Goal: Communication & Community: Answer question/provide support

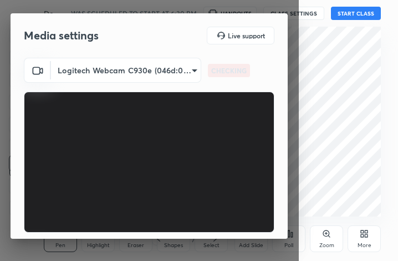
scroll to position [103, 0]
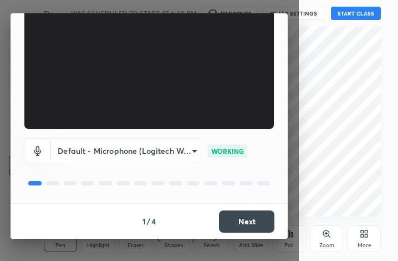
click at [251, 225] on button "Next" at bounding box center [246, 221] width 55 height 22
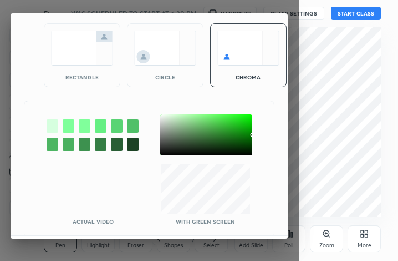
click at [76, 44] on img at bounding box center [82, 47] width 62 height 35
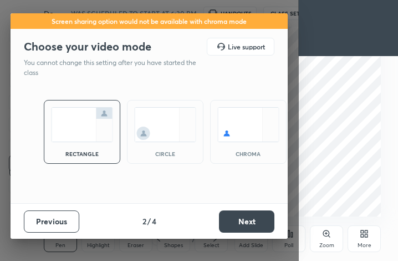
click at [268, 225] on button "Next" at bounding box center [246, 221] width 55 height 22
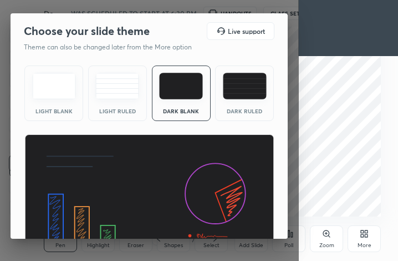
click at [268, 225] on img at bounding box center [149, 204] width 250 height 141
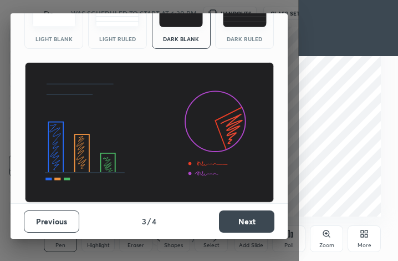
click at [259, 221] on button "Next" at bounding box center [246, 221] width 55 height 22
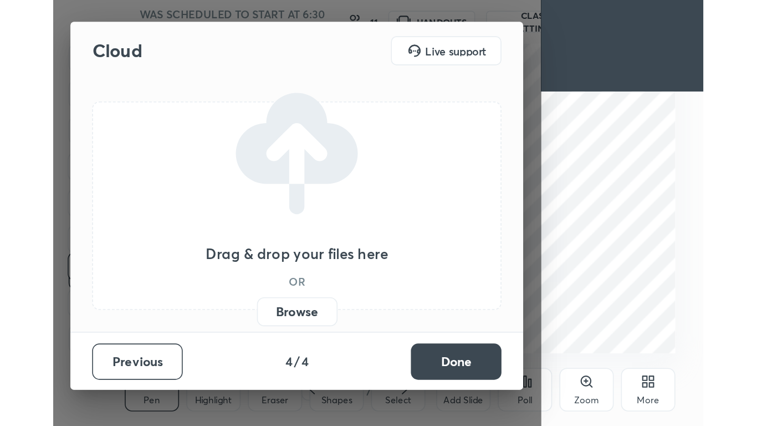
scroll to position [0, 0]
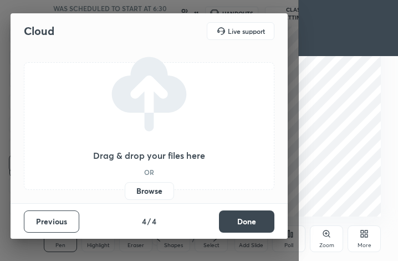
click at [259, 221] on button "Done" at bounding box center [246, 221] width 55 height 22
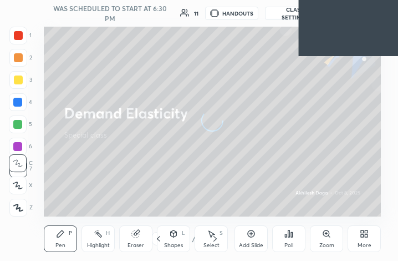
click at [362, 236] on icon at bounding box center [362, 235] width 3 height 3
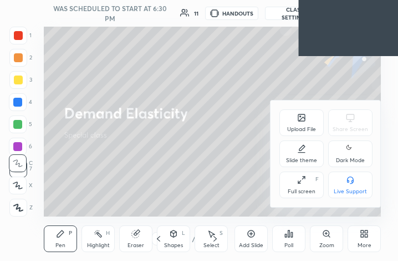
click at [299, 186] on div "Full screen F" at bounding box center [301, 184] width 44 height 27
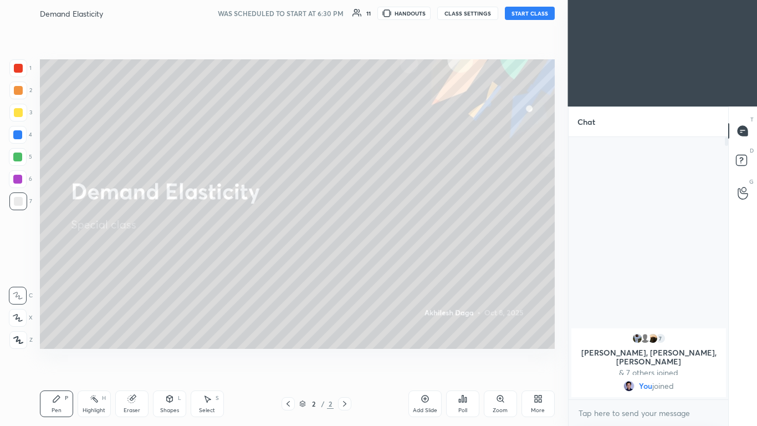
click at [398, 10] on button "START CLASS" at bounding box center [530, 13] width 50 height 13
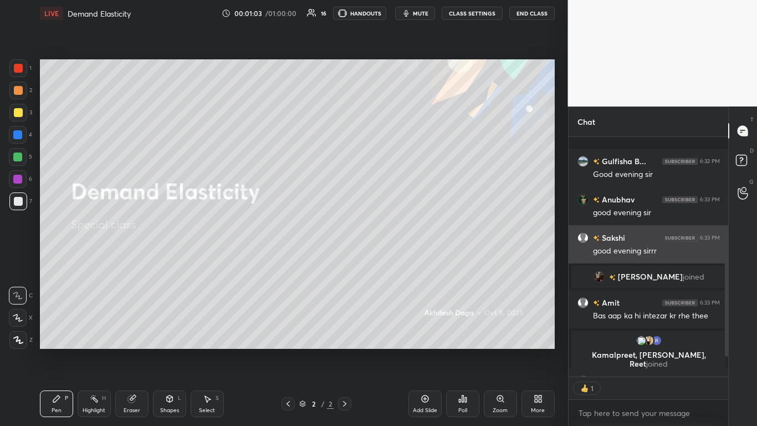
scroll to position [310, 0]
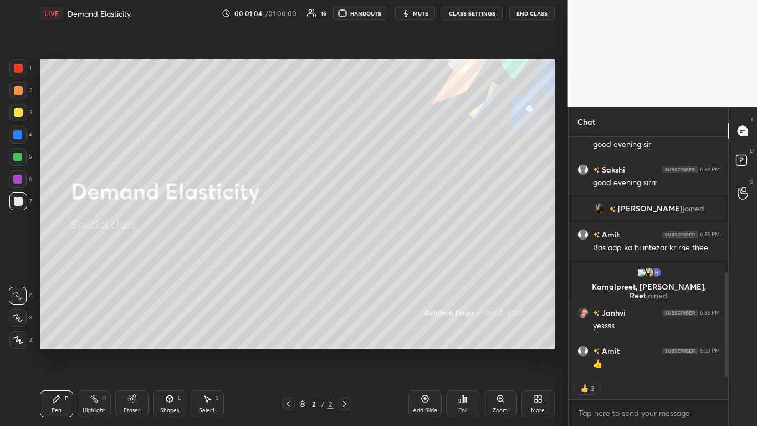
click at [167, 260] on icon at bounding box center [169, 398] width 9 height 9
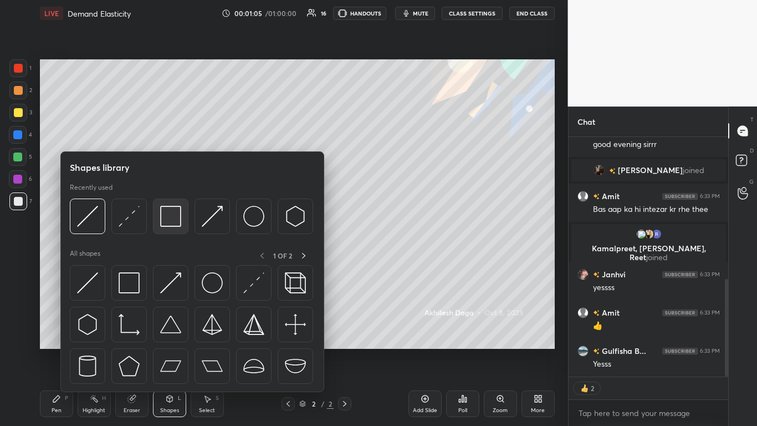
click at [167, 218] on img at bounding box center [170, 216] width 21 height 21
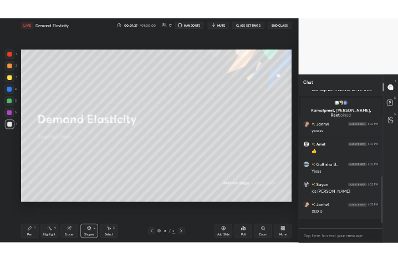
scroll to position [481, 0]
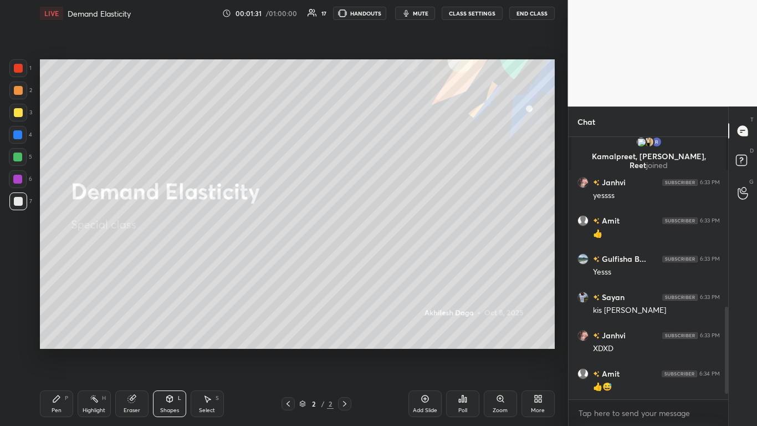
click at [62, 260] on div "Pen P" at bounding box center [56, 403] width 33 height 27
click at [398, 260] on icon at bounding box center [536, 400] width 3 height 3
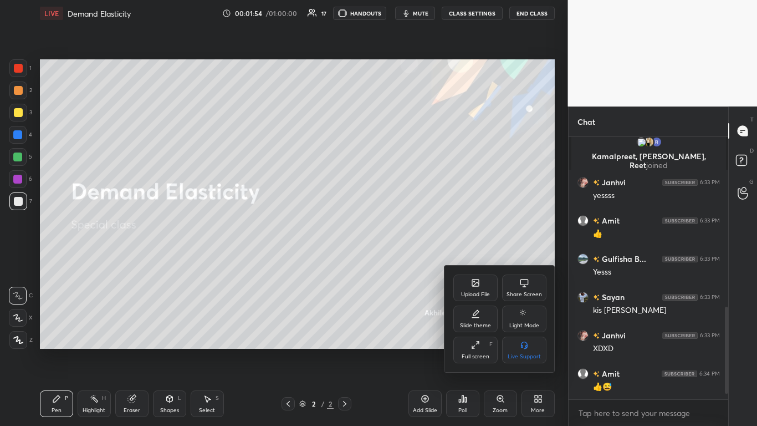
click at [398, 260] on div at bounding box center [378, 213] width 757 height 426
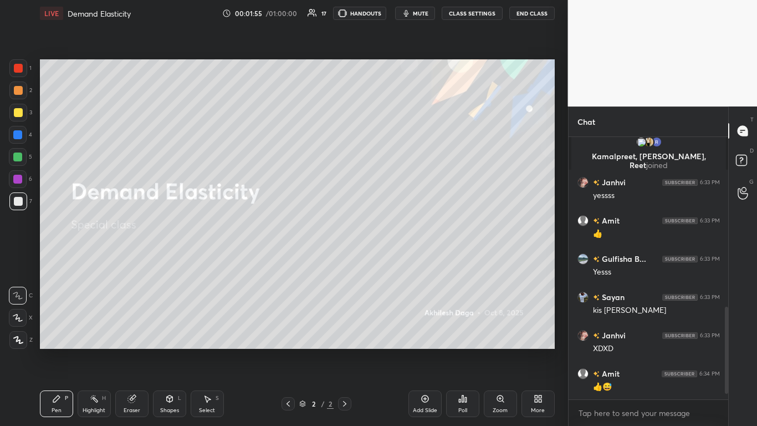
click at [398, 260] on icon at bounding box center [425, 398] width 9 height 9
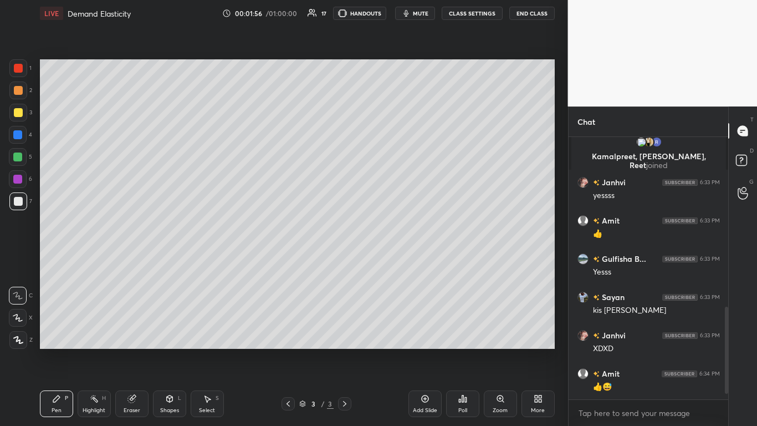
click at [17, 260] on icon at bounding box center [18, 340] width 10 height 8
click at [398, 260] on div "More" at bounding box center [538, 403] width 33 height 27
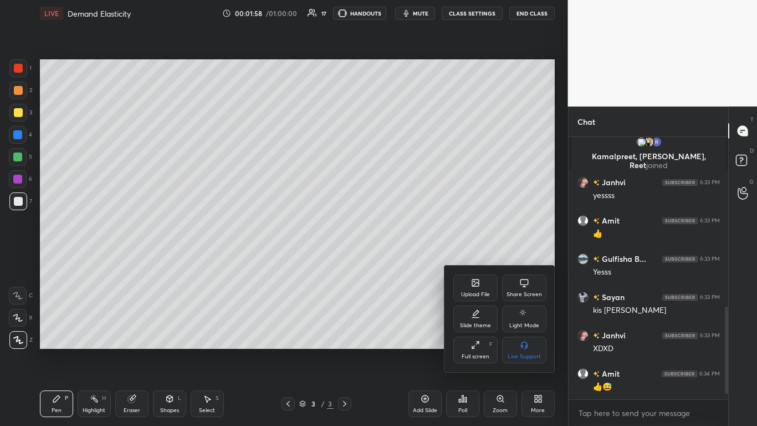
click at [398, 260] on div "Upload File" at bounding box center [476, 287] width 44 height 27
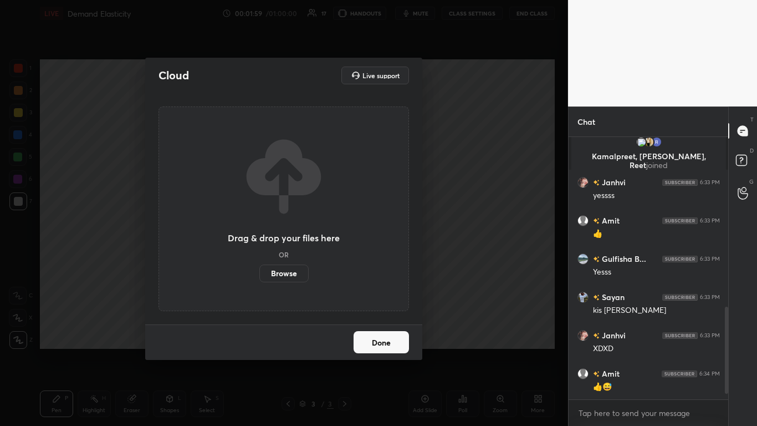
drag, startPoint x: 297, startPoint y: 269, endPoint x: 297, endPoint y: 221, distance: 48.2
click at [297, 260] on label "Browse" at bounding box center [283, 273] width 49 height 18
click at [259, 260] on input "Browse" at bounding box center [259, 273] width 0 height 18
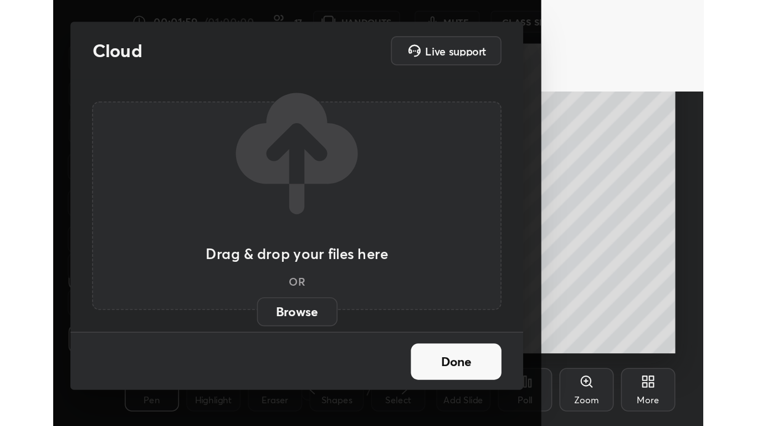
scroll to position [190, 353]
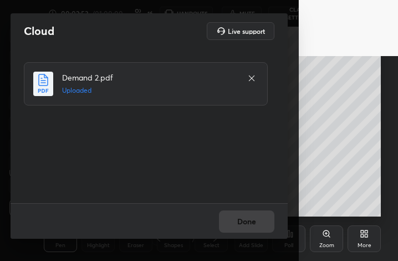
click at [247, 223] on div "Done" at bounding box center [149, 220] width 277 height 35
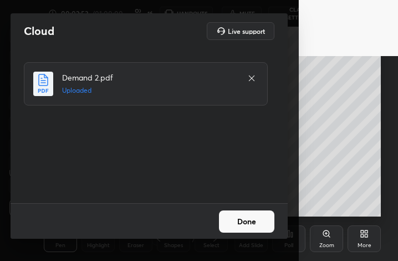
click at [252, 226] on button "Done" at bounding box center [246, 221] width 55 height 22
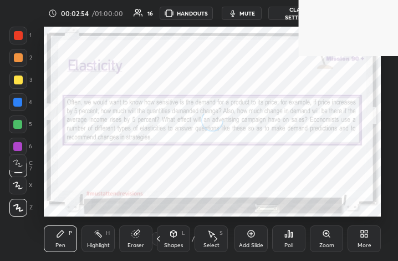
click at [363, 240] on div "More" at bounding box center [364, 238] width 33 height 27
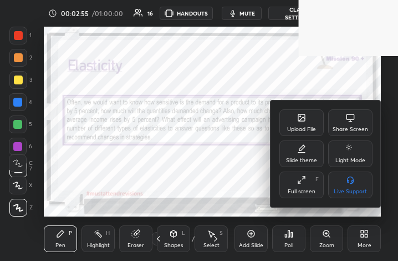
click at [306, 183] on div "Full screen F" at bounding box center [301, 184] width 44 height 27
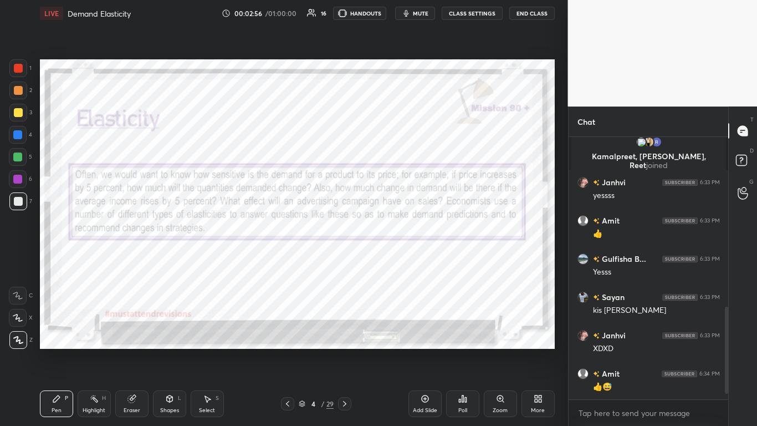
scroll to position [355, 523]
click at [18, 131] on div at bounding box center [17, 134] width 9 height 9
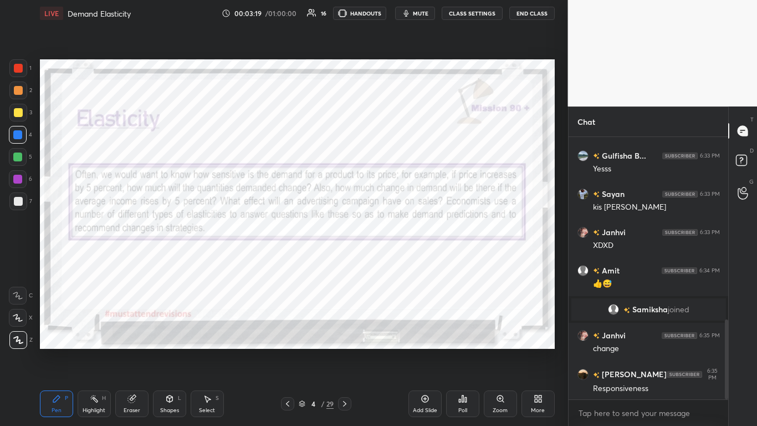
scroll to position [601, 0]
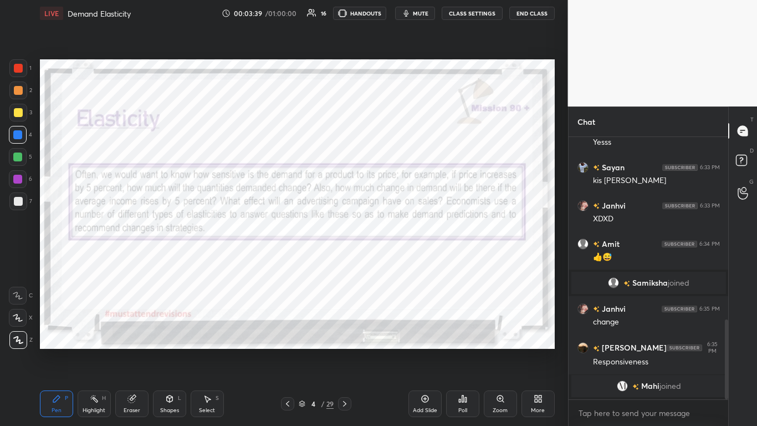
click at [341, 260] on icon at bounding box center [344, 403] width 9 height 9
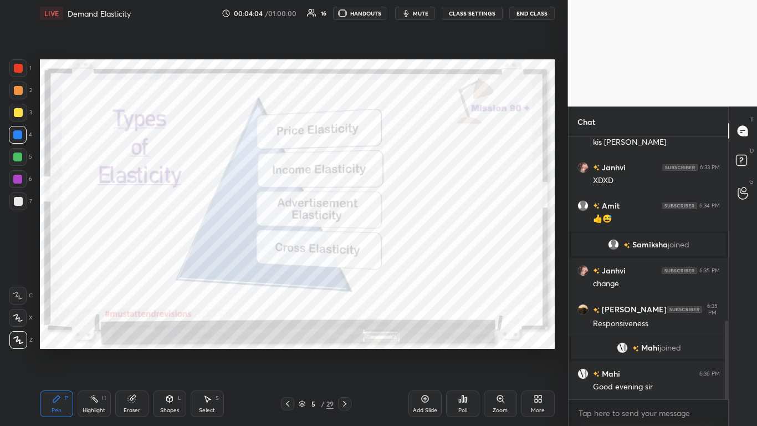
scroll to position [619, 0]
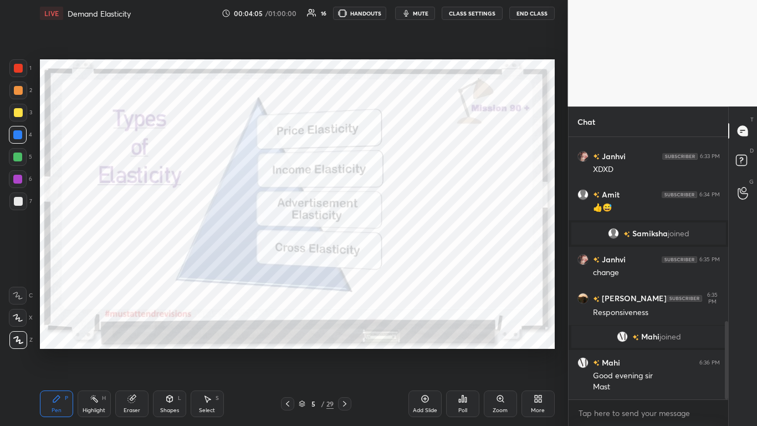
click at [345, 260] on icon at bounding box center [344, 403] width 9 height 9
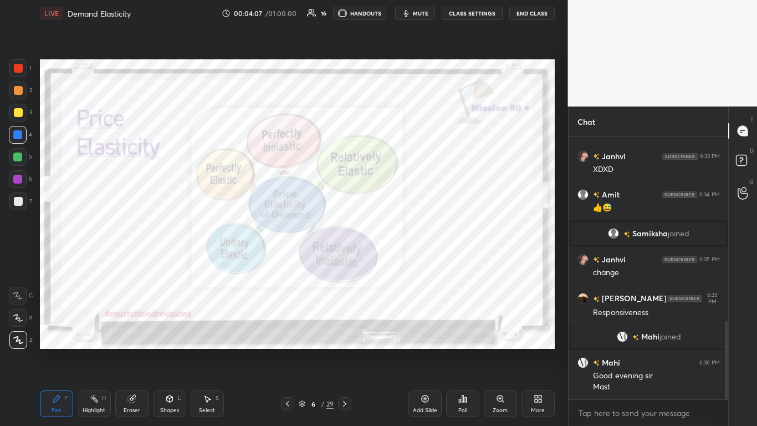
click at [341, 260] on icon at bounding box center [344, 403] width 9 height 9
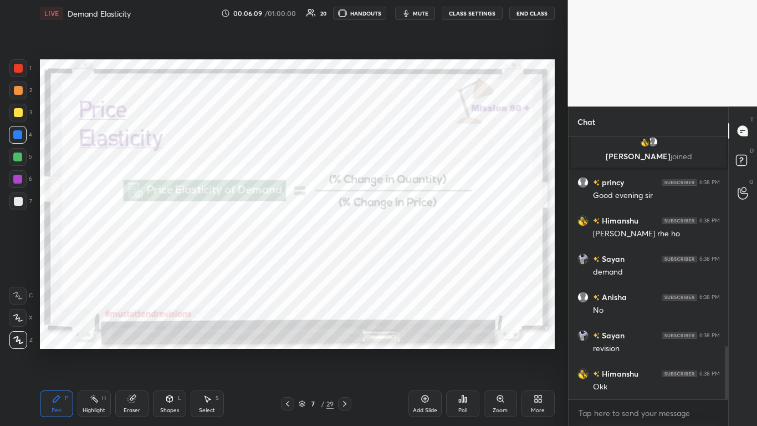
scroll to position [1031, 0]
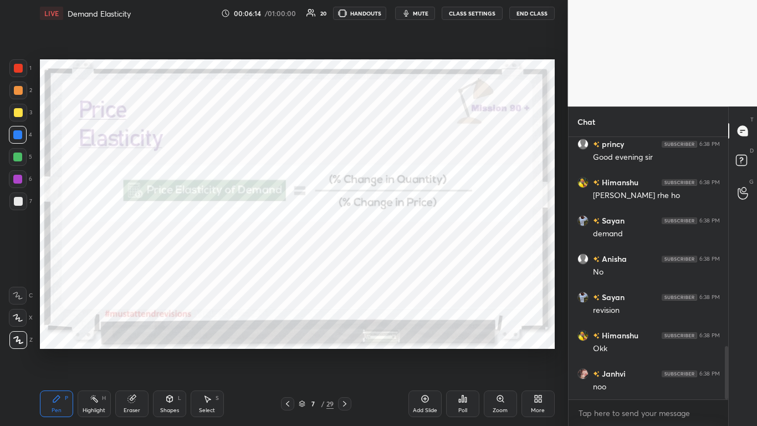
drag, startPoint x: 346, startPoint y: 401, endPoint x: 340, endPoint y: 400, distance: 5.6
click at [345, 260] on icon at bounding box center [344, 403] width 9 height 9
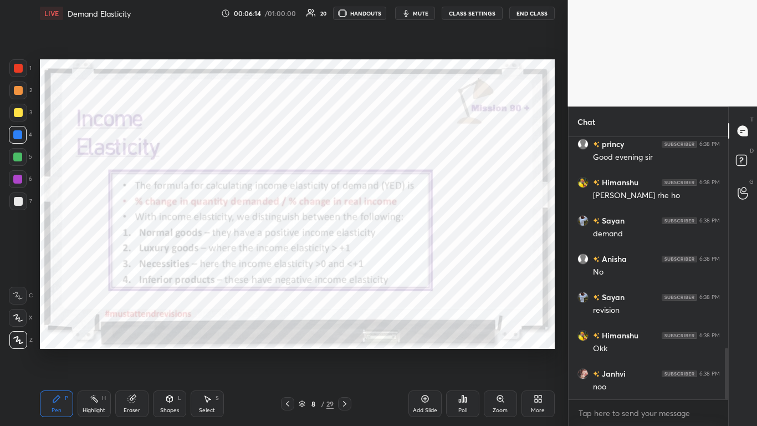
scroll to position [1069, 0]
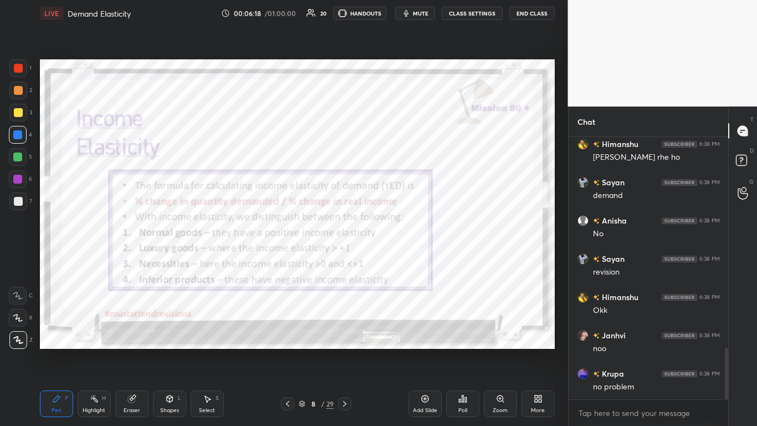
click at [290, 260] on icon at bounding box center [287, 403] width 9 height 9
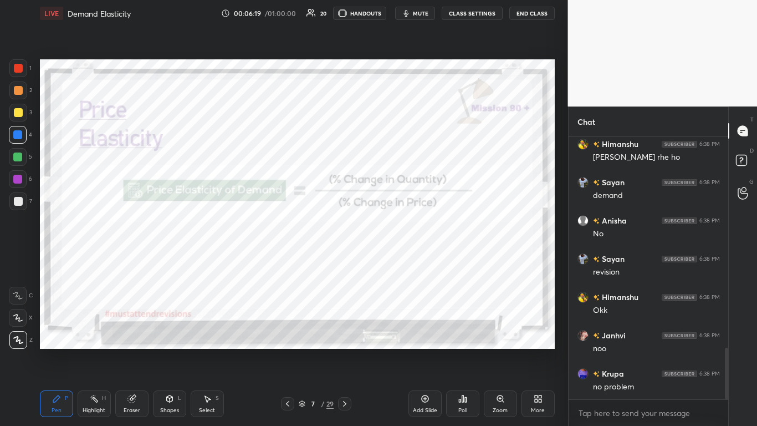
click at [398, 260] on div "Add Slide" at bounding box center [425, 403] width 33 height 27
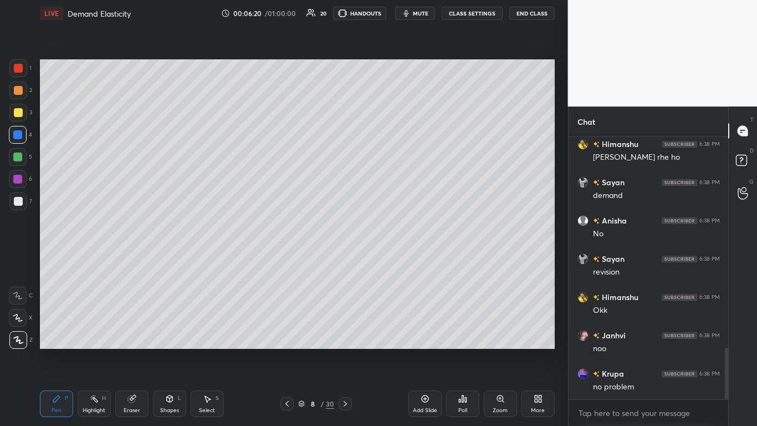
click at [176, 260] on div "Shapes" at bounding box center [169, 410] width 19 height 6
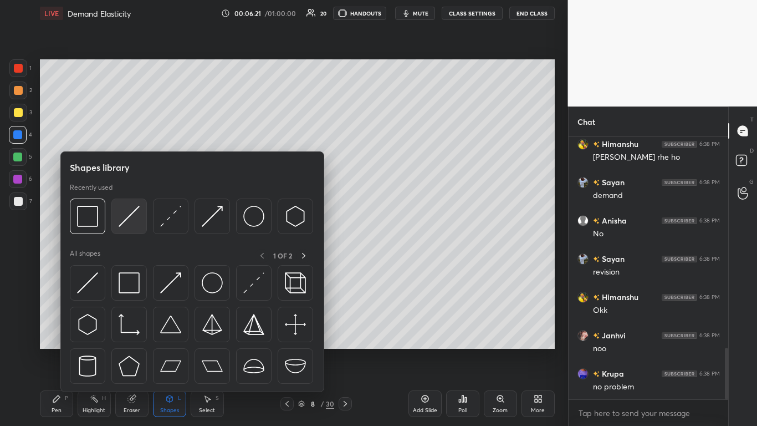
click at [125, 222] on img at bounding box center [129, 216] width 21 height 21
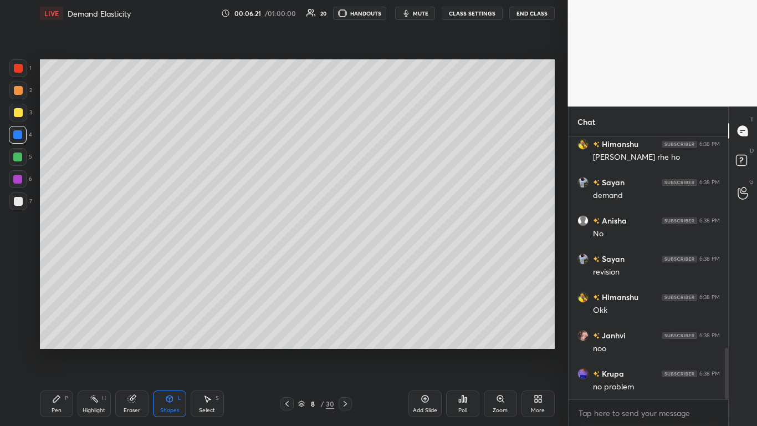
click at [18, 116] on div at bounding box center [18, 112] width 9 height 9
click at [65, 260] on div "P" at bounding box center [66, 398] width 3 height 6
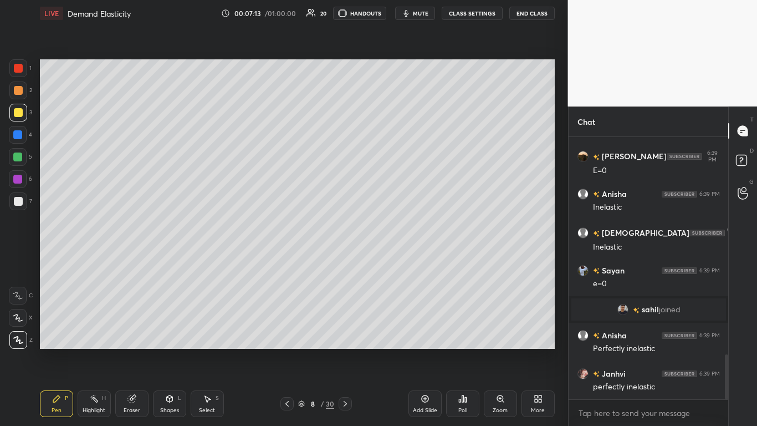
scroll to position [1311, 0]
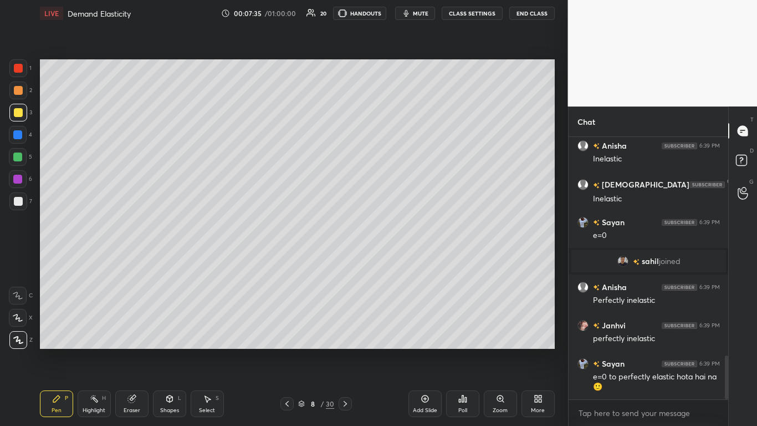
click at [166, 260] on div "Shapes L" at bounding box center [169, 403] width 33 height 27
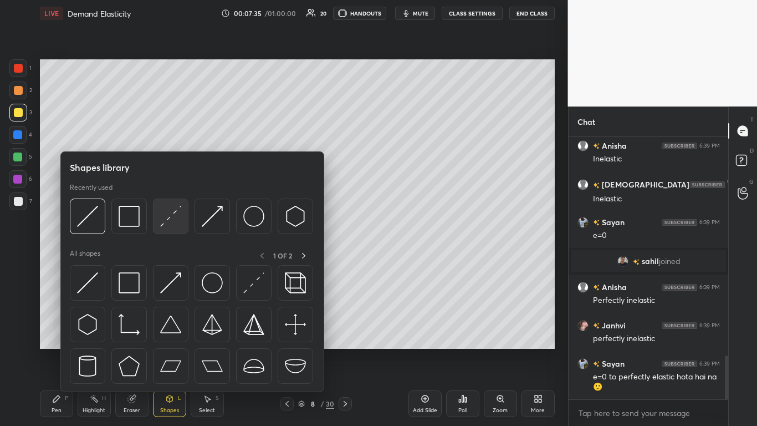
click at [155, 218] on div at bounding box center [170, 215] width 35 height 35
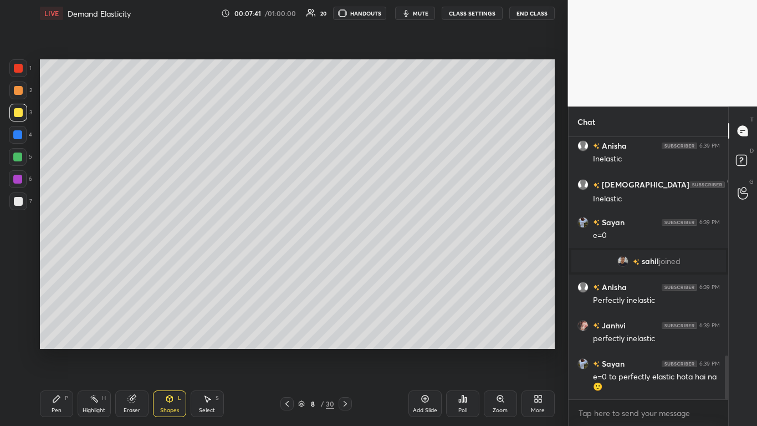
click at [136, 260] on div "Eraser" at bounding box center [132, 410] width 17 height 6
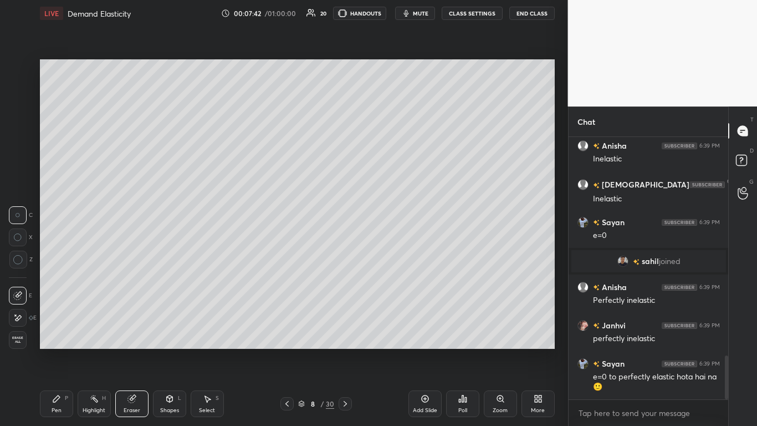
click at [18, 260] on icon at bounding box center [17, 317] width 9 height 9
click at [58, 260] on div "Pen" at bounding box center [57, 410] width 10 height 6
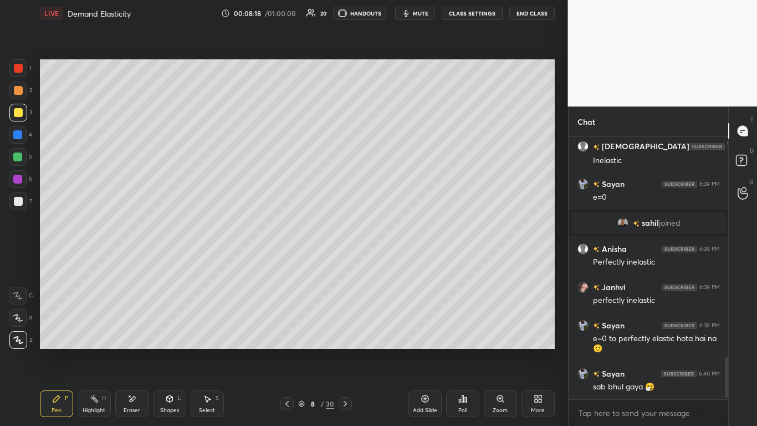
scroll to position [1388, 0]
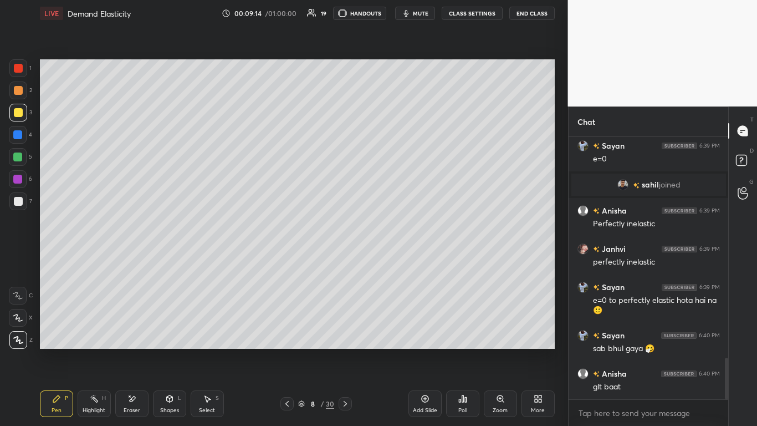
click at [23, 68] on div at bounding box center [18, 68] width 18 height 18
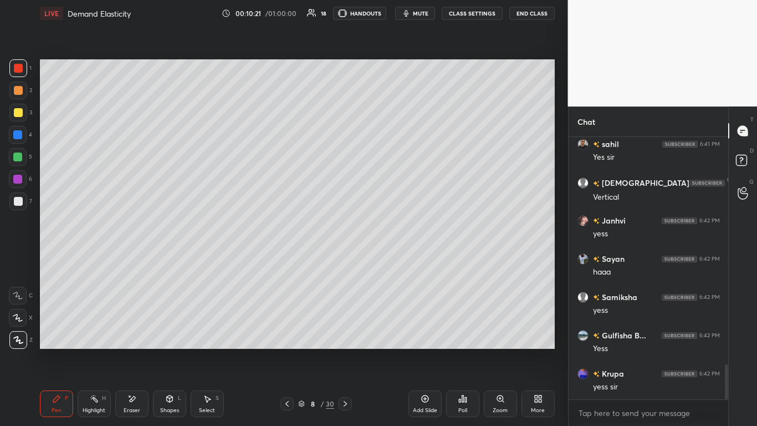
scroll to position [1720, 0]
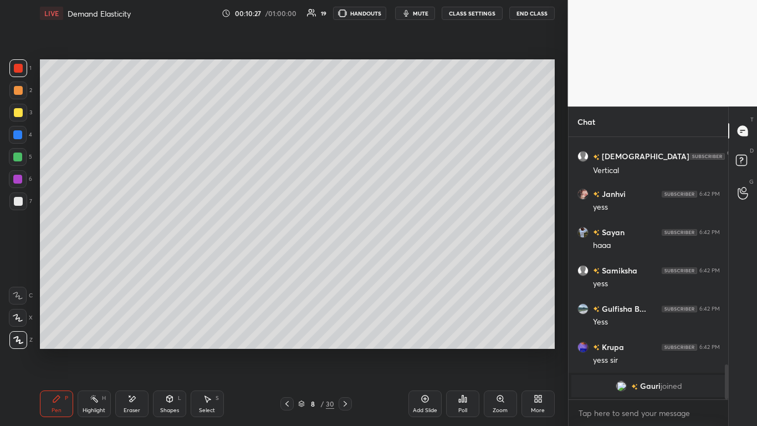
drag, startPoint x: 428, startPoint y: 396, endPoint x: 436, endPoint y: 398, distance: 7.9
click at [398, 260] on icon at bounding box center [424, 398] width 7 height 7
click at [182, 260] on div "Shapes L" at bounding box center [169, 403] width 33 height 27
click at [21, 112] on div at bounding box center [18, 112] width 9 height 9
click at [170, 260] on div "Shapes L" at bounding box center [169, 403] width 33 height 27
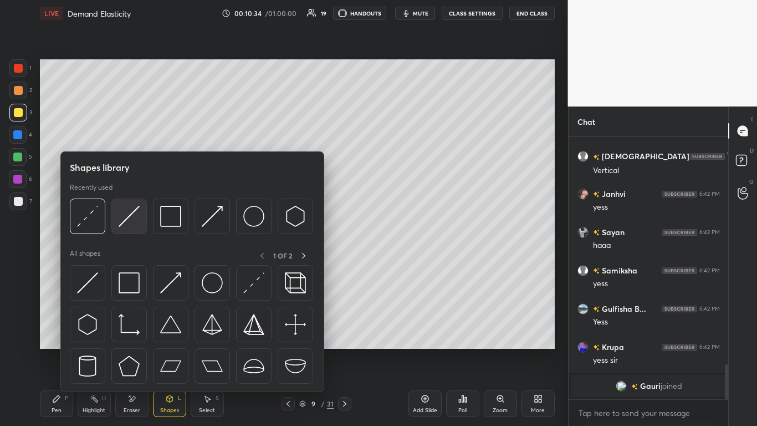
click at [143, 216] on div at bounding box center [128, 215] width 35 height 35
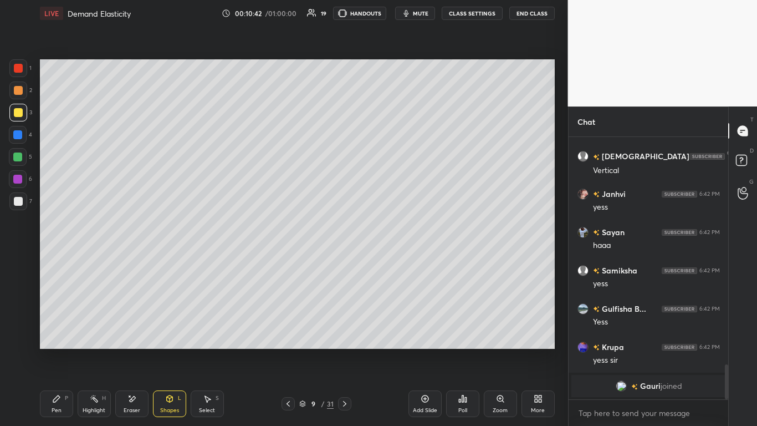
click at [48, 260] on div "Pen P" at bounding box center [56, 403] width 33 height 27
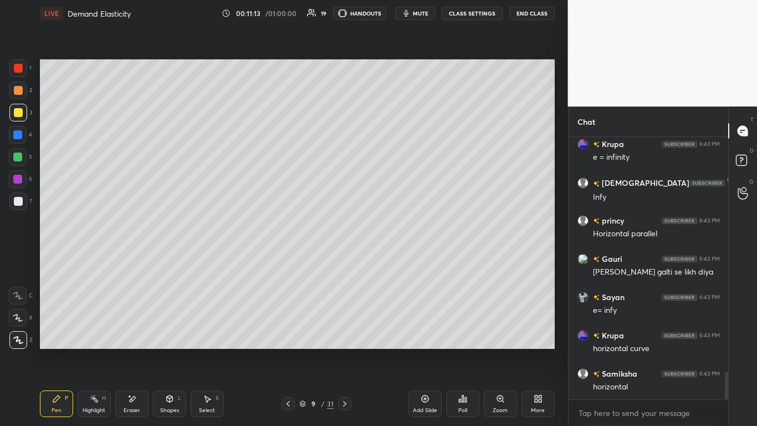
scroll to position [2220, 0]
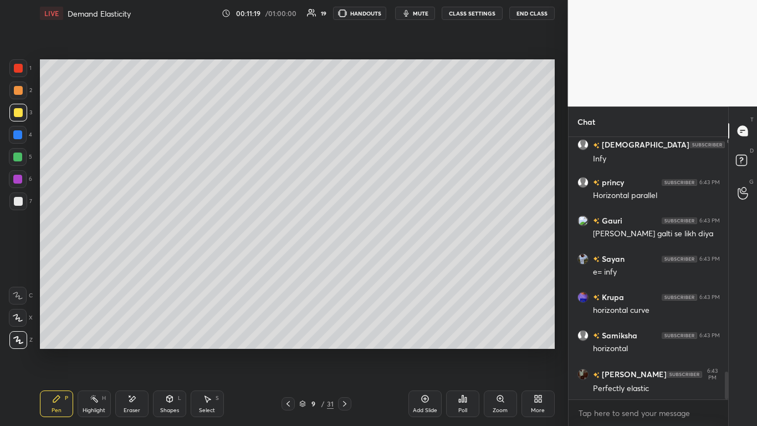
click at [133, 260] on div "Eraser" at bounding box center [132, 410] width 17 height 6
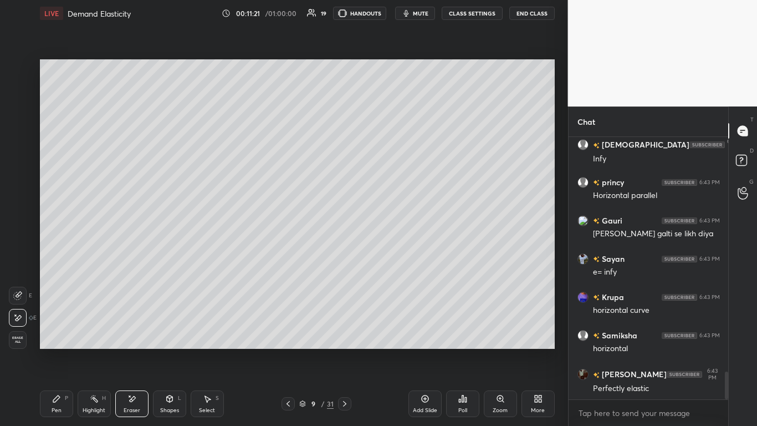
click at [62, 260] on div "Pen P" at bounding box center [56, 403] width 33 height 27
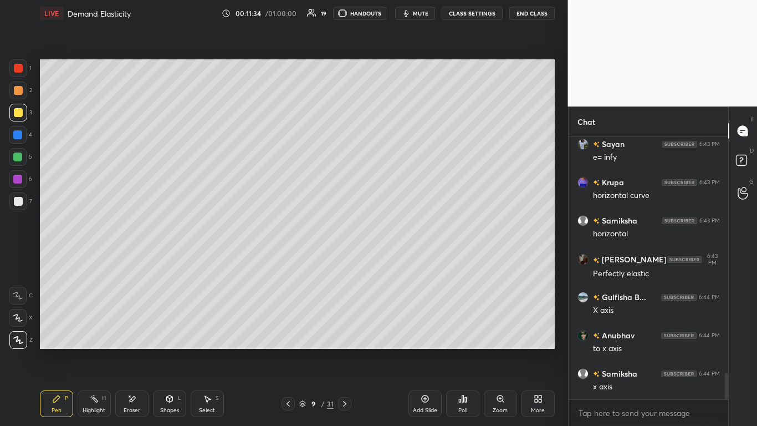
scroll to position [2373, 0]
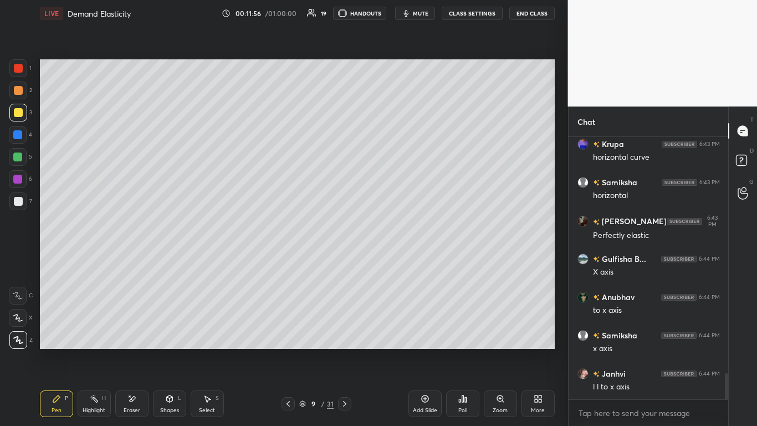
drag, startPoint x: 19, startPoint y: 66, endPoint x: 26, endPoint y: 69, distance: 7.2
click at [19, 67] on div at bounding box center [18, 68] width 9 height 9
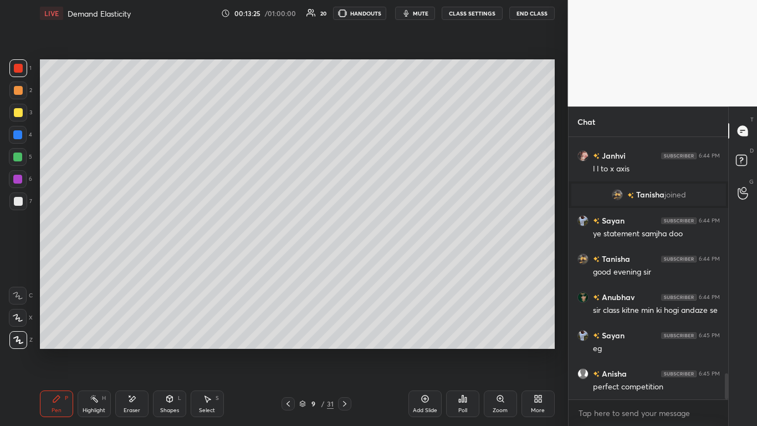
scroll to position [2422, 0]
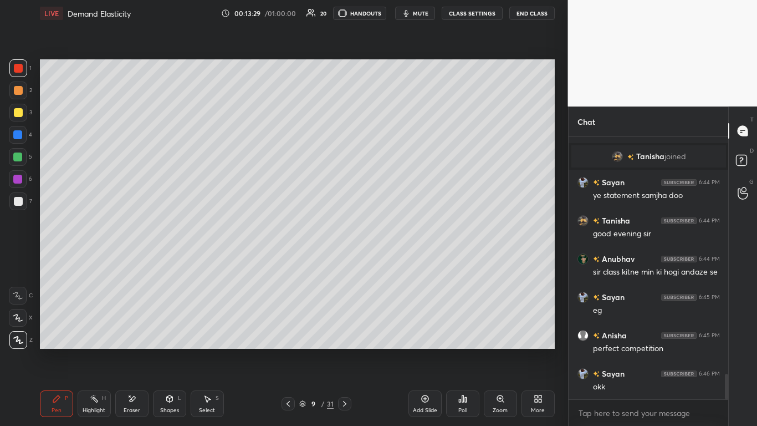
click at [398, 260] on div "Add Slide" at bounding box center [425, 403] width 33 height 27
click at [174, 260] on div "Shapes" at bounding box center [169, 410] width 19 height 6
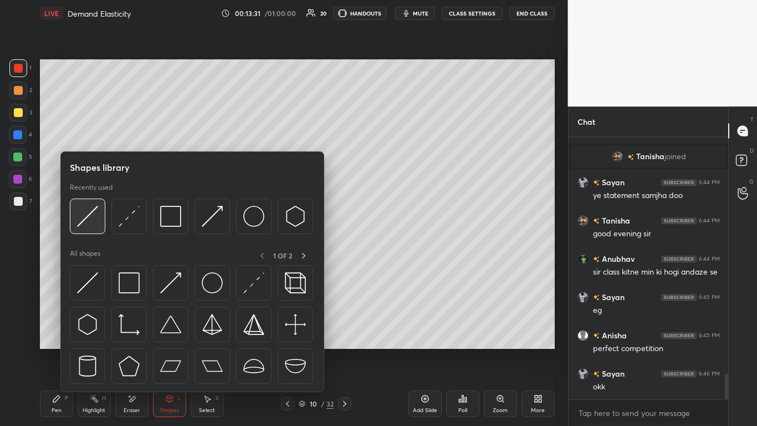
click at [88, 221] on img at bounding box center [87, 216] width 21 height 21
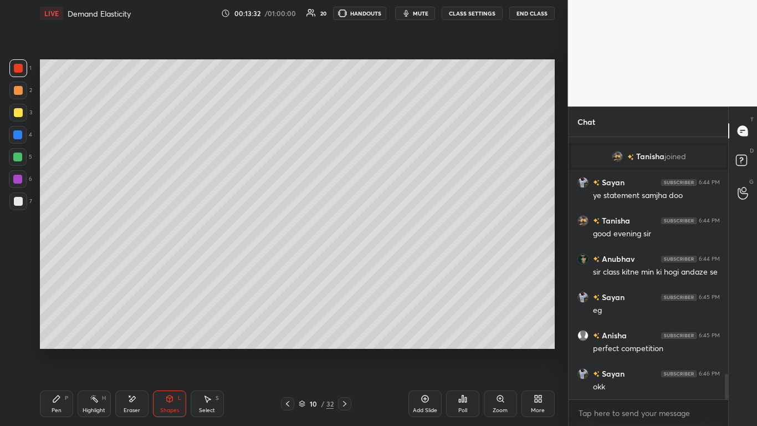
click at [19, 203] on div at bounding box center [18, 201] width 9 height 9
drag, startPoint x: 25, startPoint y: 114, endPoint x: 35, endPoint y: 114, distance: 10.0
click at [24, 114] on div at bounding box center [18, 113] width 18 height 18
click at [170, 260] on div "Shapes" at bounding box center [169, 410] width 19 height 6
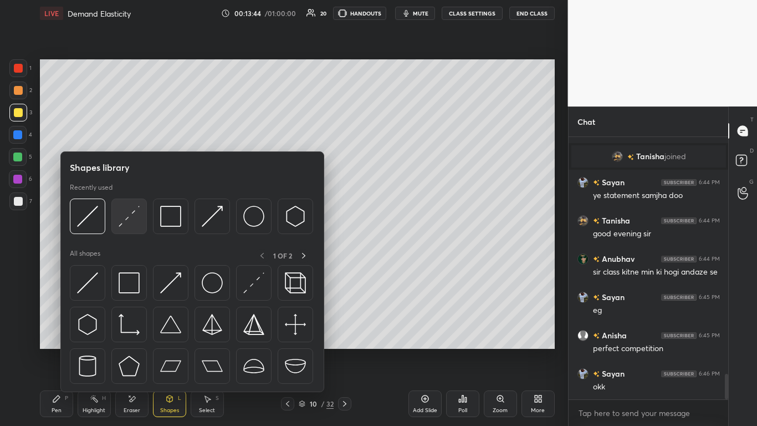
click at [130, 212] on img at bounding box center [129, 216] width 21 height 21
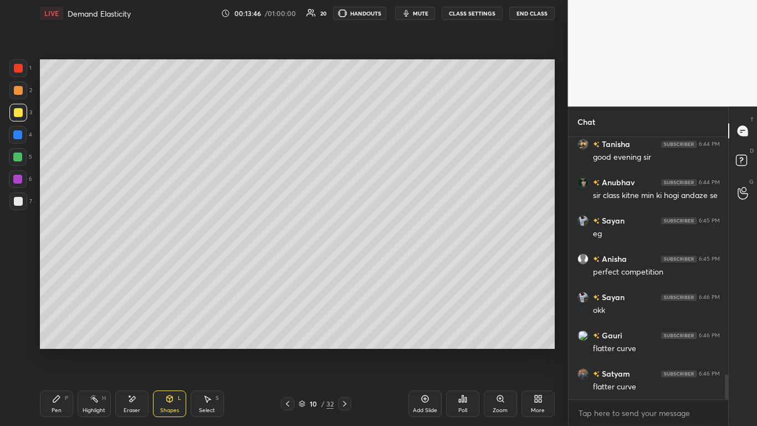
scroll to position [2536, 0]
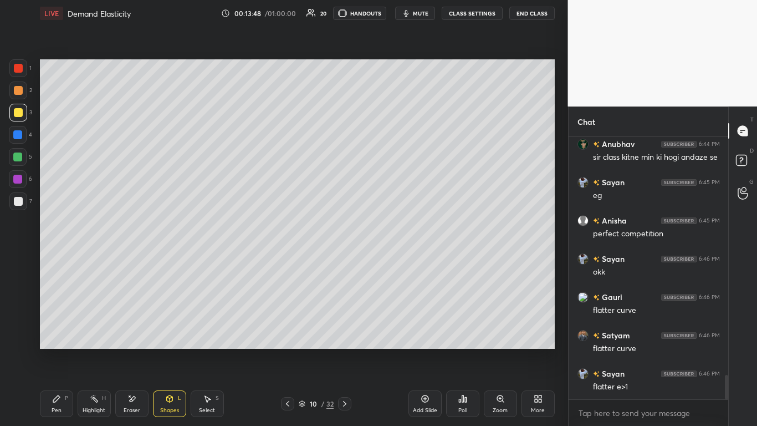
drag, startPoint x: 58, startPoint y: 405, endPoint x: 65, endPoint y: 391, distance: 15.9
click at [58, 260] on div "Pen P" at bounding box center [56, 403] width 33 height 27
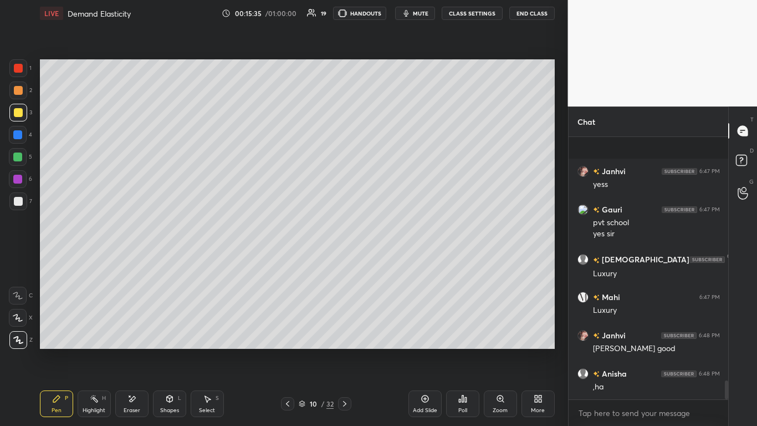
scroll to position [3400, 0]
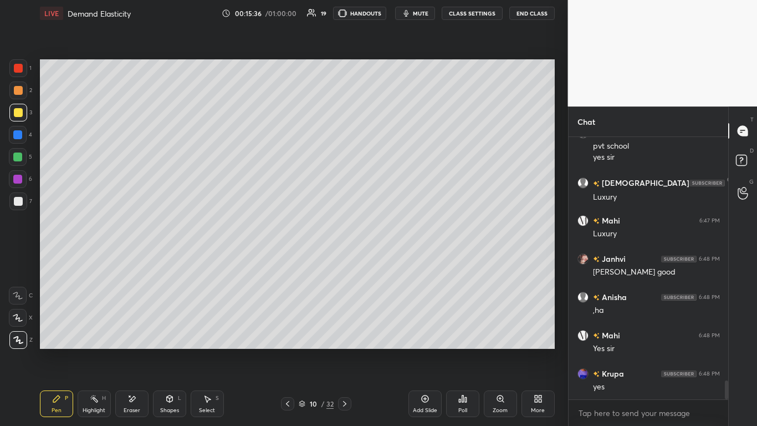
click at [344, 260] on icon at bounding box center [344, 403] width 9 height 9
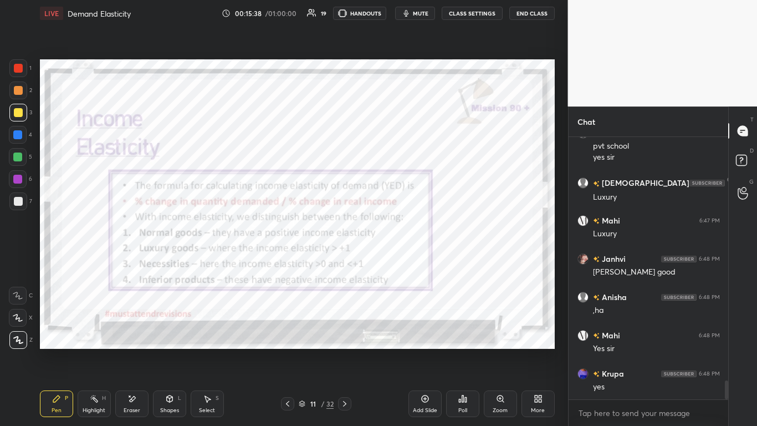
click at [283, 260] on div at bounding box center [287, 403] width 13 height 13
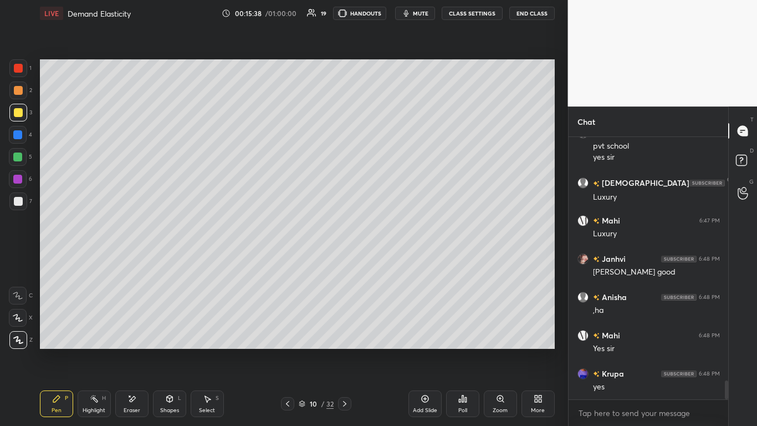
click at [398, 260] on div "Add Slide" at bounding box center [425, 403] width 33 height 27
click at [170, 260] on icon at bounding box center [170, 400] width 0 height 4
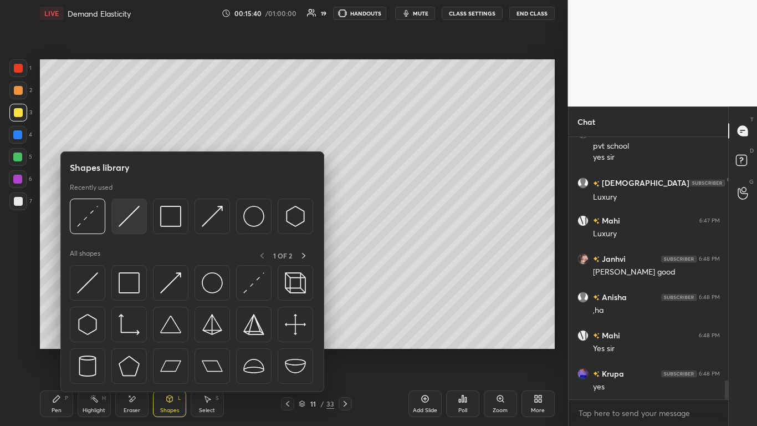
scroll to position [3438, 0]
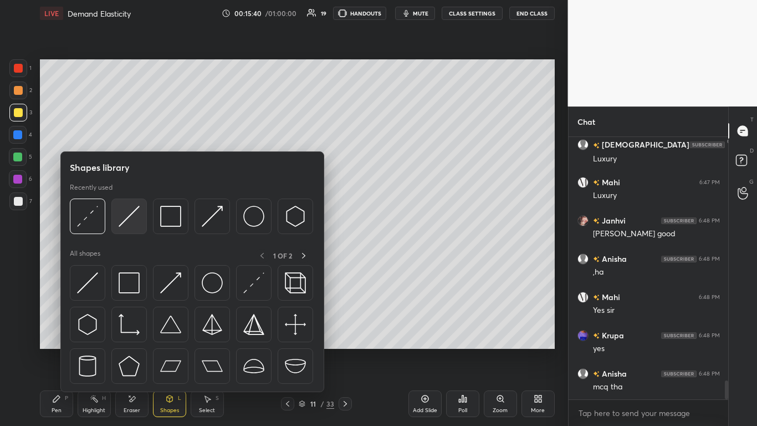
click at [125, 218] on img at bounding box center [129, 216] width 21 height 21
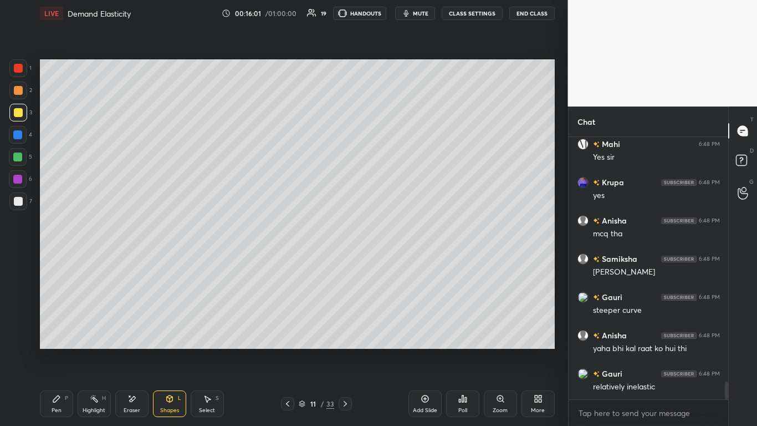
scroll to position [3630, 0]
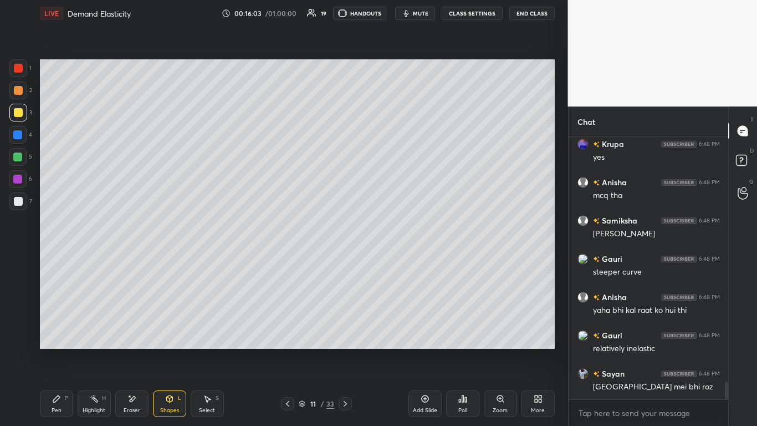
click at [172, 260] on div "Shapes L" at bounding box center [169, 403] width 33 height 27
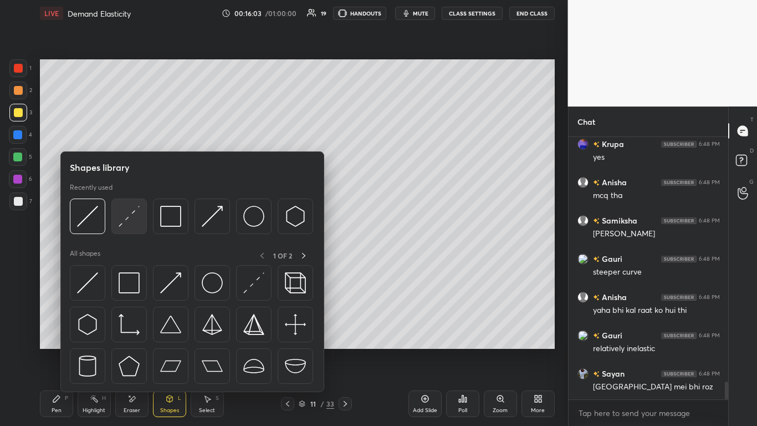
scroll to position [3668, 0]
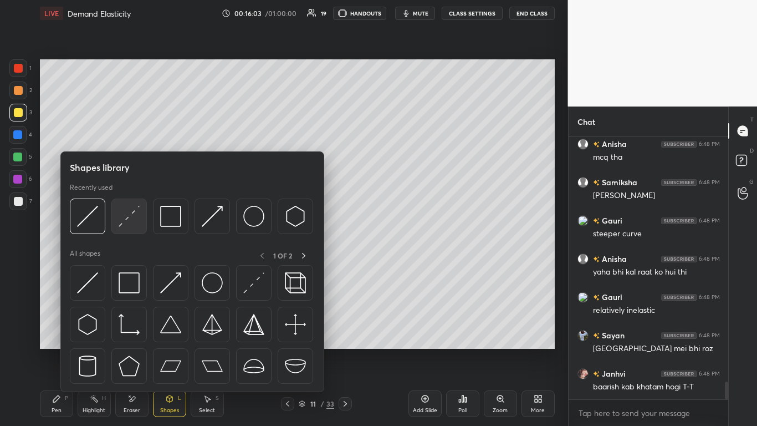
click at [136, 213] on img at bounding box center [129, 216] width 21 height 21
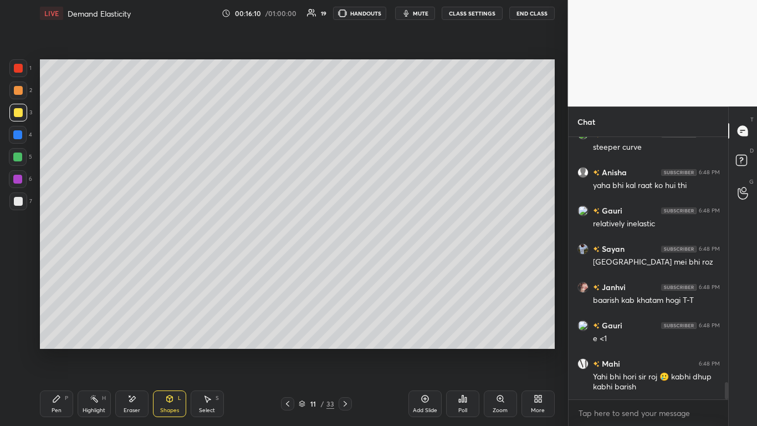
scroll to position [3793, 0]
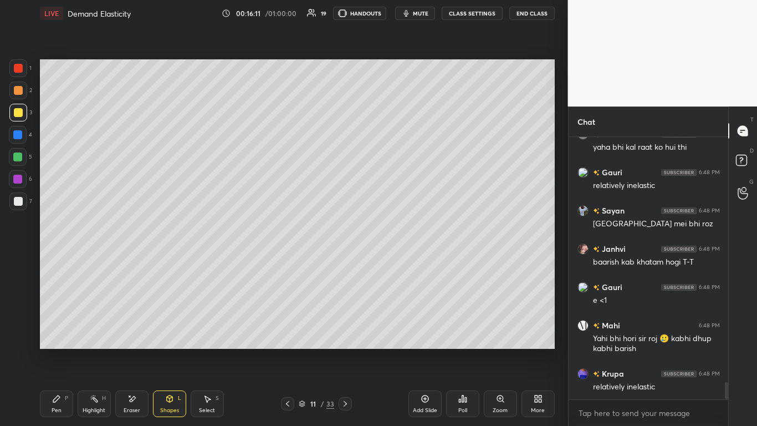
click at [85, 260] on div "Pen P Highlight H Eraser Shapes L Select S 11 / 33 Add Slide Poll Zoom More" at bounding box center [297, 403] width 515 height 44
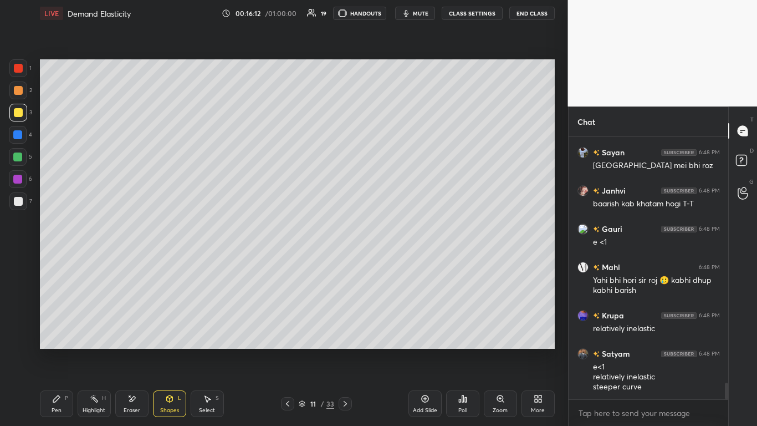
click at [60, 260] on div "Pen P" at bounding box center [56, 403] width 33 height 27
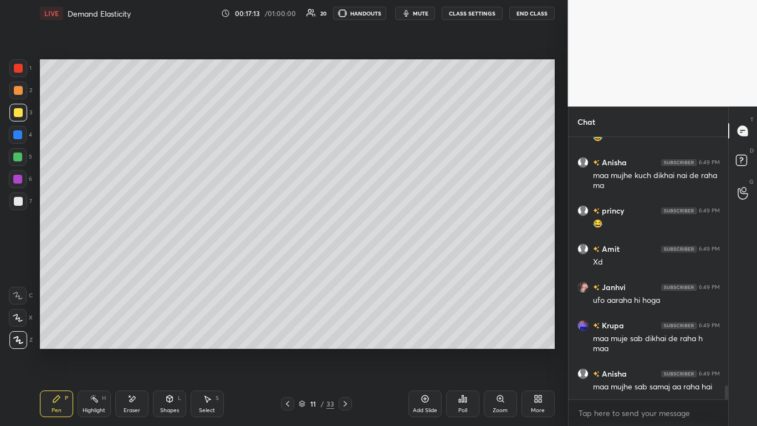
scroll to position [4634, 0]
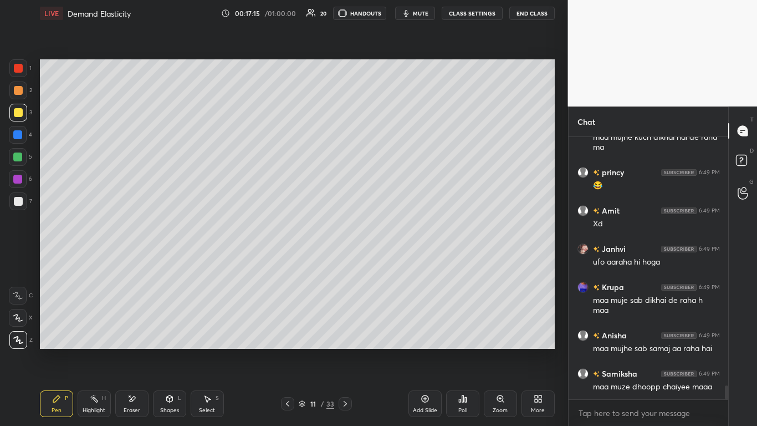
drag, startPoint x: 142, startPoint y: 400, endPoint x: 156, endPoint y: 390, distance: 17.1
click at [143, 260] on div "Eraser" at bounding box center [131, 403] width 33 height 27
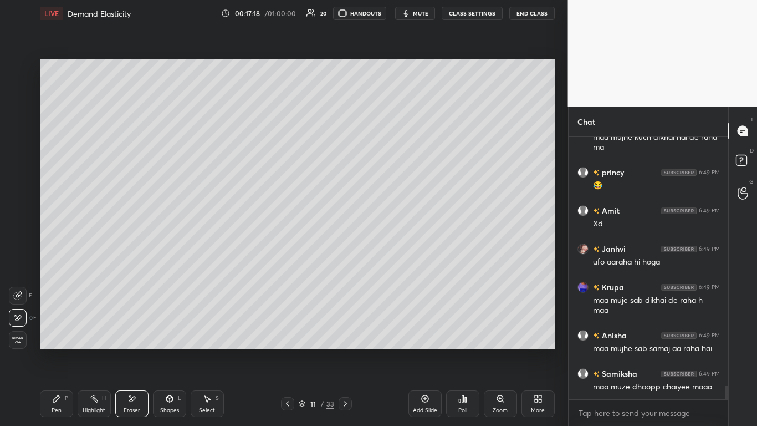
click at [59, 260] on div "Pen P" at bounding box center [56, 403] width 33 height 27
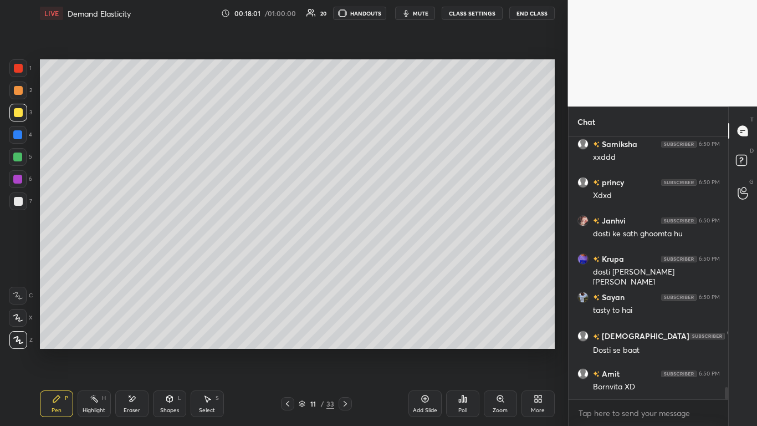
scroll to position [5486, 0]
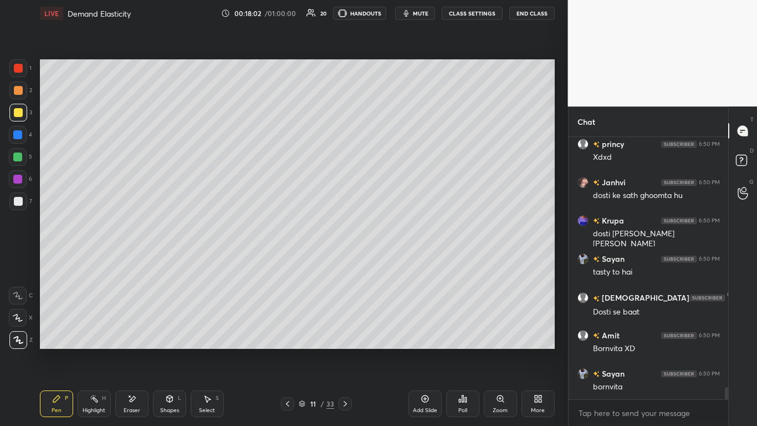
click at [398, 260] on icon at bounding box center [425, 398] width 9 height 9
click at [163, 260] on div "Shapes L" at bounding box center [169, 403] width 33 height 27
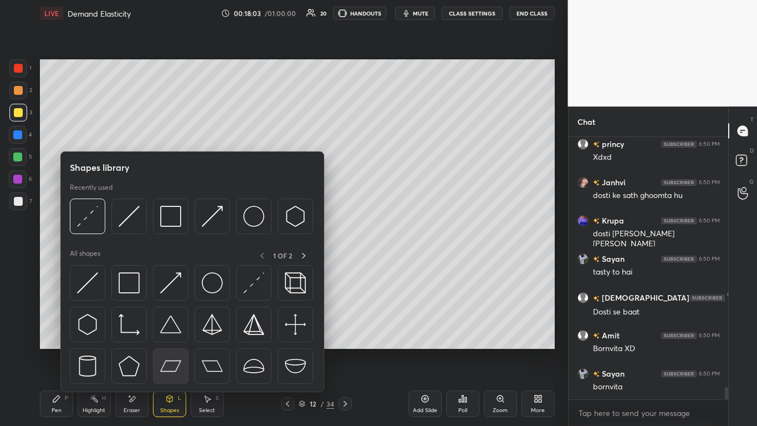
scroll to position [5524, 0]
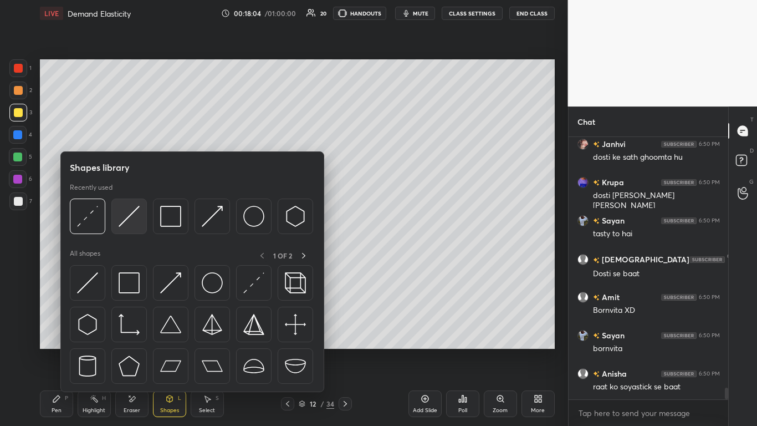
click at [139, 221] on div at bounding box center [128, 215] width 35 height 35
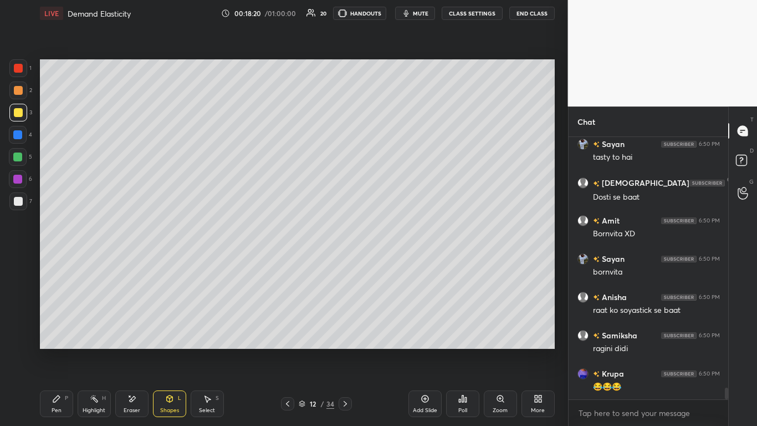
scroll to position [5639, 0]
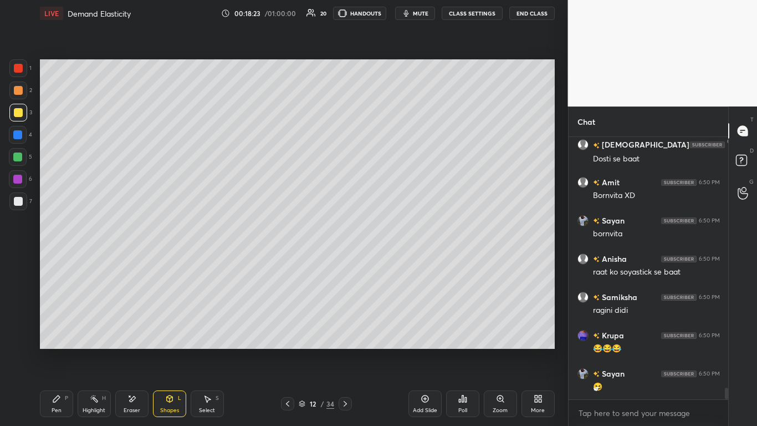
click at [171, 260] on icon at bounding box center [169, 398] width 9 height 9
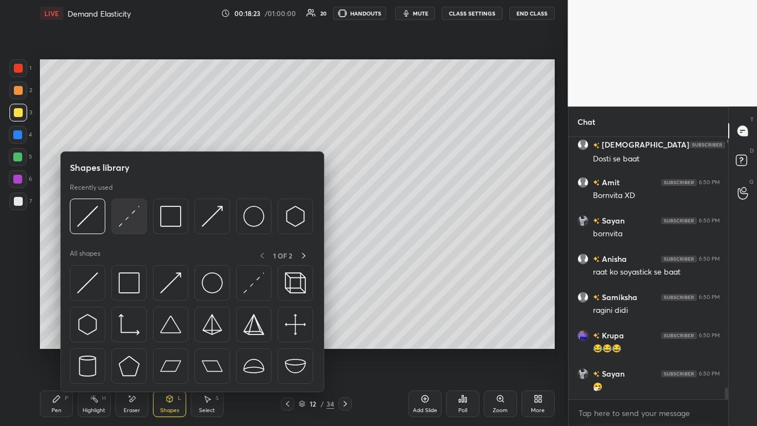
click at [130, 214] on img at bounding box center [129, 216] width 21 height 21
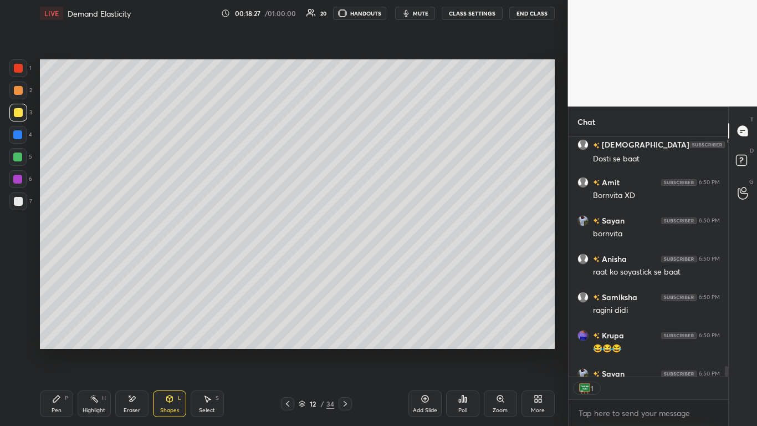
scroll to position [236, 156]
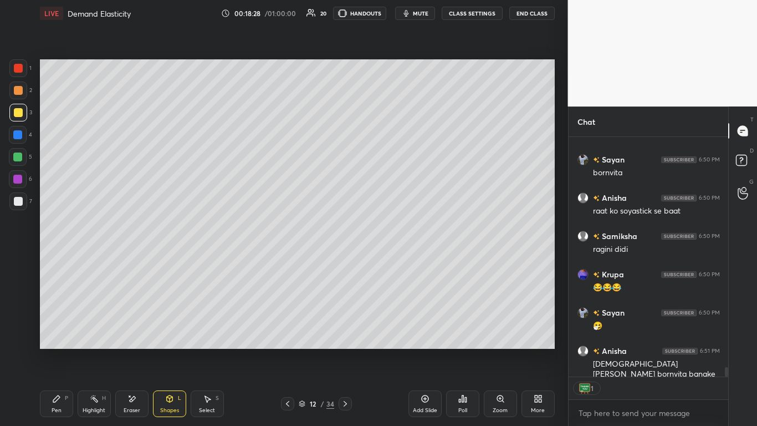
click at [47, 260] on div "Pen P" at bounding box center [56, 403] width 33 height 27
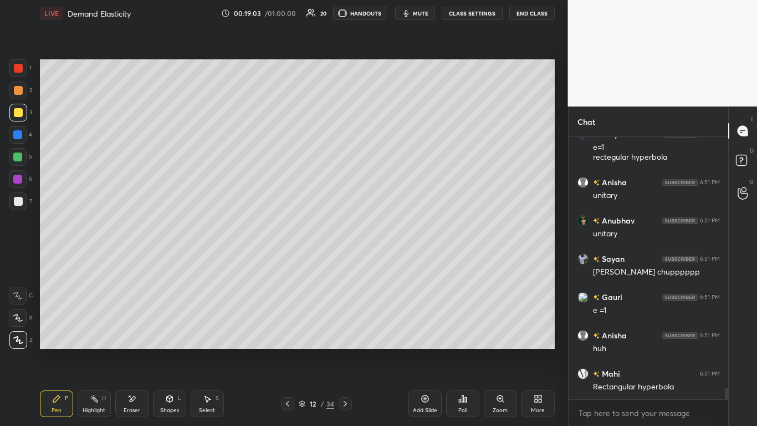
scroll to position [5993, 0]
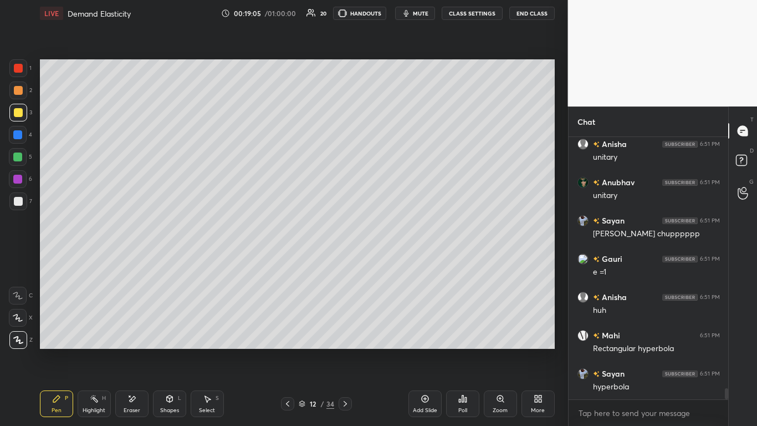
click at [17, 142] on div "4" at bounding box center [20, 137] width 23 height 22
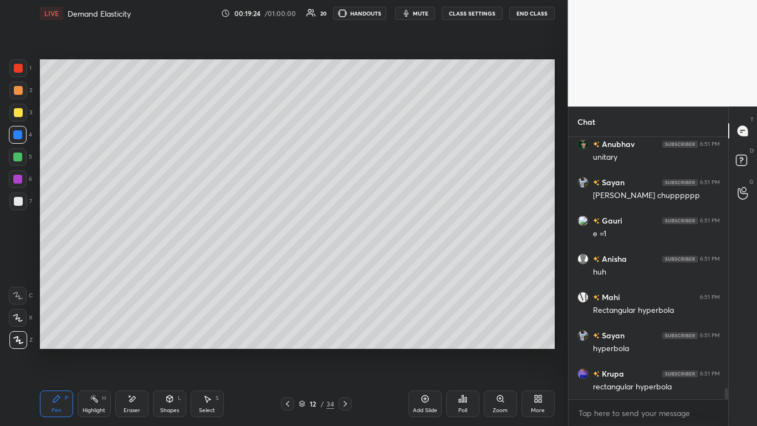
scroll to position [6070, 0]
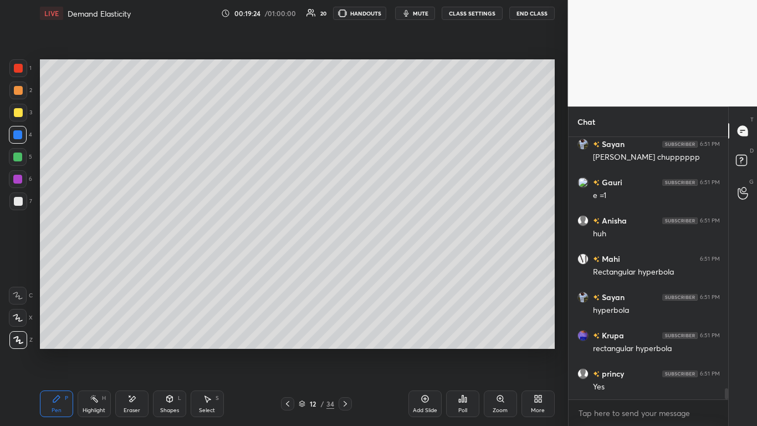
click at [288, 260] on icon at bounding box center [287, 403] width 9 height 9
click at [291, 260] on icon at bounding box center [287, 403] width 9 height 9
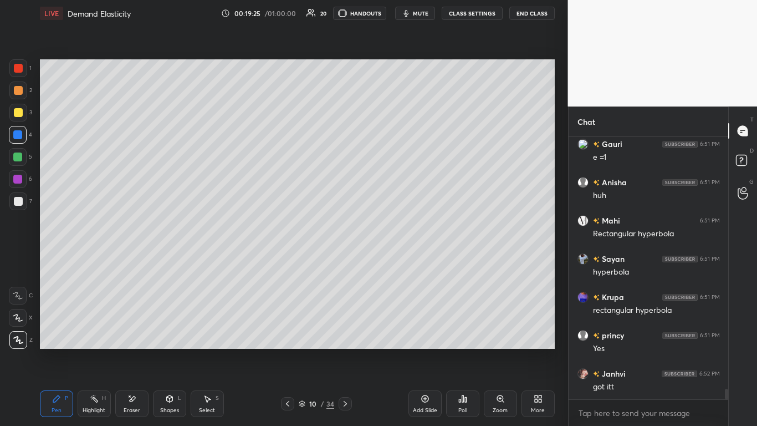
click at [292, 260] on div at bounding box center [287, 403] width 13 height 13
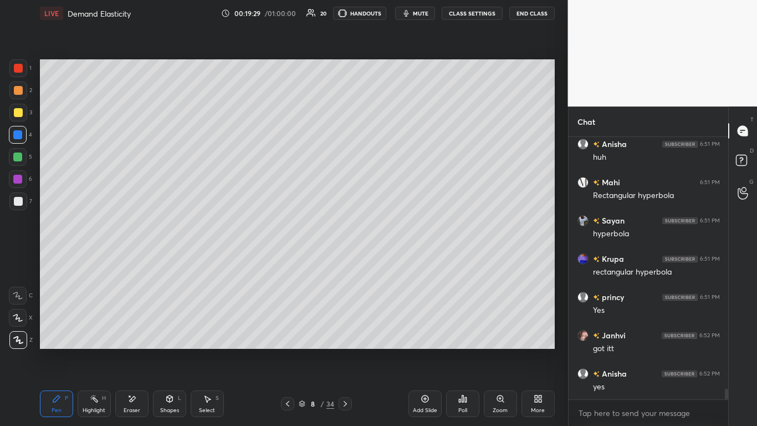
scroll to position [6184, 0]
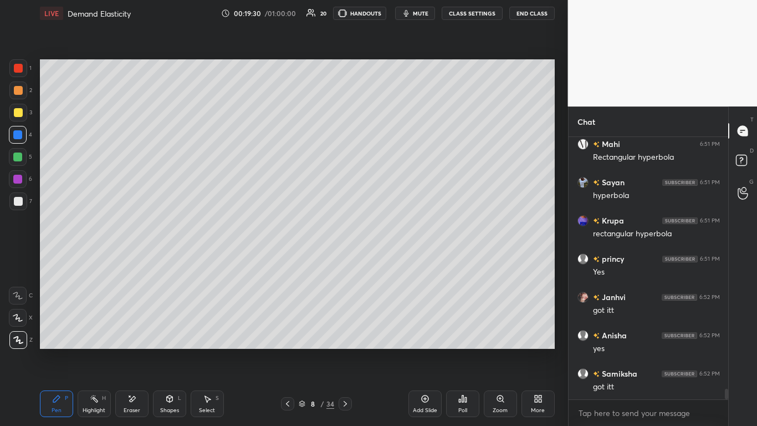
click at [348, 260] on icon at bounding box center [345, 403] width 9 height 9
click at [349, 260] on icon at bounding box center [345, 403] width 9 height 9
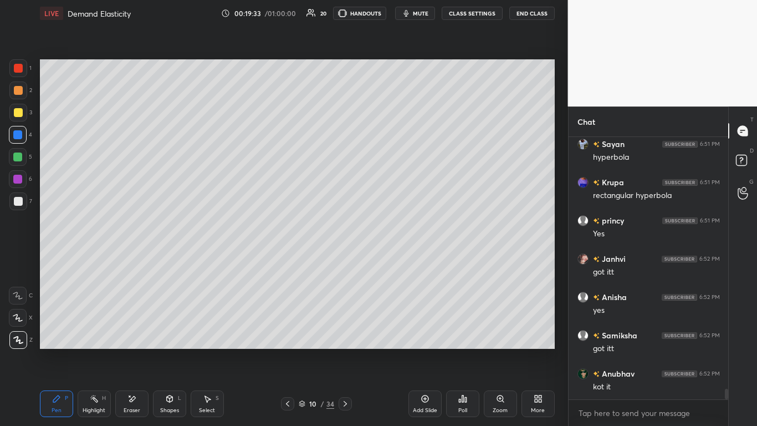
click at [350, 260] on div at bounding box center [345, 403] width 13 height 13
click at [348, 260] on icon at bounding box center [345, 403] width 9 height 9
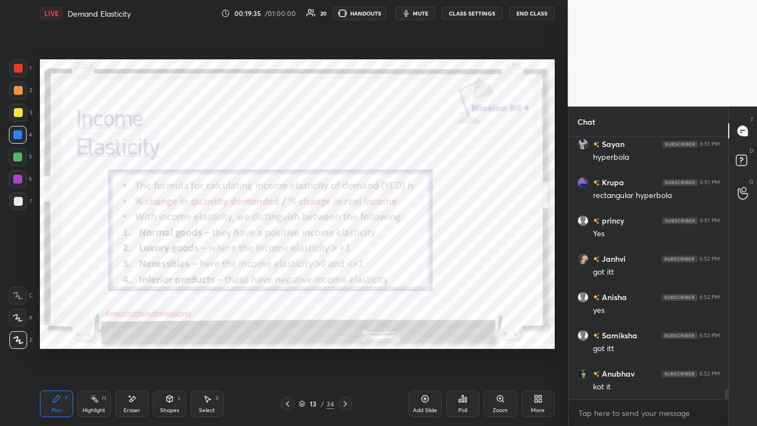
scroll to position [6261, 0]
click at [289, 260] on icon at bounding box center [287, 403] width 9 height 9
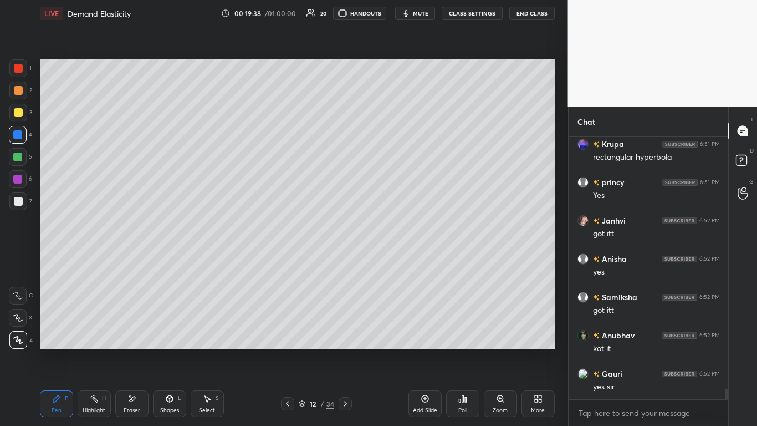
click at [398, 260] on div "Add Slide" at bounding box center [425, 410] width 24 height 6
click at [167, 260] on div "Shapes" at bounding box center [169, 410] width 19 height 6
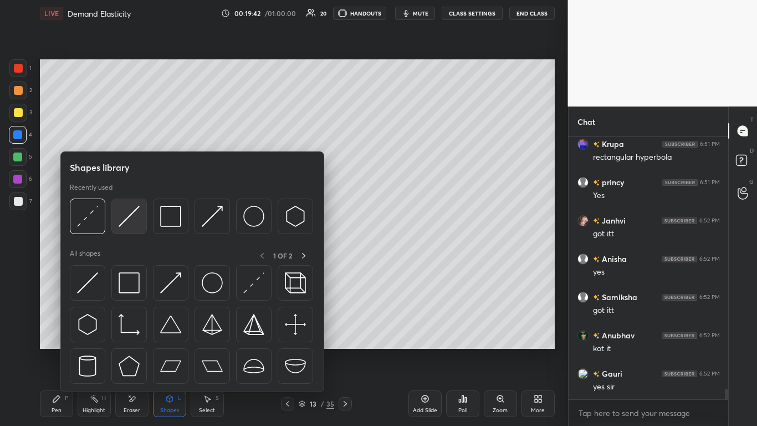
click at [131, 220] on img at bounding box center [129, 216] width 21 height 21
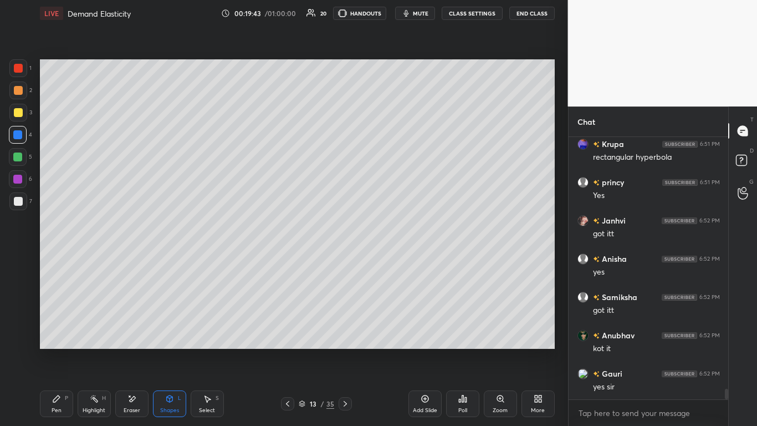
click at [21, 111] on div at bounding box center [18, 112] width 9 height 9
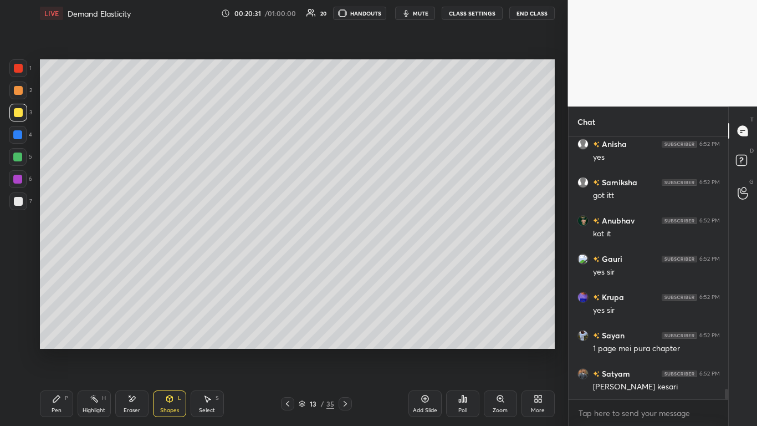
scroll to position [6424, 0]
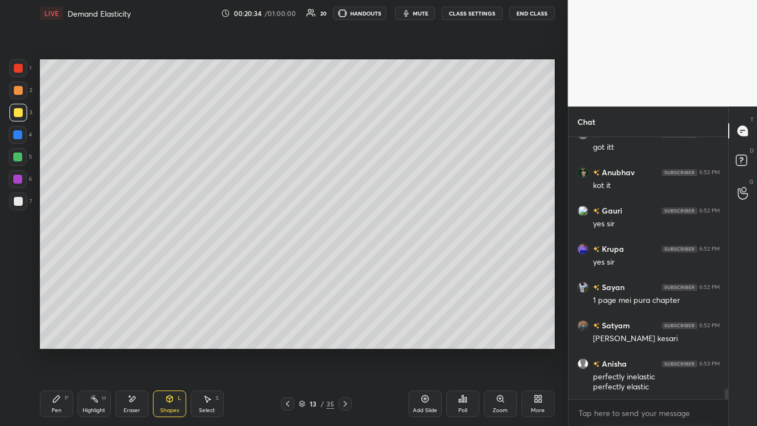
click at [61, 260] on div "Pen P" at bounding box center [56, 403] width 33 height 27
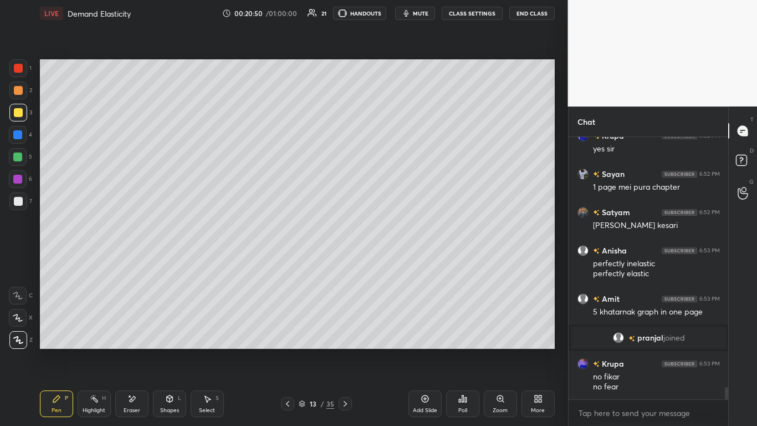
scroll to position [5327, 0]
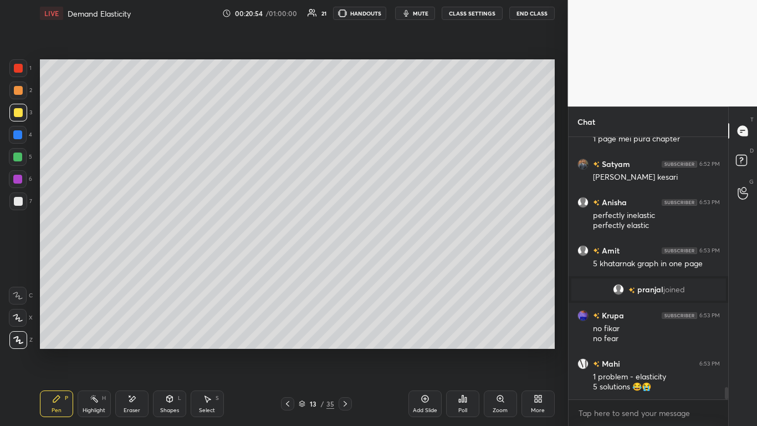
click at [21, 66] on div at bounding box center [18, 68] width 9 height 9
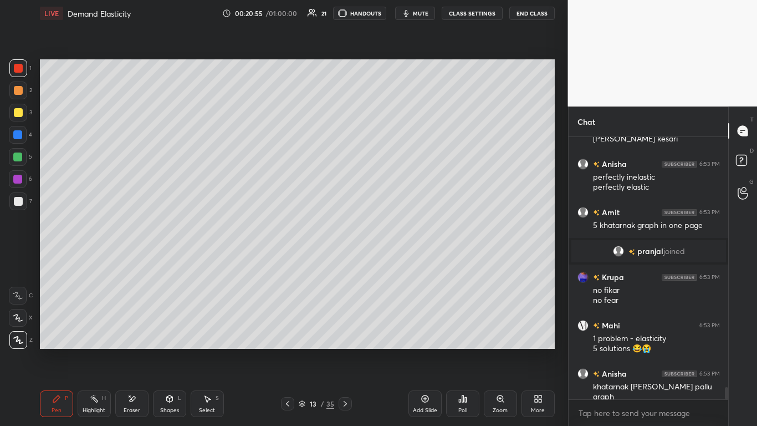
click at [23, 260] on div at bounding box center [18, 318] width 18 height 18
click at [20, 260] on icon at bounding box center [18, 296] width 10 height 8
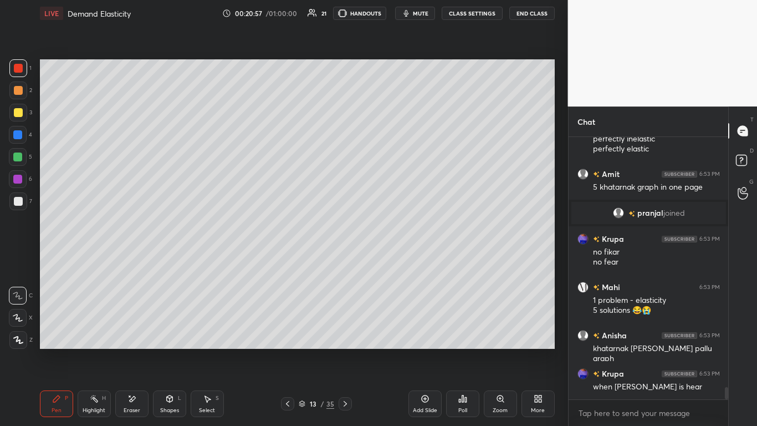
click at [18, 260] on div at bounding box center [18, 318] width 18 height 18
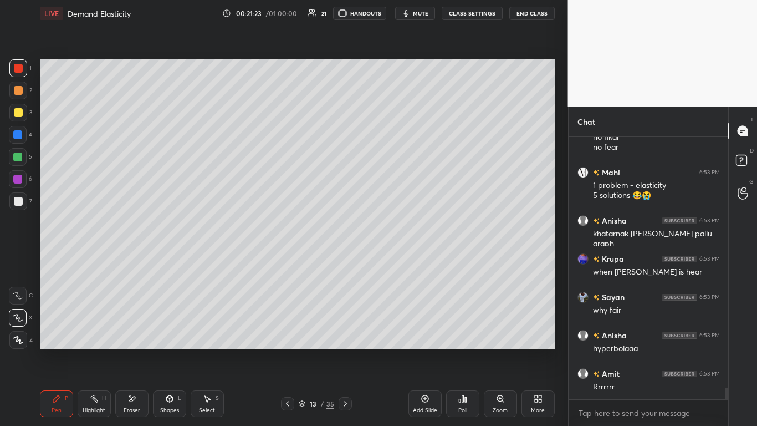
scroll to position [5557, 0]
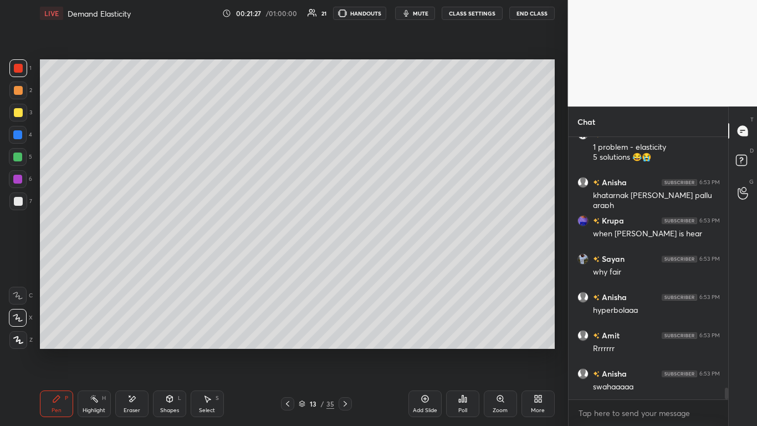
click at [17, 129] on div at bounding box center [18, 135] width 18 height 18
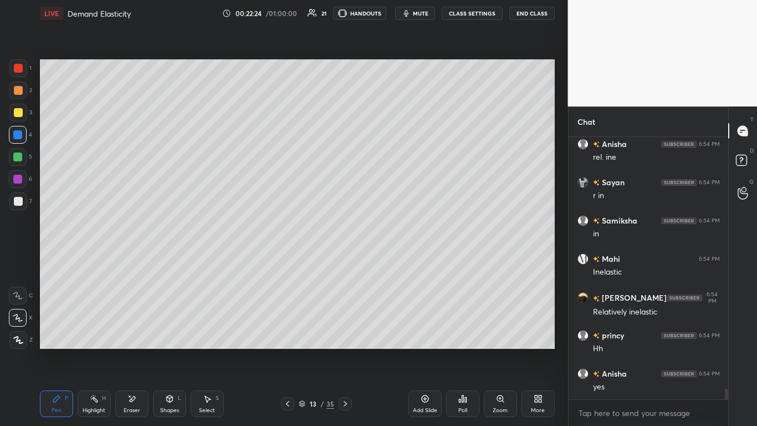
scroll to position [6437, 0]
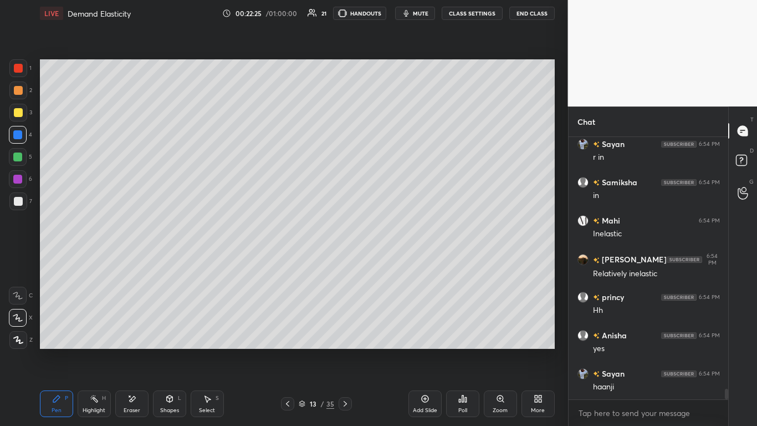
click at [291, 260] on icon at bounding box center [287, 403] width 9 height 9
click at [288, 260] on icon at bounding box center [287, 403] width 9 height 9
click at [290, 260] on icon at bounding box center [287, 403] width 9 height 9
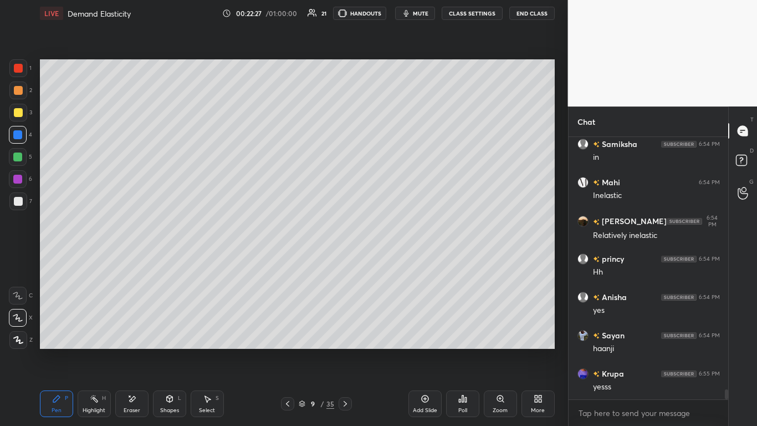
click at [289, 260] on icon at bounding box center [287, 403] width 9 height 9
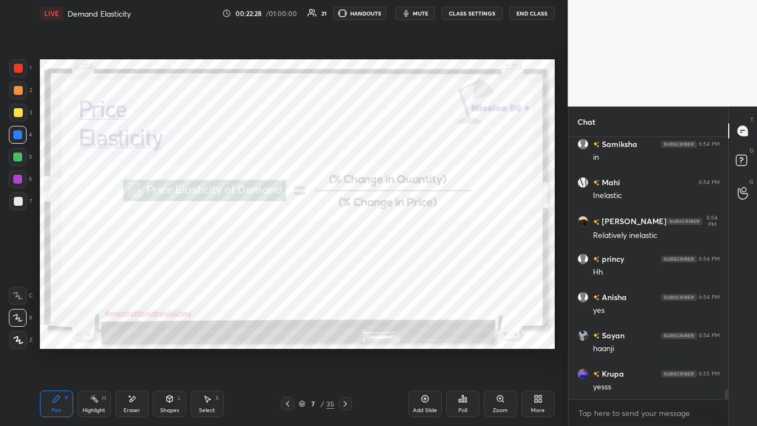
click at [289, 260] on icon at bounding box center [287, 403] width 9 height 9
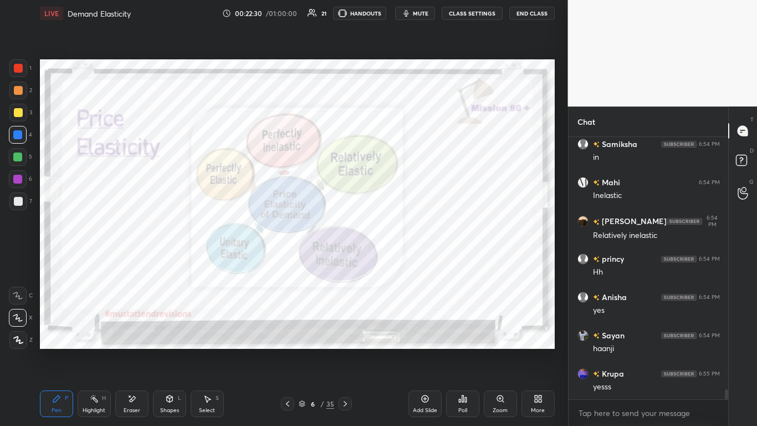
click at [285, 260] on div at bounding box center [287, 403] width 13 height 13
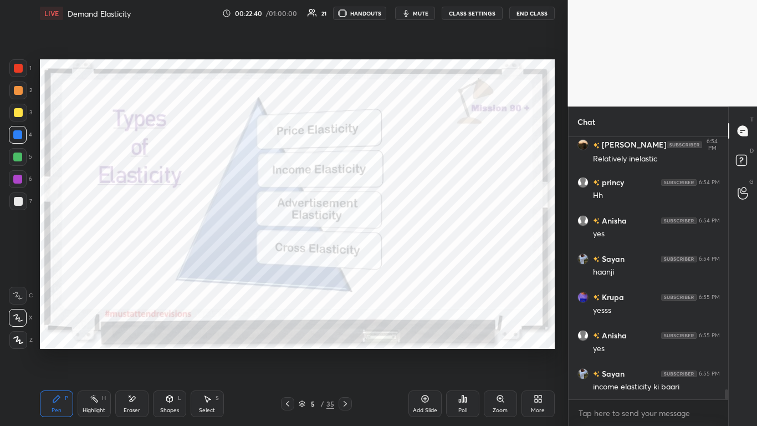
scroll to position [6590, 0]
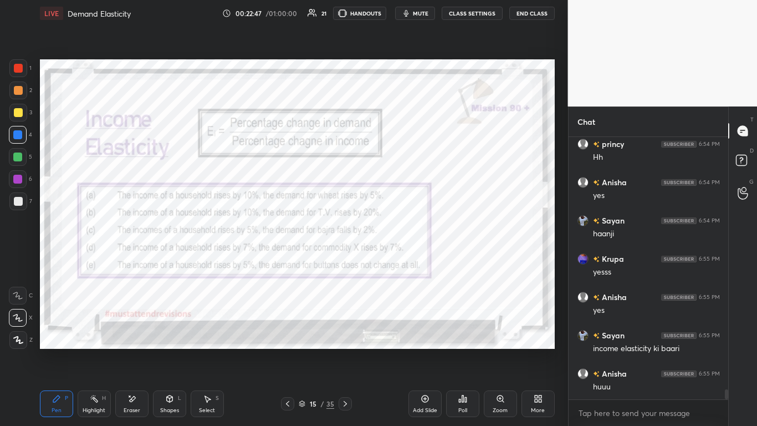
click at [29, 71] on div "1" at bounding box center [20, 68] width 22 height 18
click at [16, 65] on div at bounding box center [18, 68] width 9 height 9
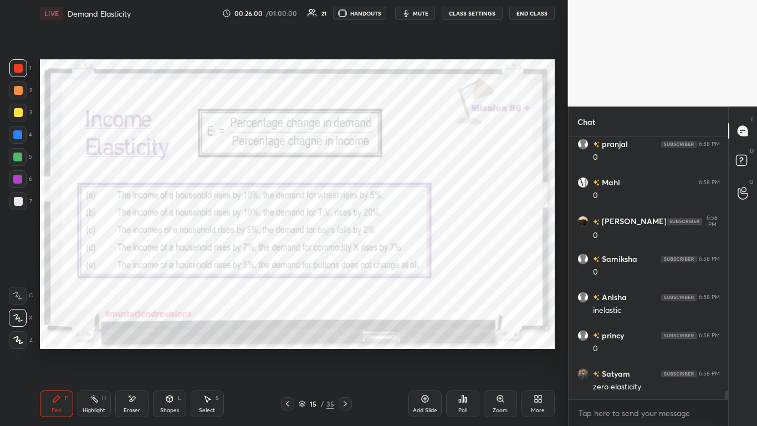
scroll to position [7595, 0]
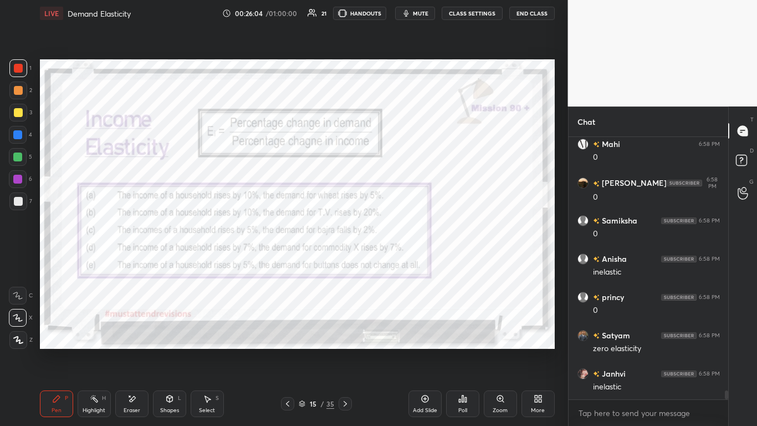
click at [184, 260] on div "Shapes L" at bounding box center [169, 403] width 33 height 27
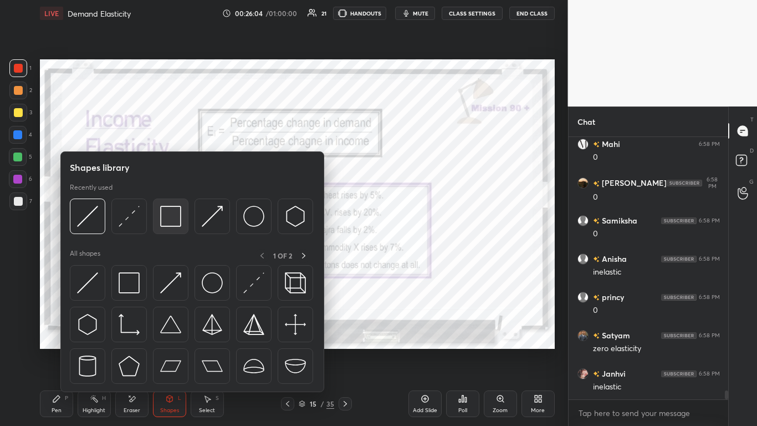
click at [166, 223] on img at bounding box center [170, 216] width 21 height 21
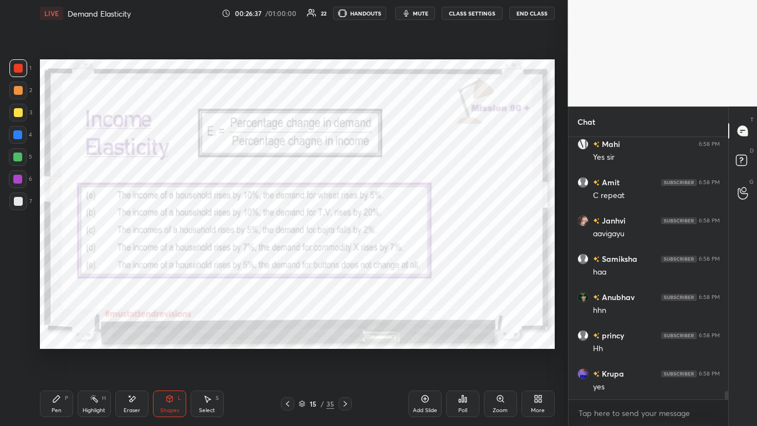
scroll to position [7940, 0]
drag, startPoint x: 425, startPoint y: 401, endPoint x: 421, endPoint y: 396, distance: 5.9
click at [398, 260] on icon at bounding box center [425, 398] width 9 height 9
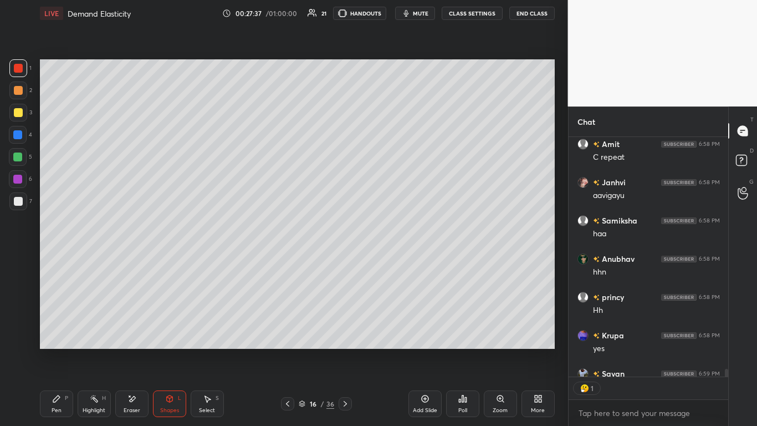
scroll to position [236, 156]
click at [17, 110] on div at bounding box center [18, 112] width 9 height 9
click at [56, 260] on icon at bounding box center [56, 398] width 7 height 7
click at [21, 260] on div at bounding box center [18, 340] width 18 height 18
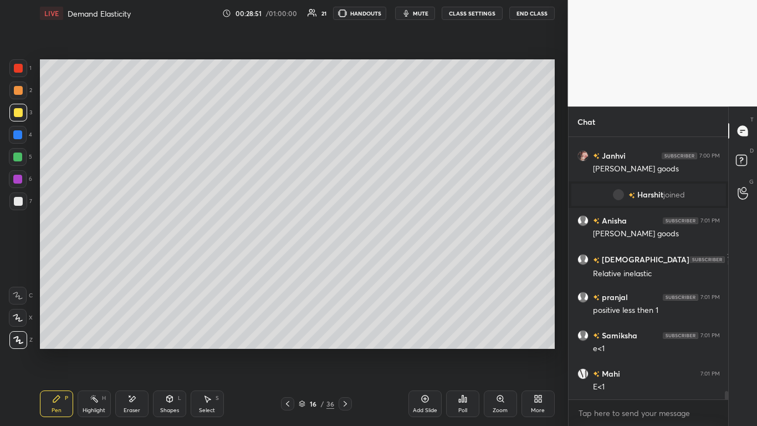
scroll to position [7862, 0]
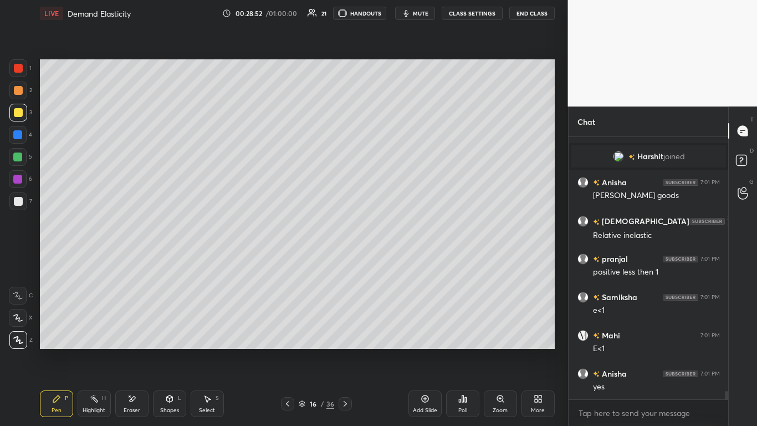
drag, startPoint x: 143, startPoint y: 409, endPoint x: 221, endPoint y: 361, distance: 90.8
click at [145, 260] on div "Eraser" at bounding box center [131, 403] width 33 height 27
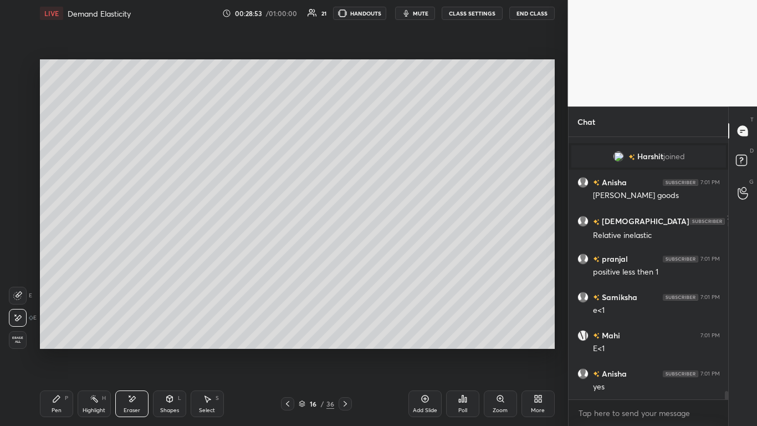
click at [62, 260] on div "Pen P" at bounding box center [56, 403] width 33 height 27
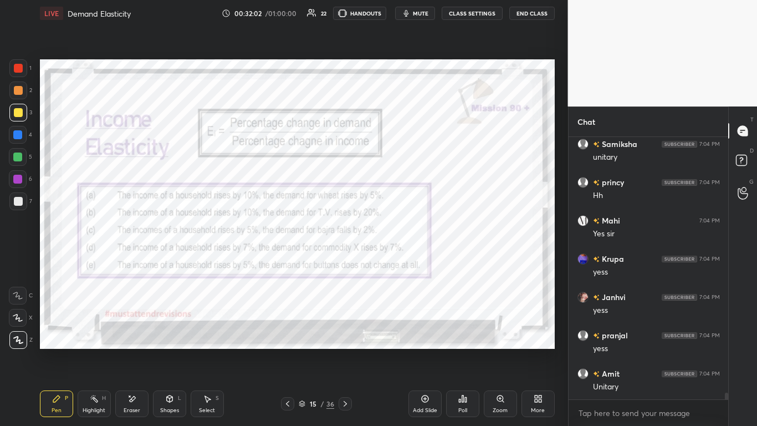
scroll to position [10309, 0]
click at [345, 260] on icon at bounding box center [345, 403] width 9 height 9
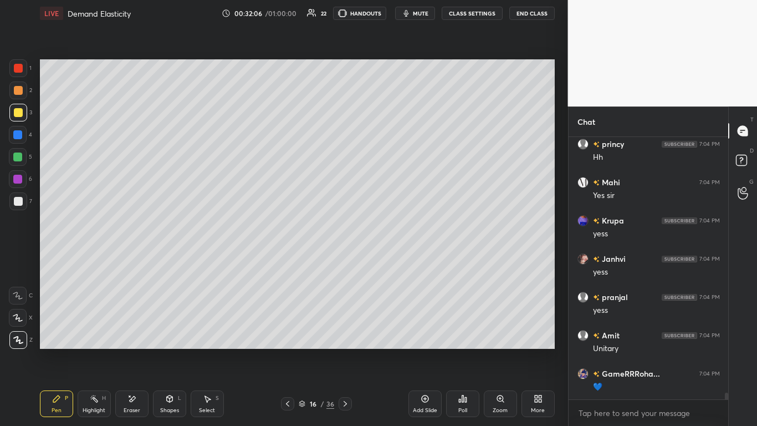
scroll to position [10347, 0]
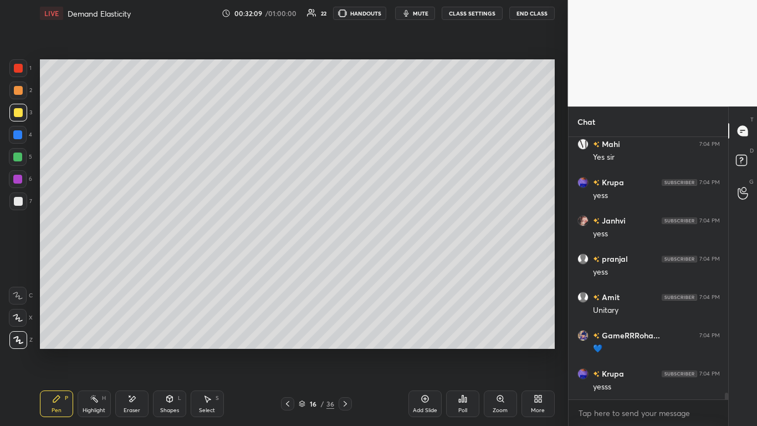
drag, startPoint x: 22, startPoint y: 68, endPoint x: 33, endPoint y: 74, distance: 11.9
click at [22, 68] on div at bounding box center [18, 68] width 9 height 9
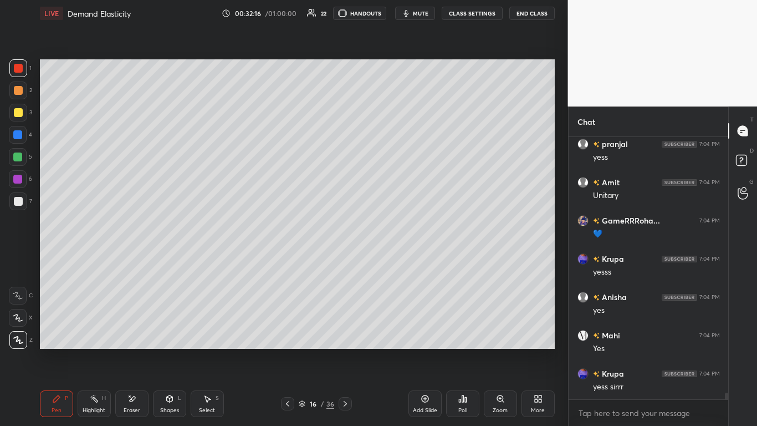
scroll to position [10527, 0]
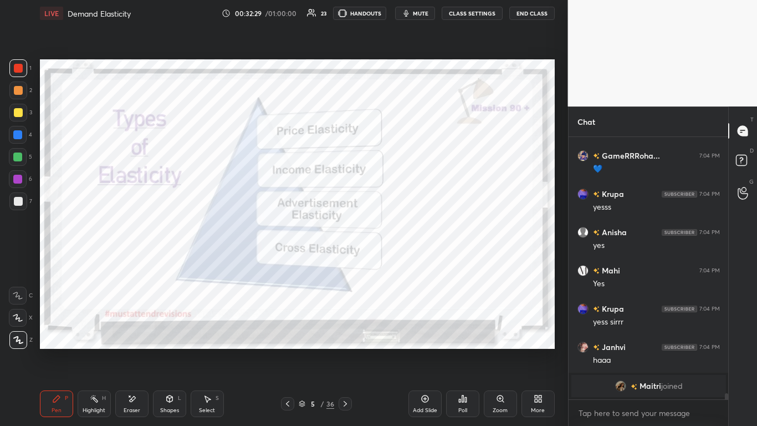
click at [21, 129] on div at bounding box center [18, 135] width 18 height 18
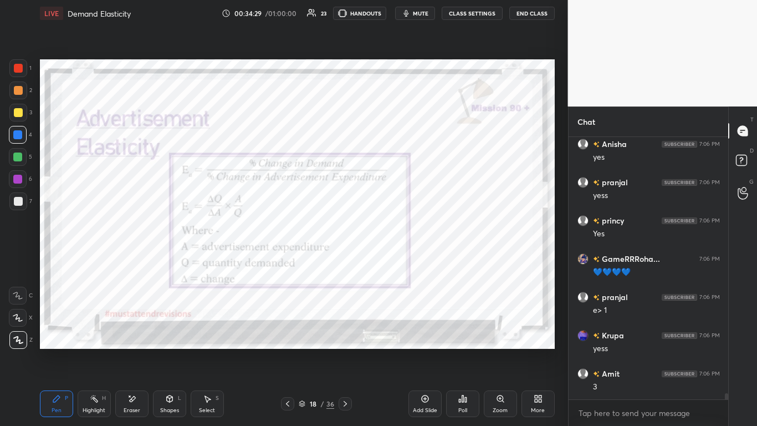
scroll to position [10799, 0]
drag, startPoint x: 132, startPoint y: 403, endPoint x: 137, endPoint y: 399, distance: 6.8
click at [134, 260] on icon at bounding box center [132, 398] width 9 height 9
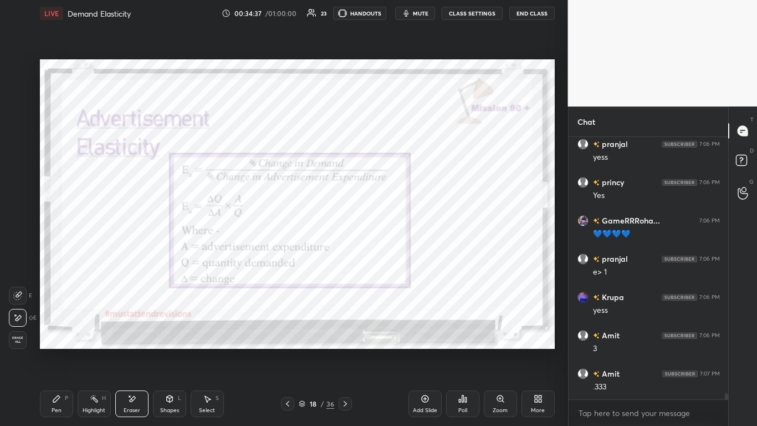
click at [63, 260] on div "Pen P" at bounding box center [56, 403] width 33 height 27
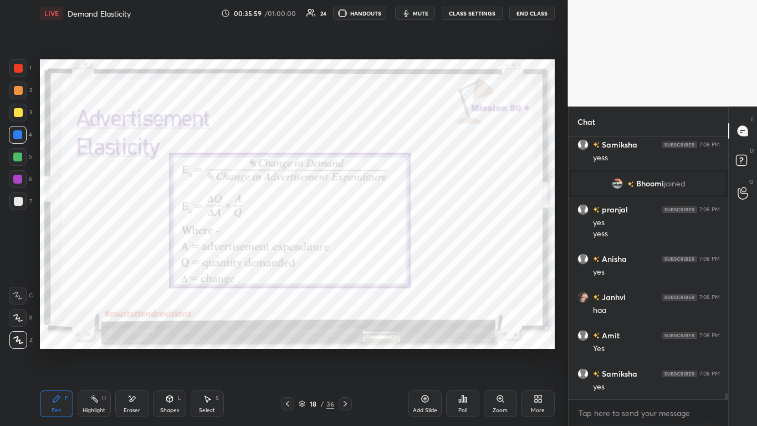
scroll to position [10982, 0]
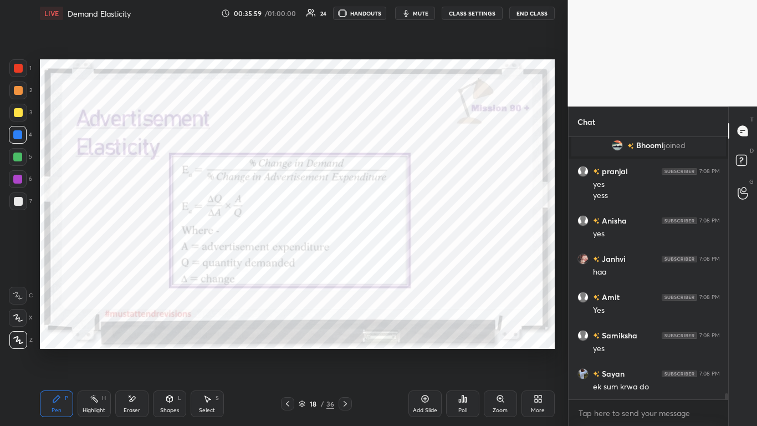
click at [398, 260] on icon at bounding box center [425, 398] width 9 height 9
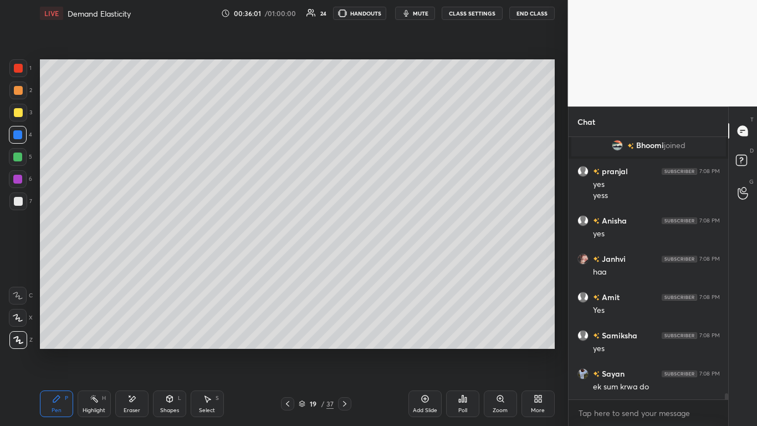
scroll to position [11020, 0]
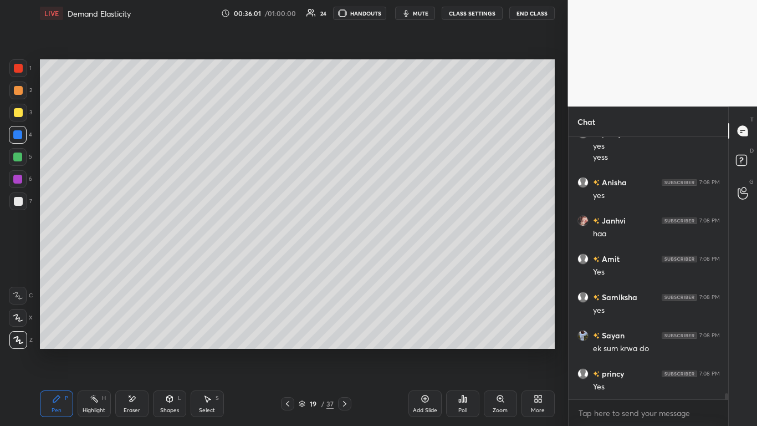
click at [17, 198] on div at bounding box center [18, 201] width 9 height 9
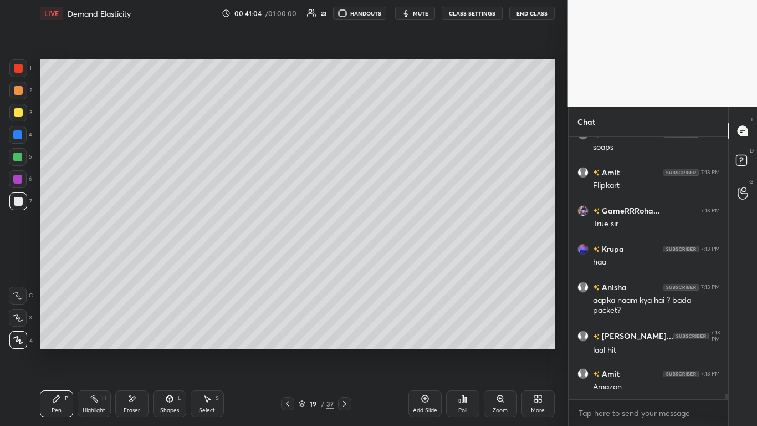
scroll to position [12654, 0]
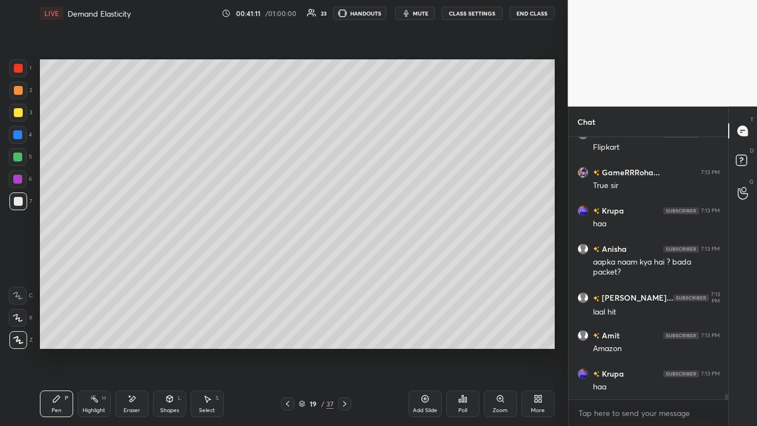
click at [346, 260] on icon at bounding box center [344, 403] width 9 height 9
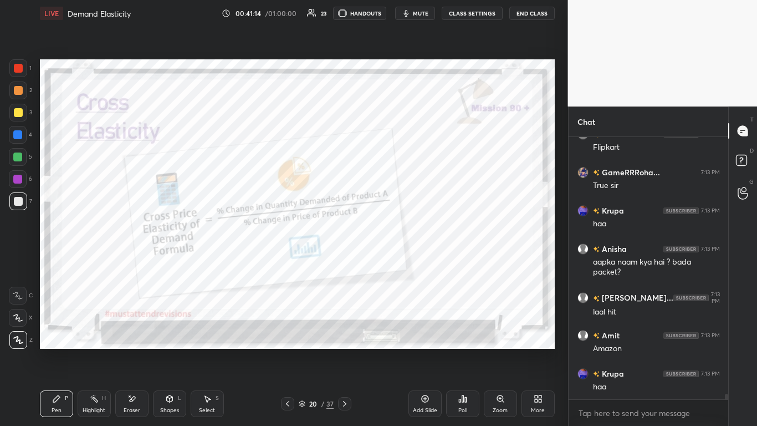
click at [286, 260] on icon at bounding box center [287, 403] width 9 height 9
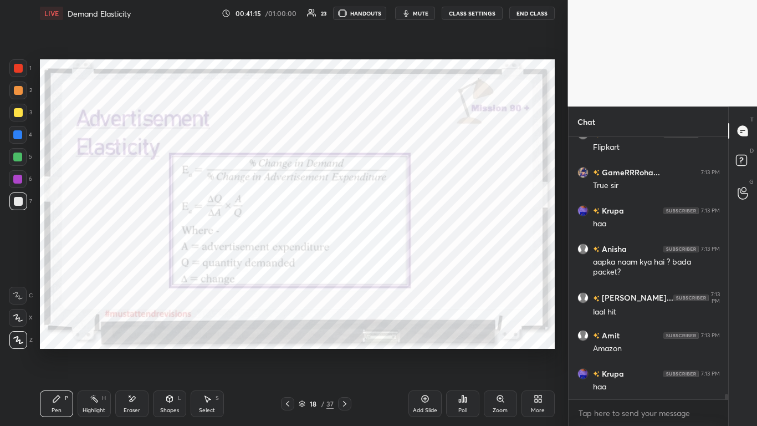
click at [287, 260] on icon at bounding box center [287, 403] width 9 height 9
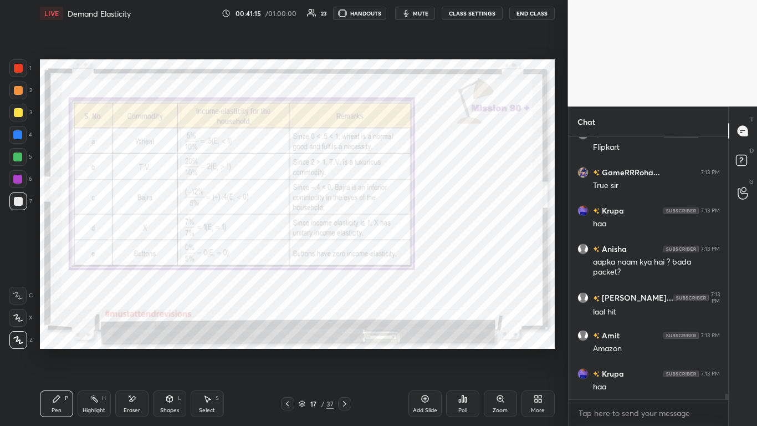
click at [288, 260] on icon at bounding box center [287, 403] width 9 height 9
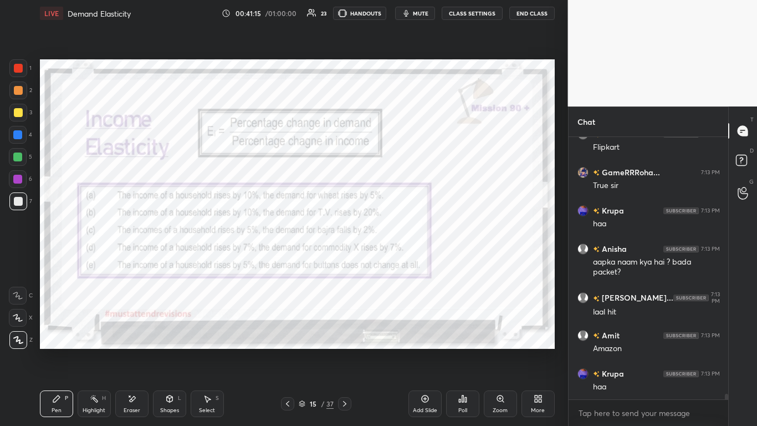
click at [288, 260] on icon at bounding box center [287, 403] width 9 height 9
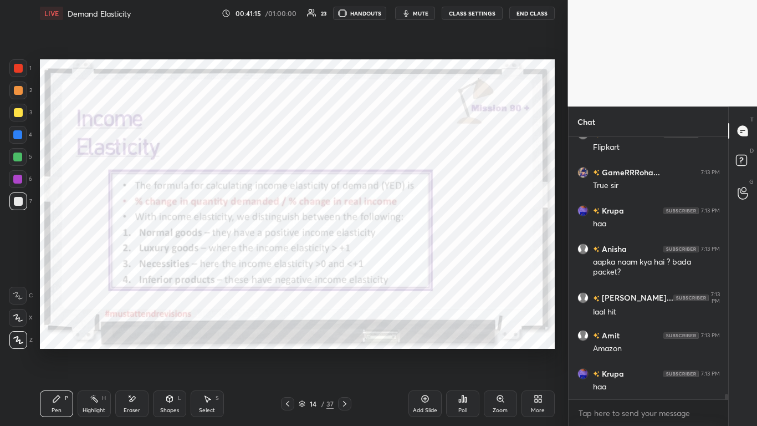
click at [288, 260] on div at bounding box center [287, 403] width 13 height 13
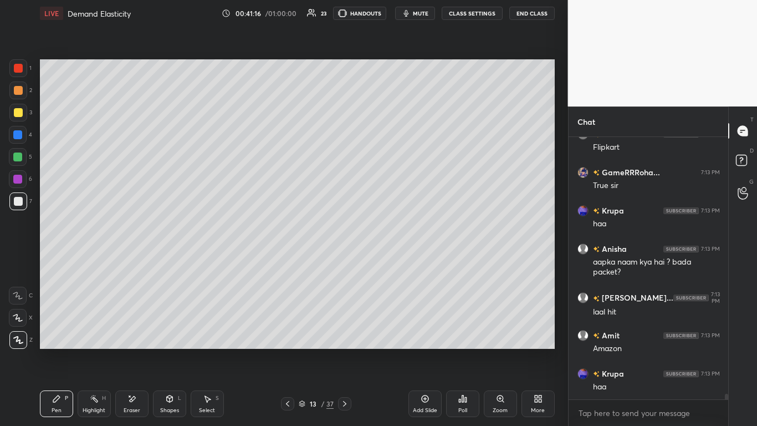
click at [289, 260] on div at bounding box center [287, 403] width 13 height 13
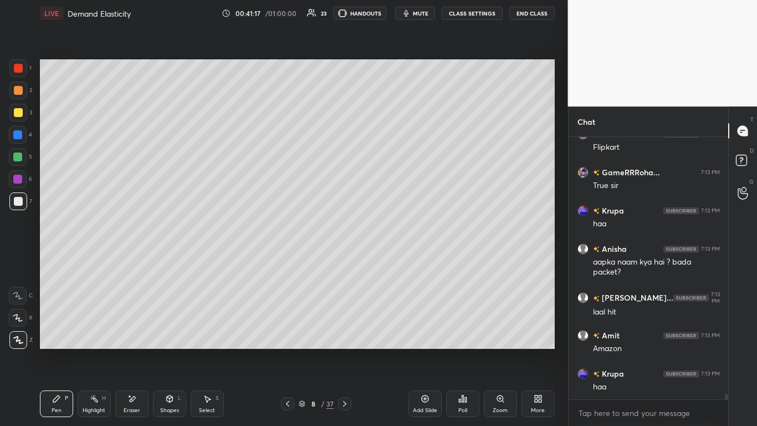
click at [289, 260] on div "Pen P Highlight H Eraser Shapes L Select S 8 / 37 Add Slide Poll Zoom More" at bounding box center [297, 403] width 515 height 44
click at [284, 260] on icon at bounding box center [287, 403] width 9 height 9
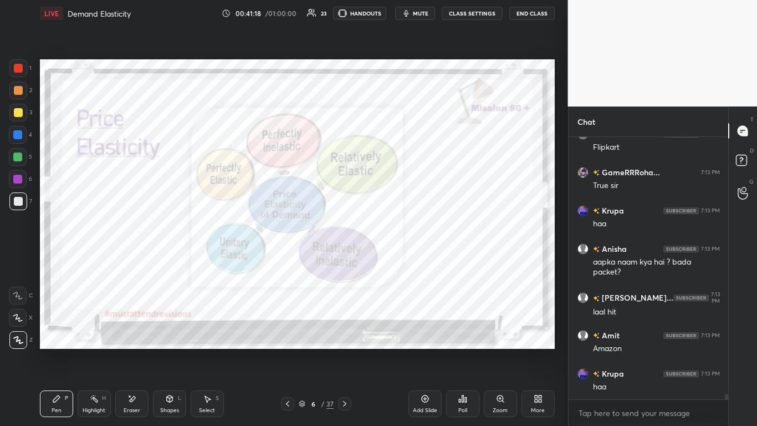
click at [284, 260] on icon at bounding box center [287, 403] width 9 height 9
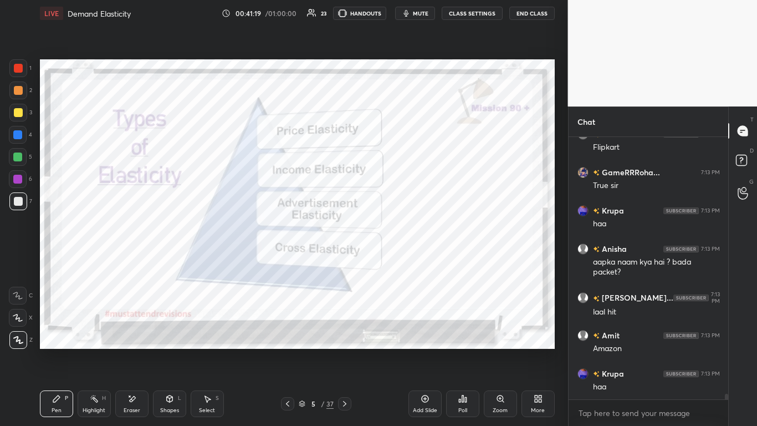
scroll to position [12666, 0]
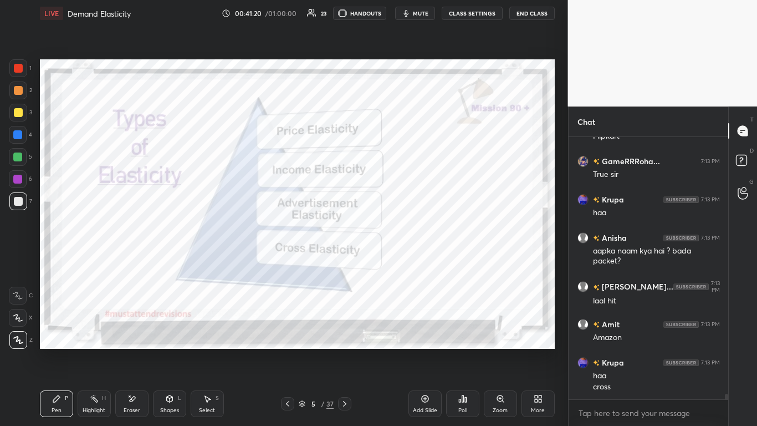
click at [14, 135] on div at bounding box center [17, 134] width 9 height 9
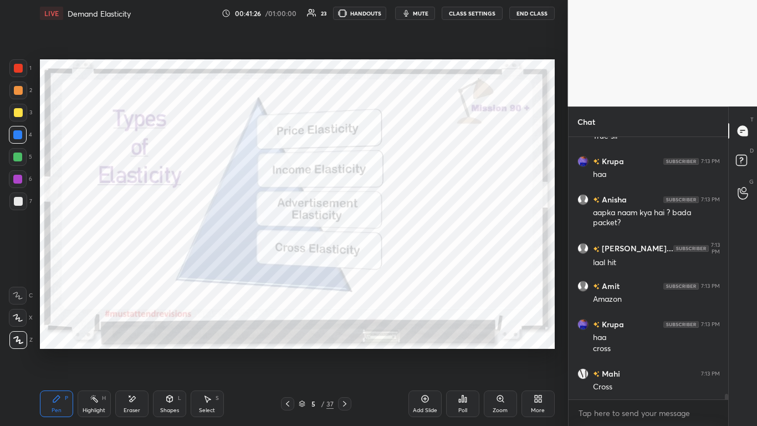
scroll to position [12742, 0]
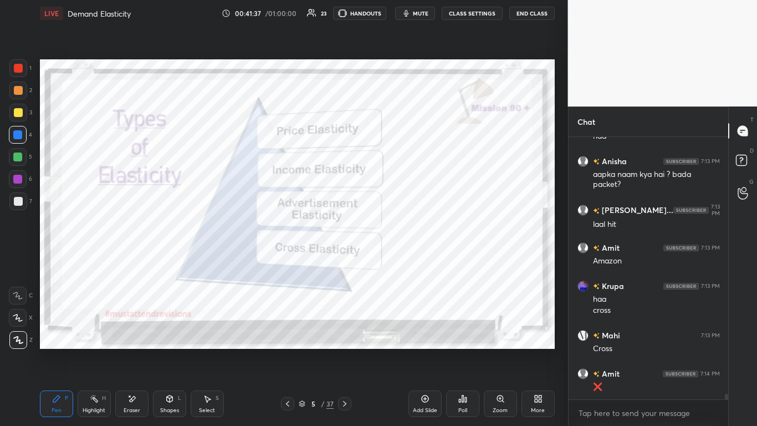
click at [348, 260] on icon at bounding box center [344, 403] width 9 height 9
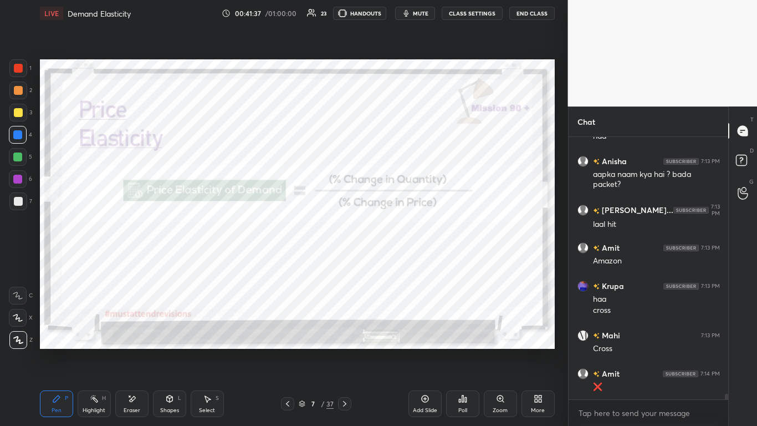
click at [349, 260] on div at bounding box center [344, 403] width 13 height 13
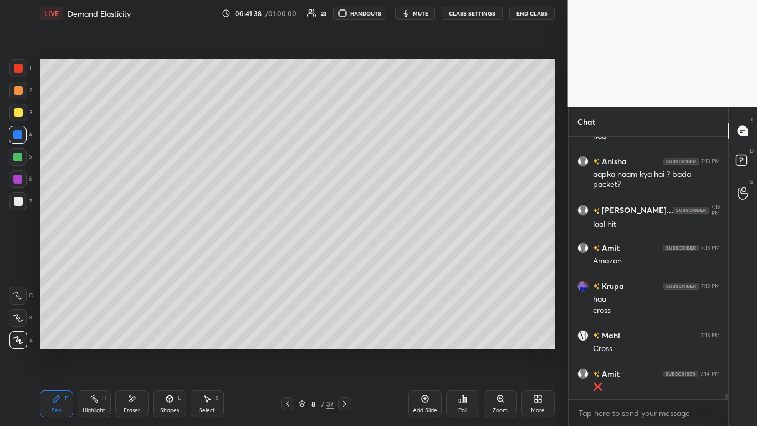
click at [350, 260] on div at bounding box center [344, 403] width 13 height 13
click at [351, 260] on div "8 / 37" at bounding box center [316, 403] width 185 height 13
click at [351, 260] on div "9 / 37" at bounding box center [316, 403] width 185 height 13
click at [350, 260] on div at bounding box center [344, 403] width 13 height 13
click at [349, 260] on div at bounding box center [344, 403] width 13 height 13
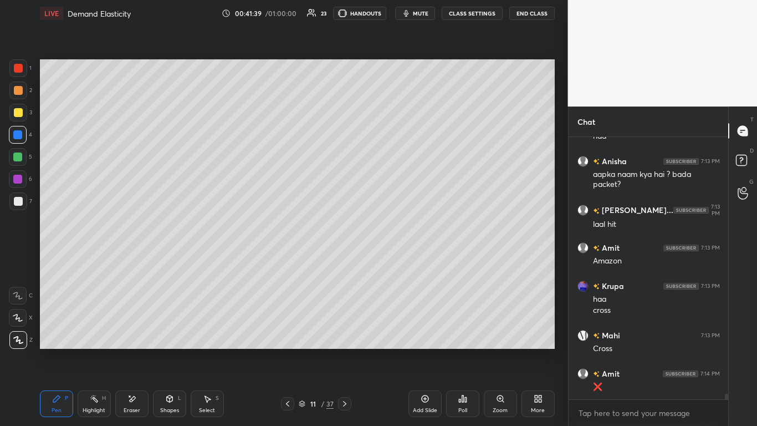
click at [348, 260] on icon at bounding box center [344, 403] width 9 height 9
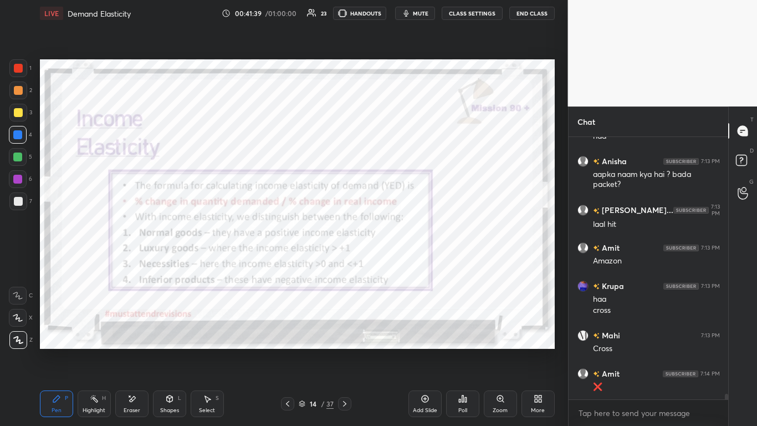
click at [348, 260] on icon at bounding box center [344, 403] width 9 height 9
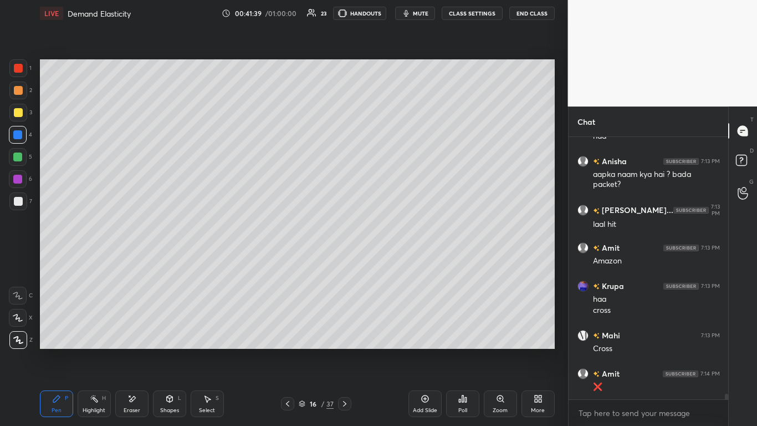
click at [349, 260] on icon at bounding box center [344, 403] width 9 height 9
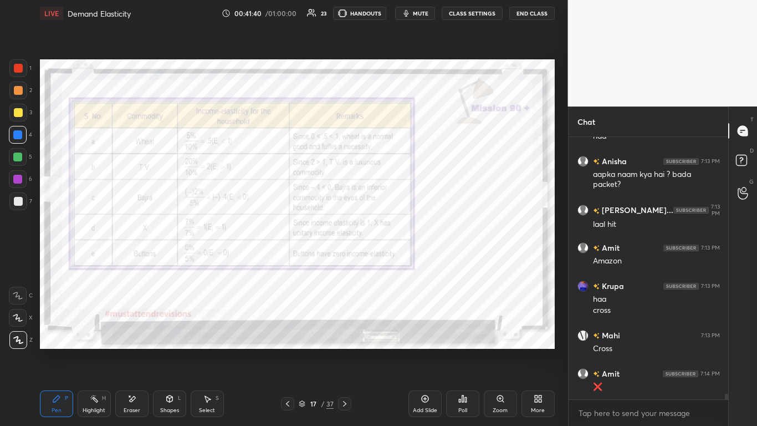
click at [349, 260] on icon at bounding box center [344, 403] width 9 height 9
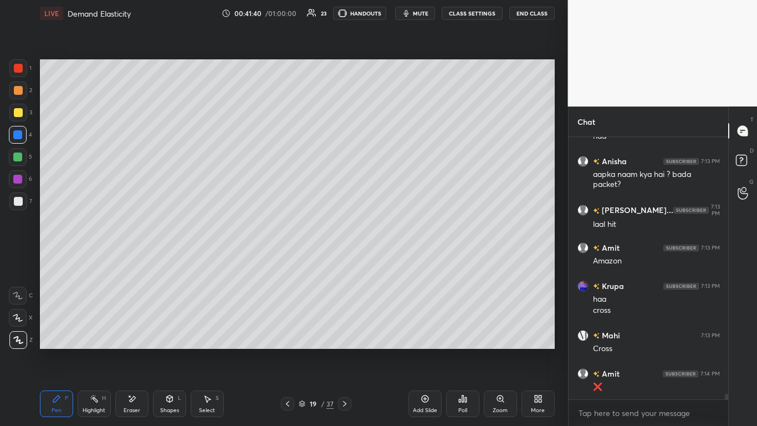
click at [349, 260] on div at bounding box center [344, 403] width 13 height 13
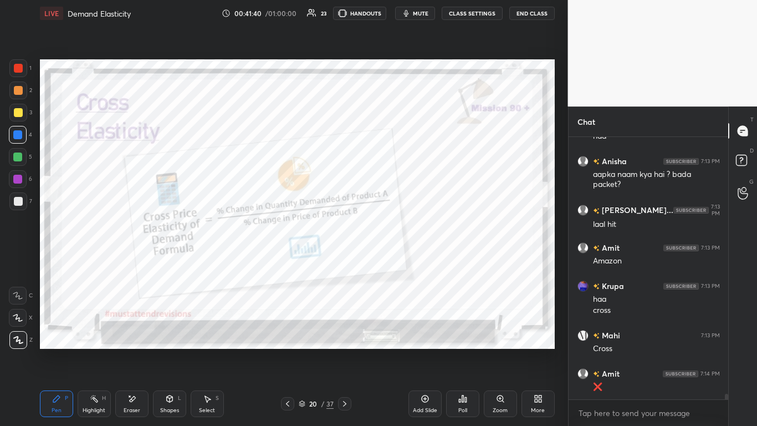
click at [349, 260] on div at bounding box center [344, 403] width 13 height 13
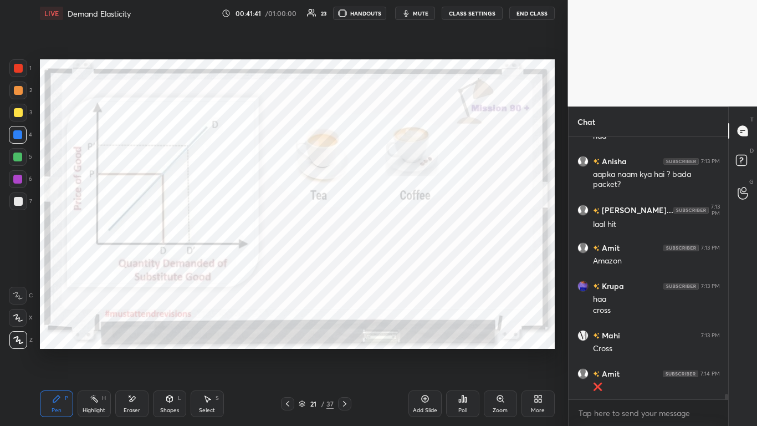
click at [289, 260] on icon at bounding box center [287, 403] width 9 height 9
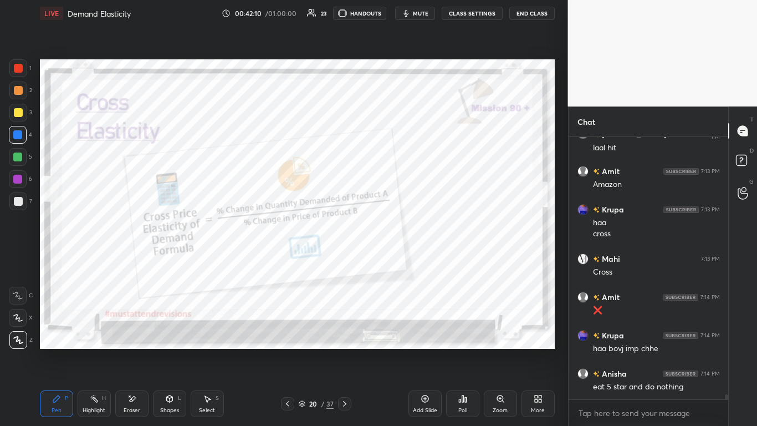
scroll to position [12857, 0]
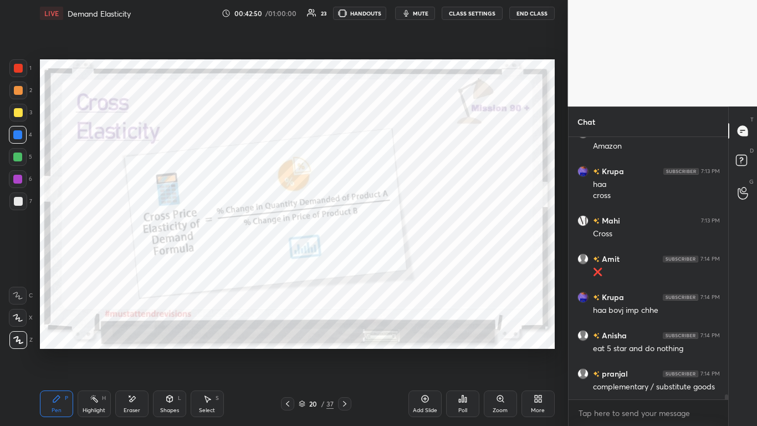
click at [345, 260] on icon at bounding box center [344, 403] width 9 height 9
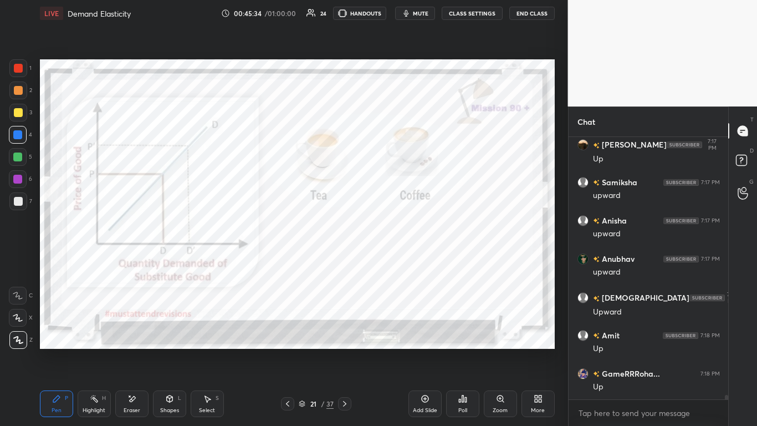
scroll to position [14519, 0]
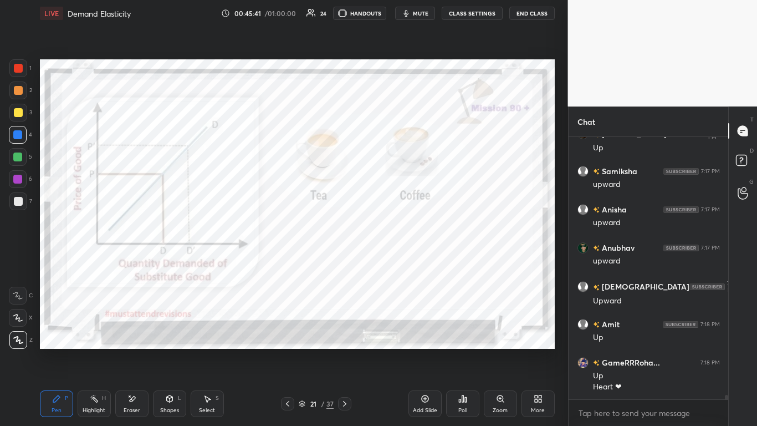
click at [24, 73] on div at bounding box center [18, 68] width 18 height 18
click at [162, 260] on div "Shapes" at bounding box center [169, 410] width 19 height 6
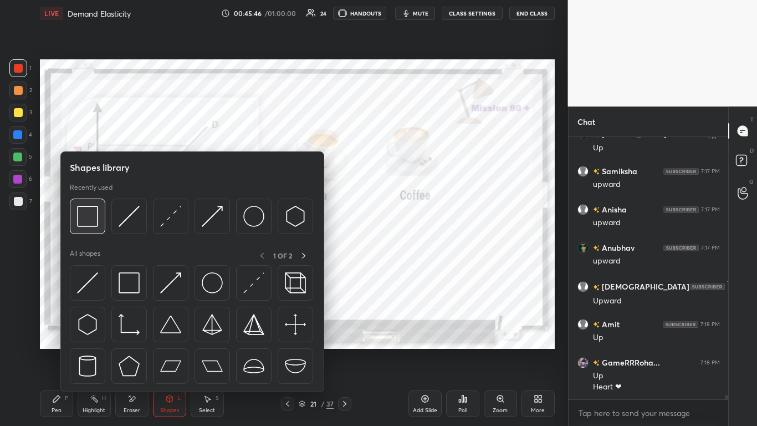
click at [83, 224] on img at bounding box center [87, 216] width 21 height 21
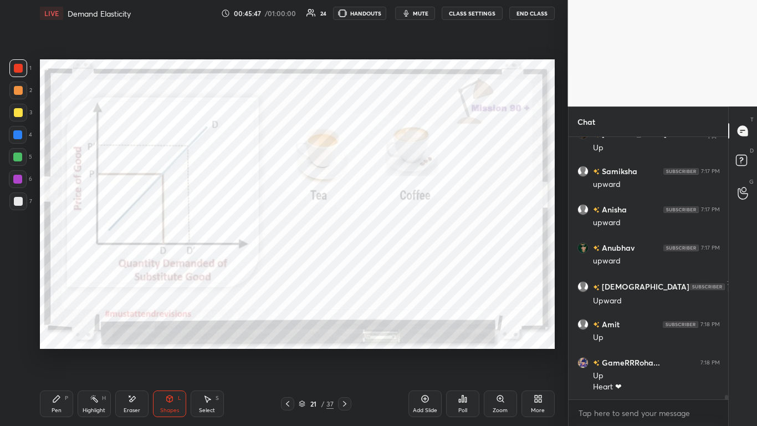
scroll to position [14558, 0]
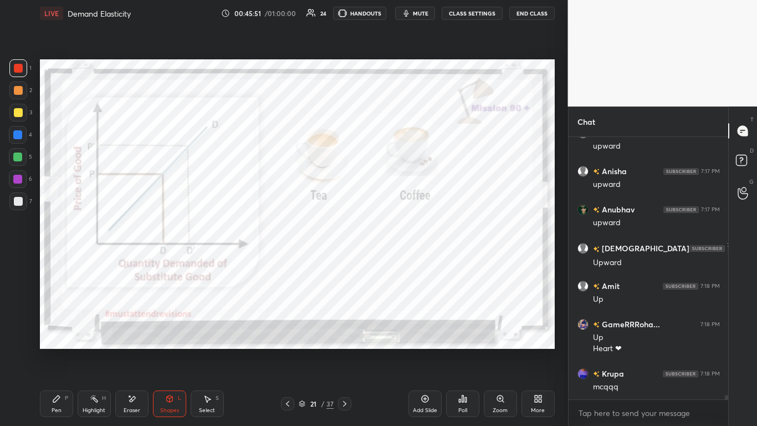
click at [59, 260] on div "Pen P" at bounding box center [56, 403] width 33 height 27
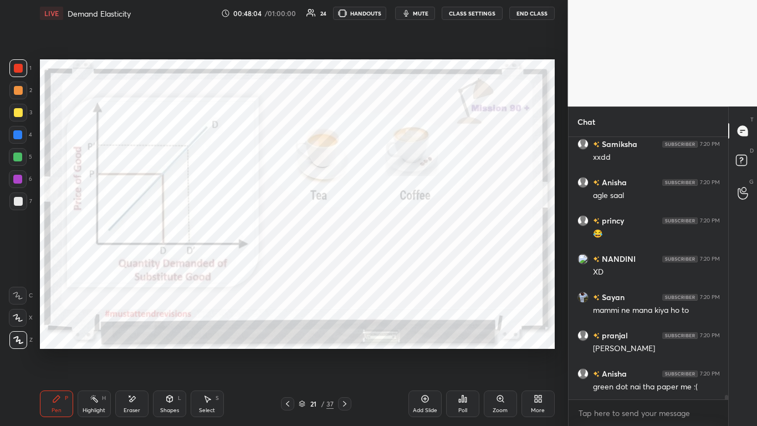
scroll to position [16289, 0]
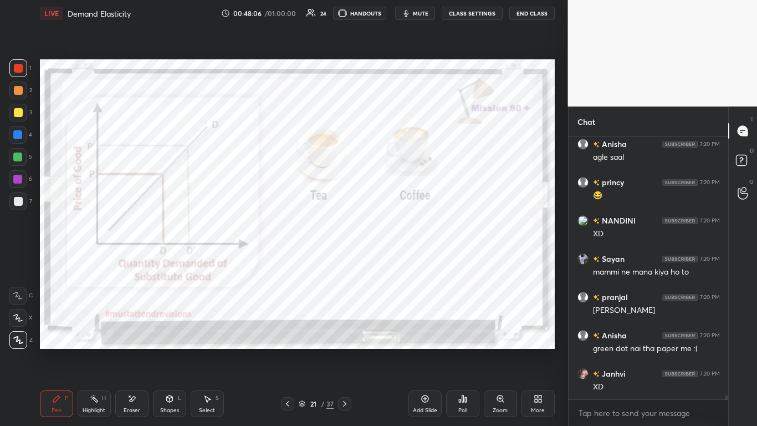
click at [340, 260] on icon at bounding box center [344, 403] width 9 height 9
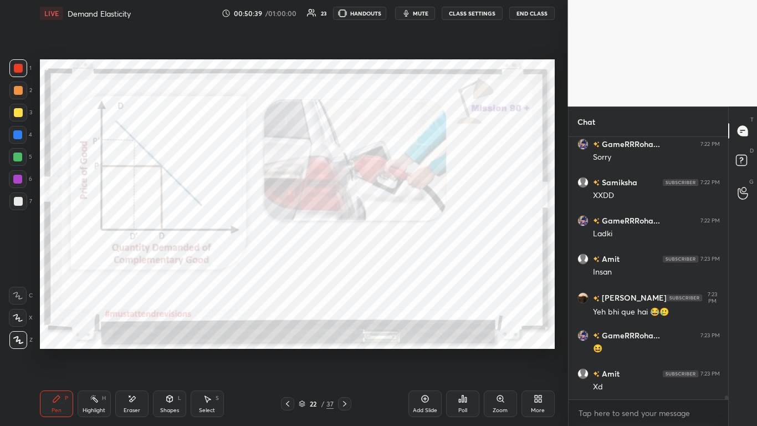
scroll to position [17447, 0]
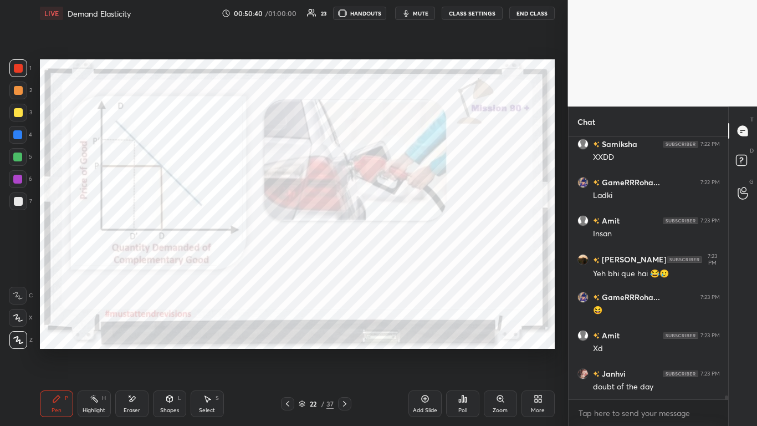
click at [130, 260] on div "Eraser" at bounding box center [131, 403] width 33 height 27
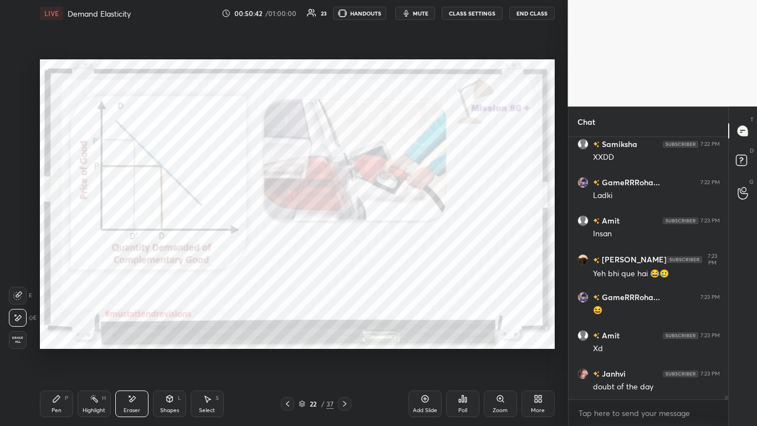
click at [54, 260] on icon at bounding box center [56, 398] width 9 height 9
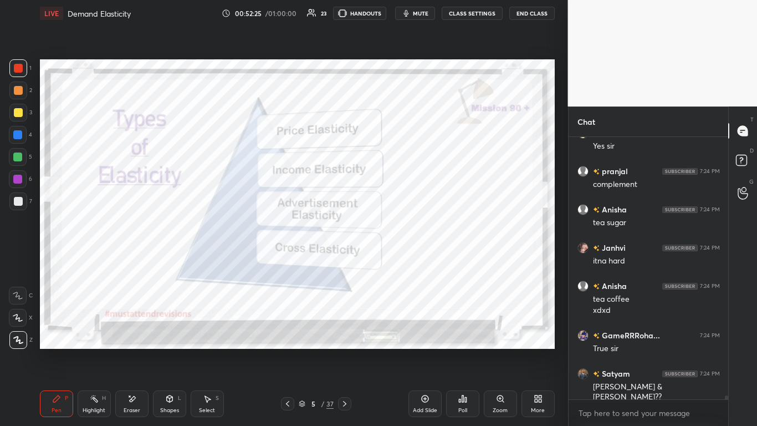
scroll to position [18157, 0]
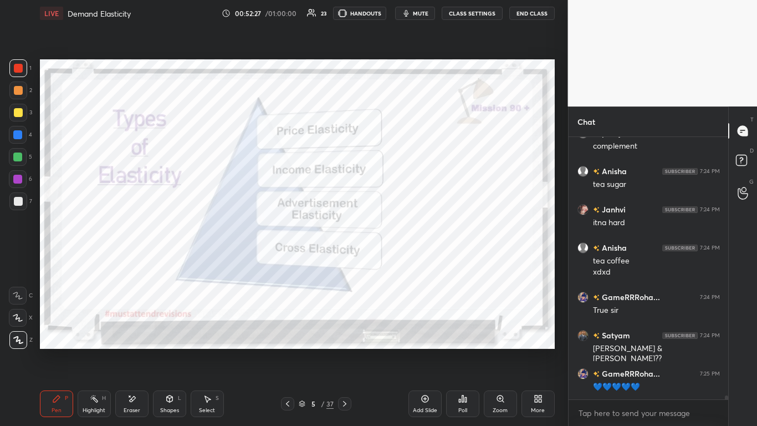
click at [19, 135] on div at bounding box center [17, 134] width 9 height 9
click at [232, 260] on div "Setting up your live class Poll for secs No correct answer Start poll" at bounding box center [297, 204] width 524 height 355
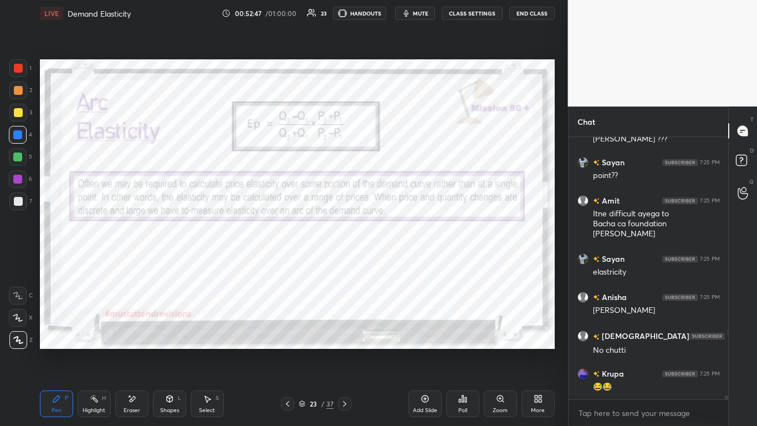
scroll to position [18483, 0]
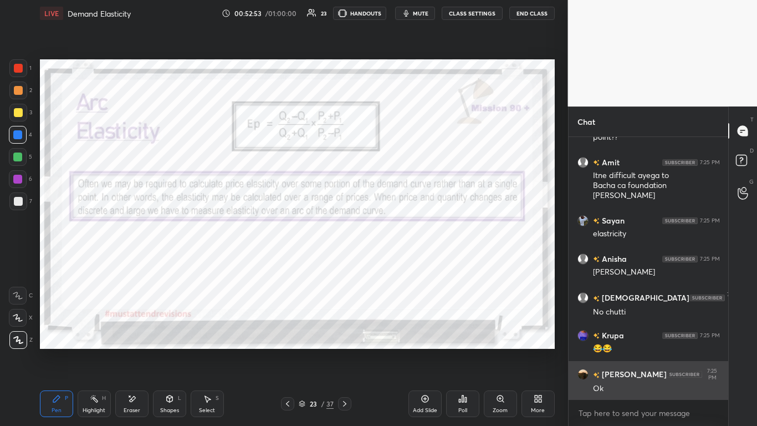
click at [398, 260] on div "Ok" at bounding box center [656, 388] width 127 height 11
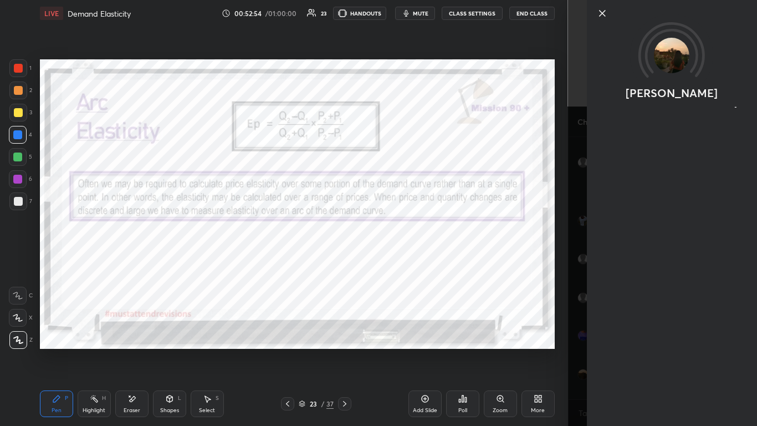
click at [398, 260] on div "[PERSON_NAME]" at bounding box center [663, 213] width 190 height 426
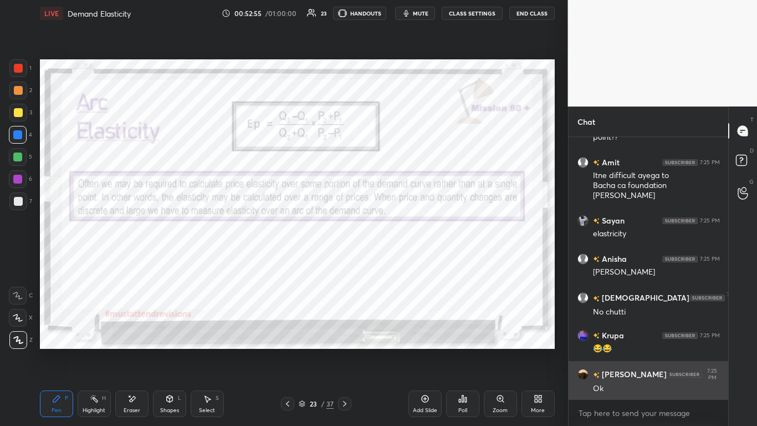
click at [398, 260] on div "Ok" at bounding box center [656, 388] width 127 height 11
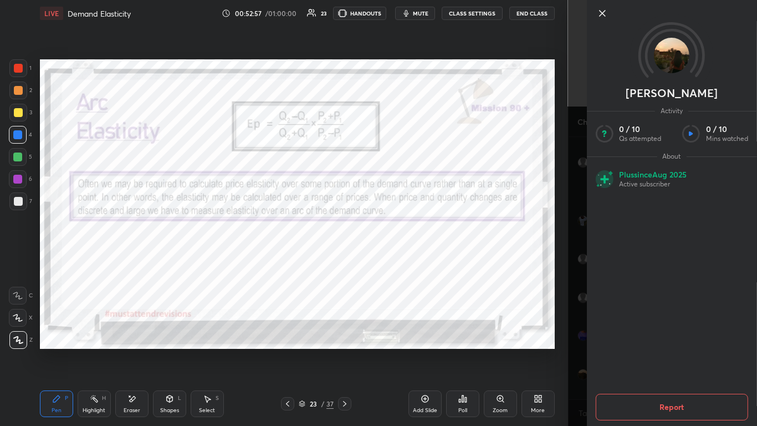
click at [398, 128] on div "[PERSON_NAME] Activity 0 / 10 Qs attempted 0 / 10 Mins watched About Plus since…" at bounding box center [663, 213] width 190 height 426
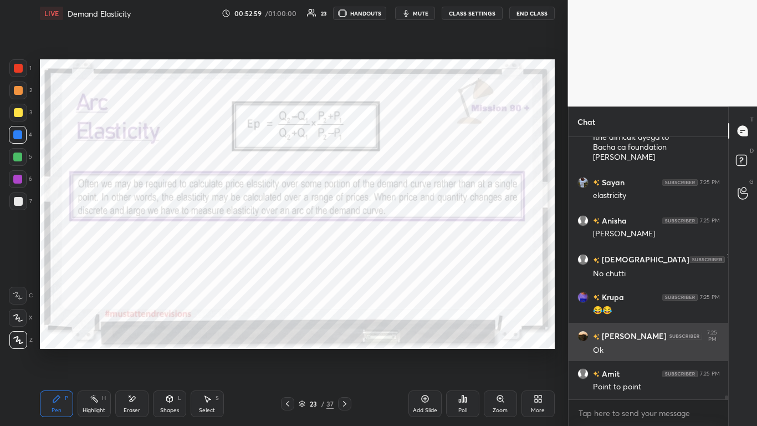
scroll to position [18560, 0]
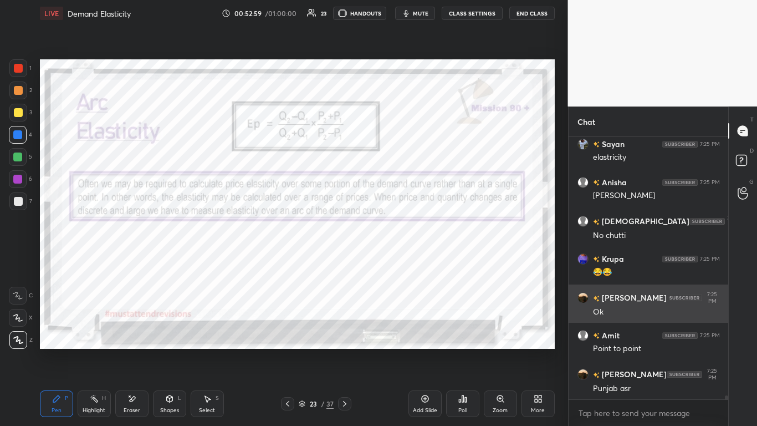
click at [398, 260] on div "Amit 7:25 PM Point to point" at bounding box center [649, 342] width 160 height 38
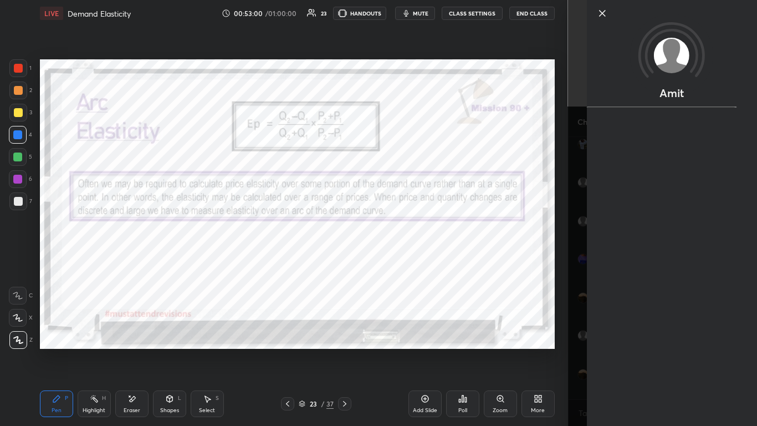
scroll to position [18598, 0]
click at [398, 260] on div "Amit" at bounding box center [663, 213] width 190 height 426
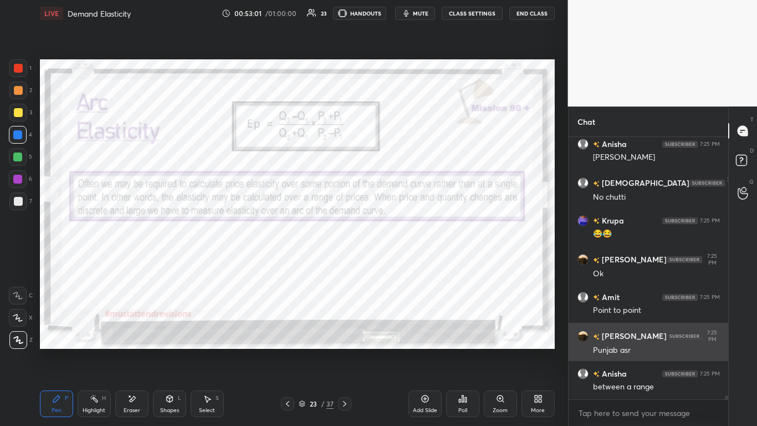
click at [398, 260] on h6 "[PERSON_NAME]" at bounding box center [633, 336] width 67 height 12
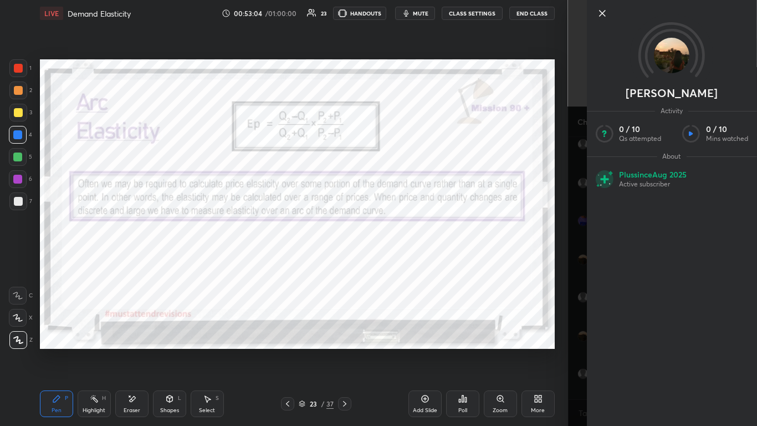
click at [398, 260] on div "[PERSON_NAME] Activity 0 / 10 Qs attempted 0 / 10 Mins watched About Plus since…" at bounding box center [663, 213] width 190 height 426
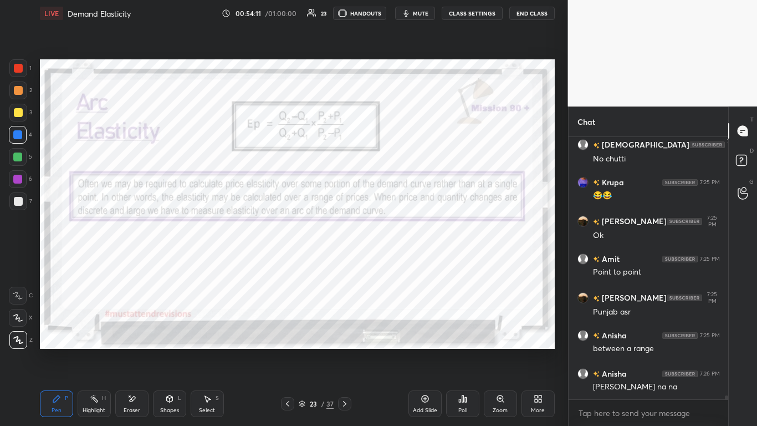
scroll to position [18675, 0]
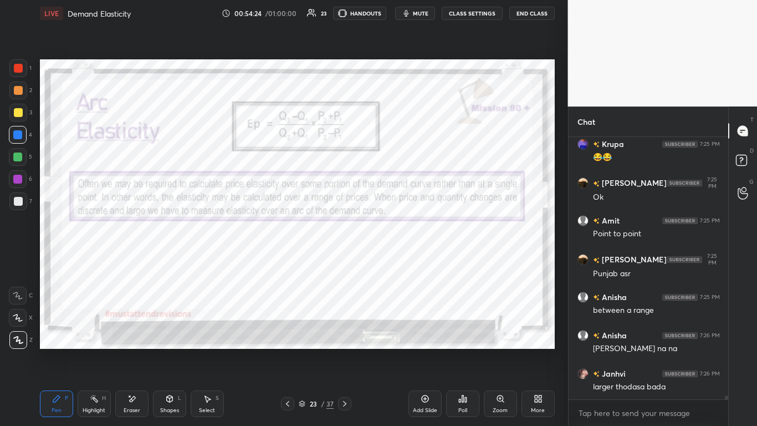
click at [166, 260] on div "Shapes L" at bounding box center [169, 403] width 33 height 27
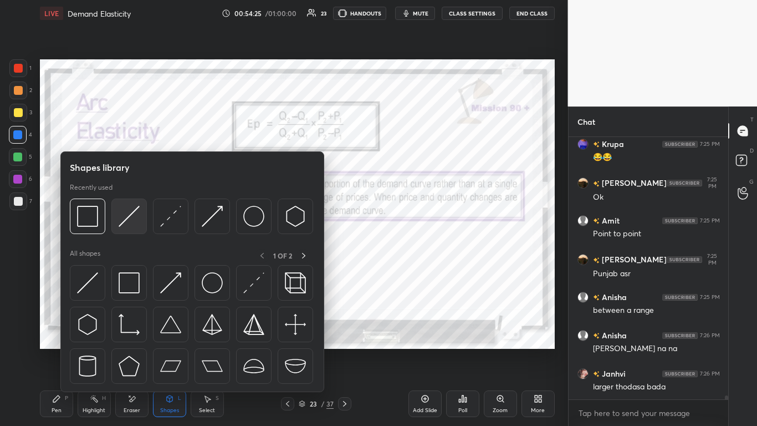
click at [127, 216] on img at bounding box center [129, 216] width 21 height 21
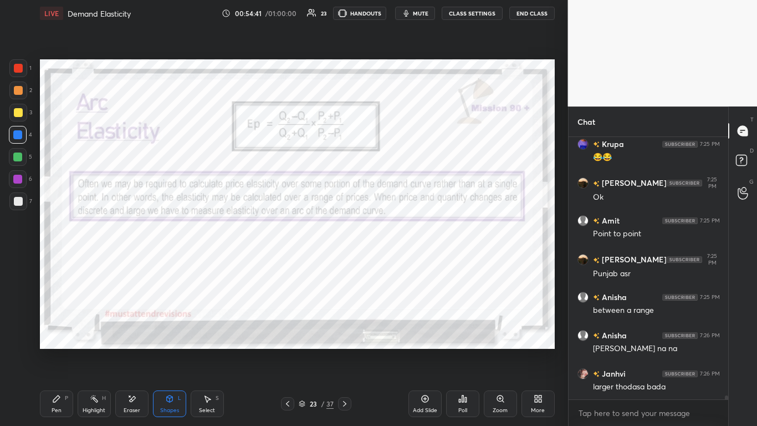
click at [53, 260] on div "Pen P" at bounding box center [56, 403] width 33 height 27
click at [9, 72] on div at bounding box center [18, 68] width 18 height 18
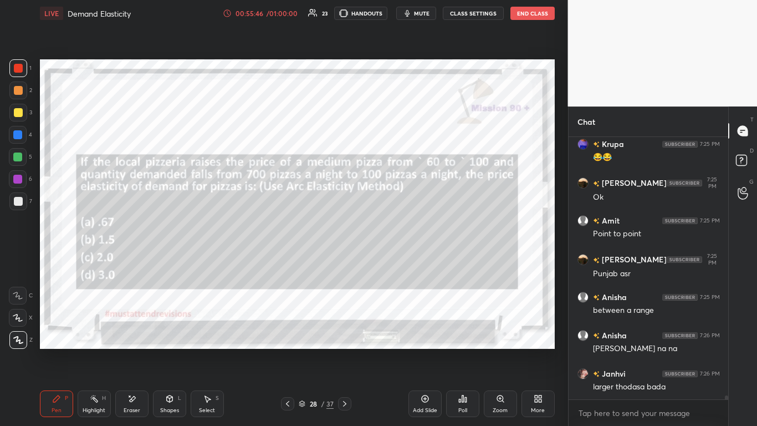
scroll to position [18713, 0]
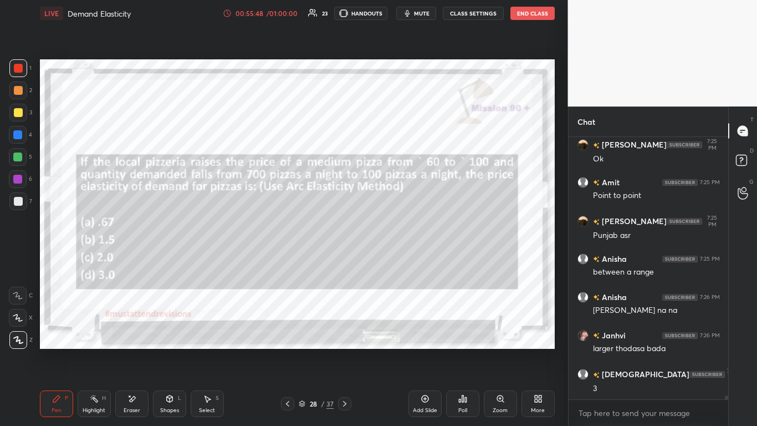
click at [398, 12] on span "mute" at bounding box center [422, 13] width 16 height 8
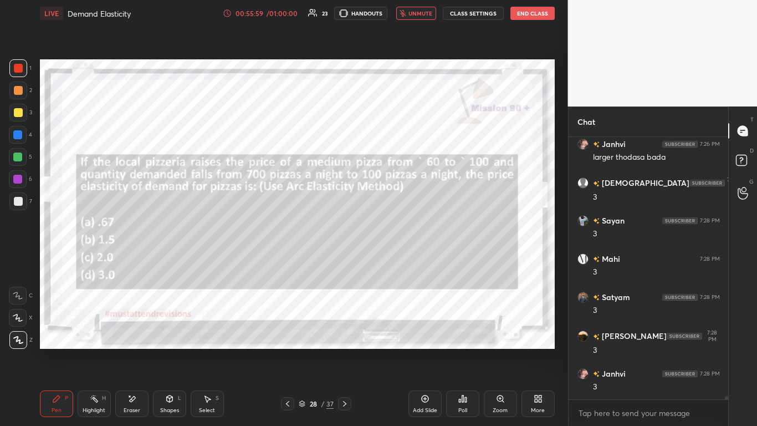
scroll to position [18943, 0]
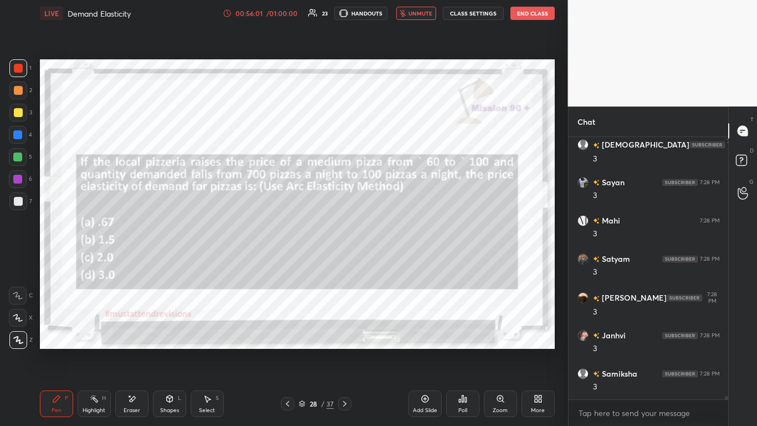
click at [398, 11] on span "unmute" at bounding box center [421, 13] width 24 height 8
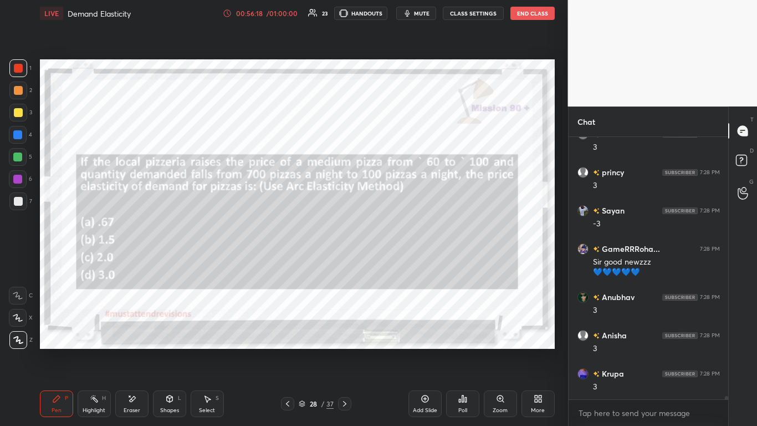
scroll to position [19220, 0]
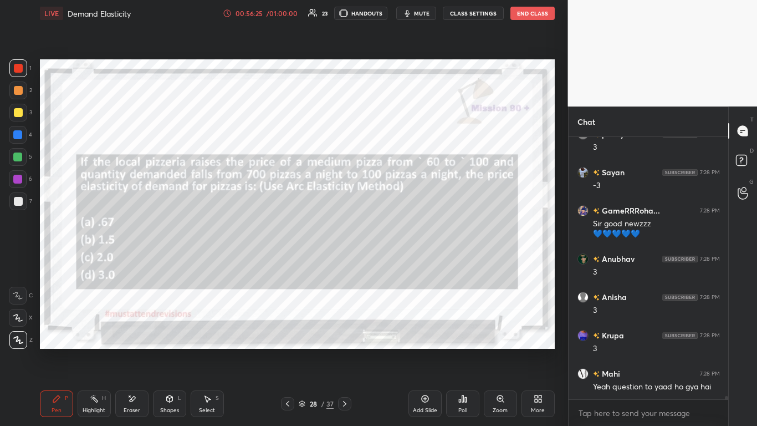
click at [343, 260] on icon at bounding box center [344, 403] width 9 height 9
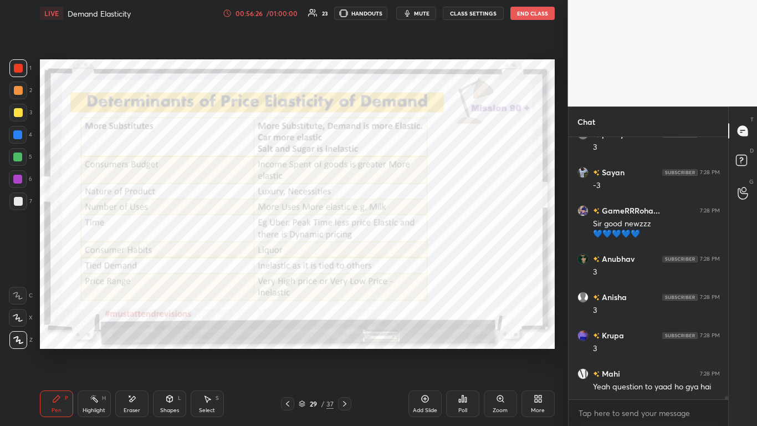
click at [289, 260] on icon at bounding box center [287, 403] width 9 height 9
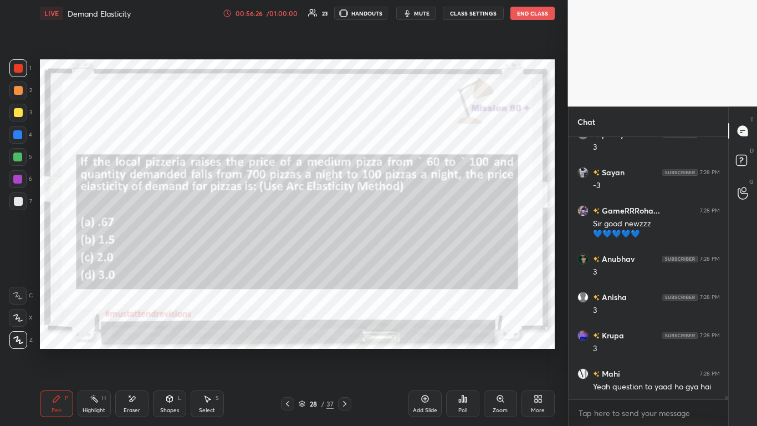
scroll to position [19259, 0]
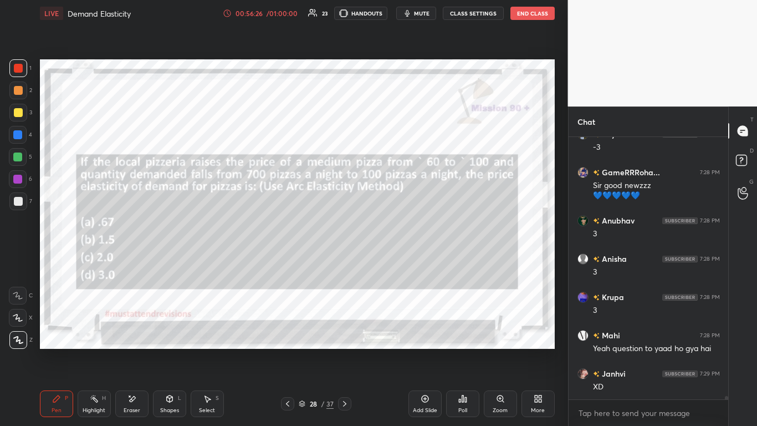
click at [289, 260] on icon at bounding box center [287, 403] width 9 height 9
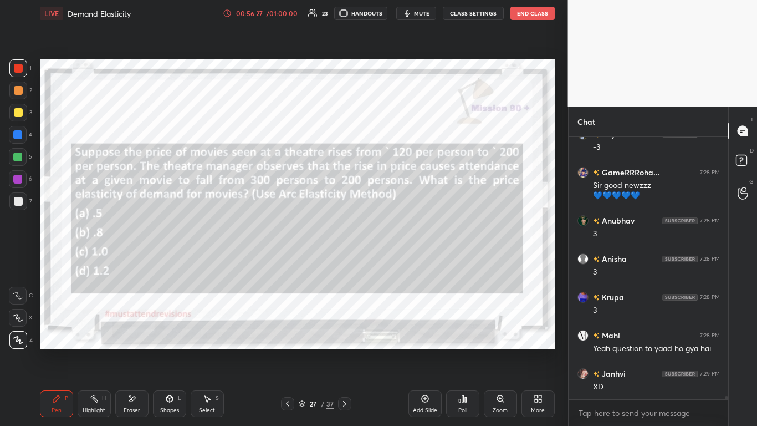
click at [291, 260] on icon at bounding box center [287, 403] width 9 height 9
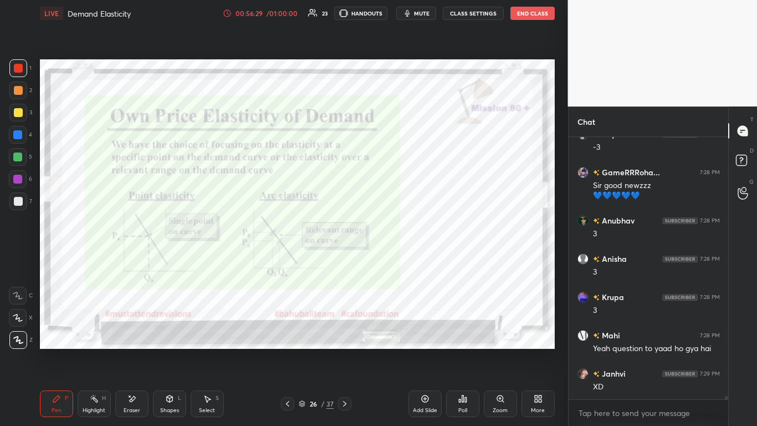
click at [344, 260] on icon at bounding box center [344, 403] width 9 height 9
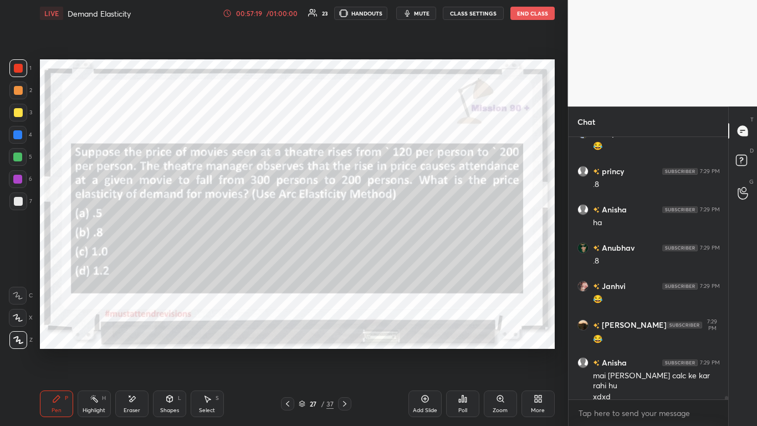
scroll to position [19996, 0]
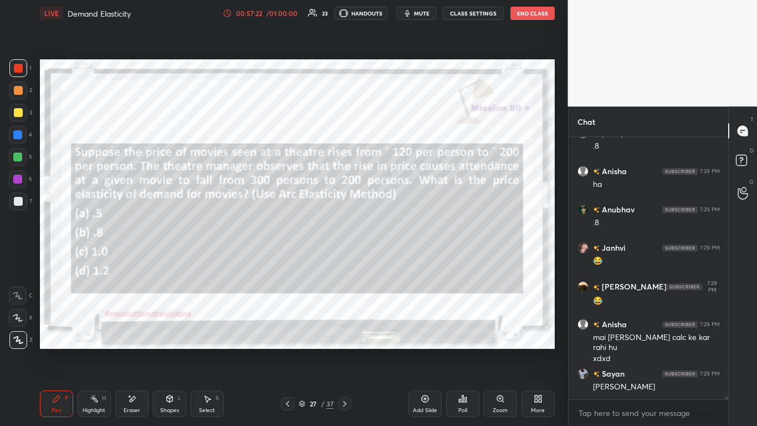
click at [289, 260] on icon at bounding box center [287, 403] width 9 height 9
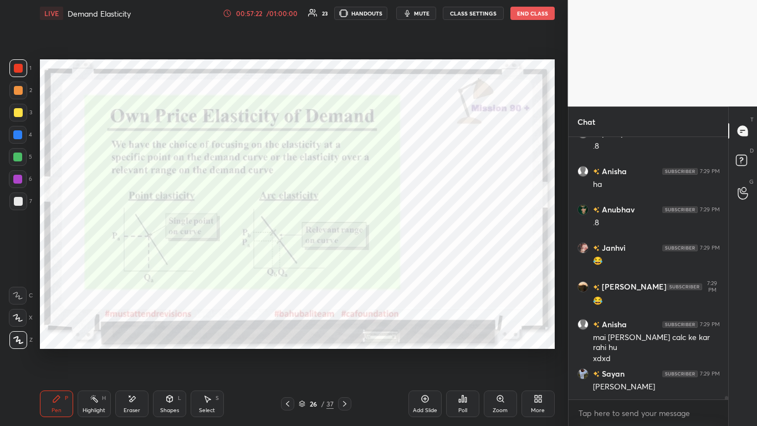
scroll to position [20045, 0]
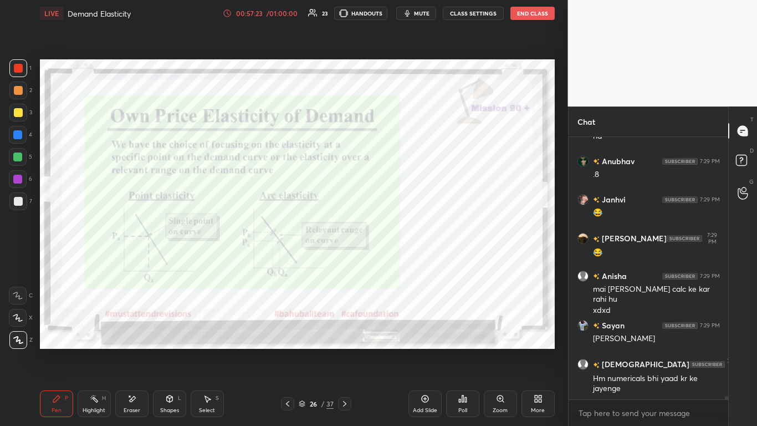
click at [288, 260] on icon at bounding box center [287, 403] width 9 height 9
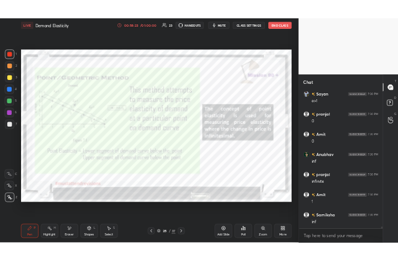
scroll to position [18385, 0]
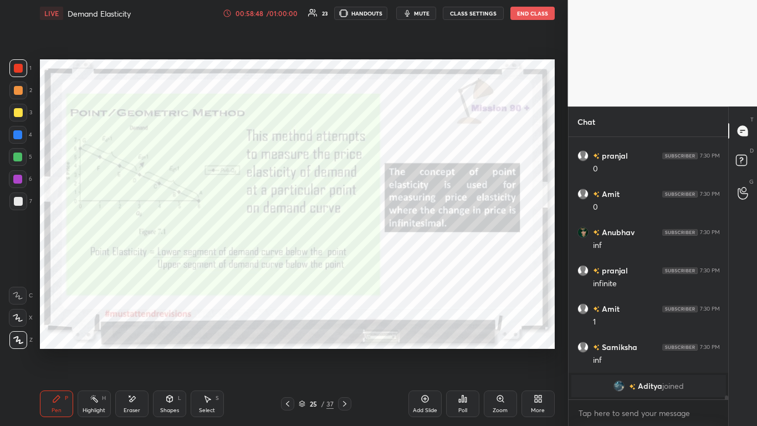
click at [398, 260] on div "More" at bounding box center [538, 403] width 33 height 27
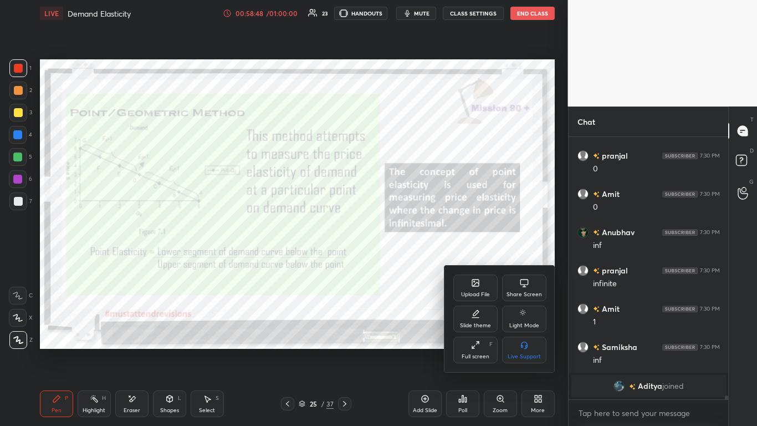
click at [398, 260] on div "Upload File" at bounding box center [476, 287] width 44 height 27
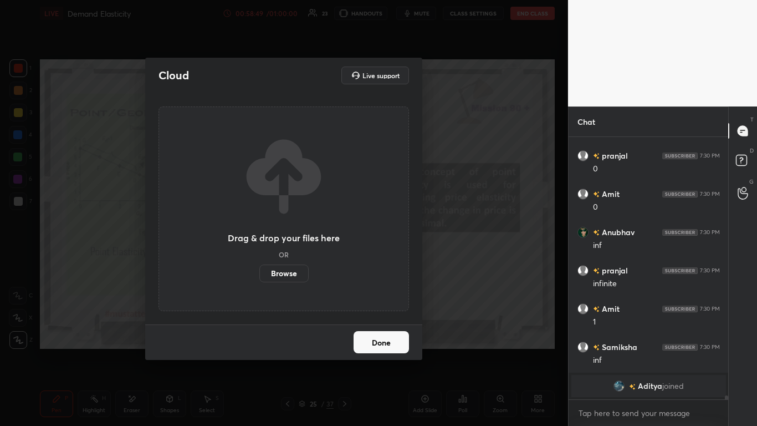
click at [297, 260] on label "Browse" at bounding box center [283, 273] width 49 height 18
click at [259, 260] on input "Browse" at bounding box center [259, 273] width 0 height 18
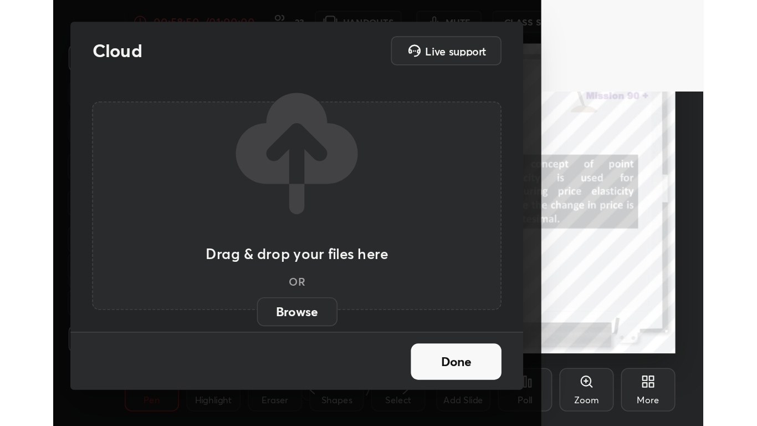
scroll to position [190, 354]
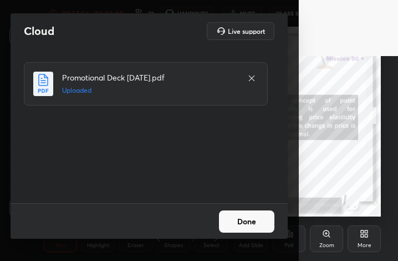
click at [251, 222] on button "Done" at bounding box center [246, 221] width 55 height 22
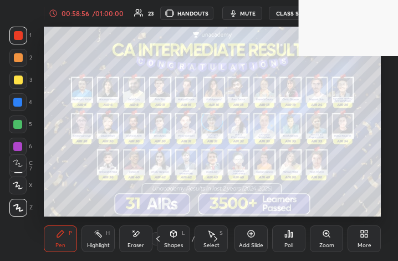
click at [359, 236] on div "More" at bounding box center [364, 238] width 33 height 27
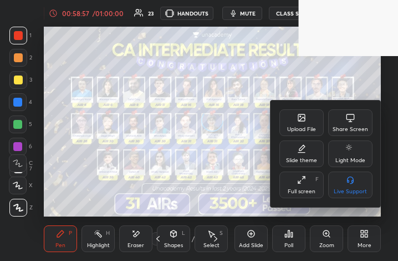
drag, startPoint x: 310, startPoint y: 177, endPoint x: 370, endPoint y: 261, distance: 102.9
click at [309, 177] on div "Full screen F" at bounding box center [301, 184] width 44 height 27
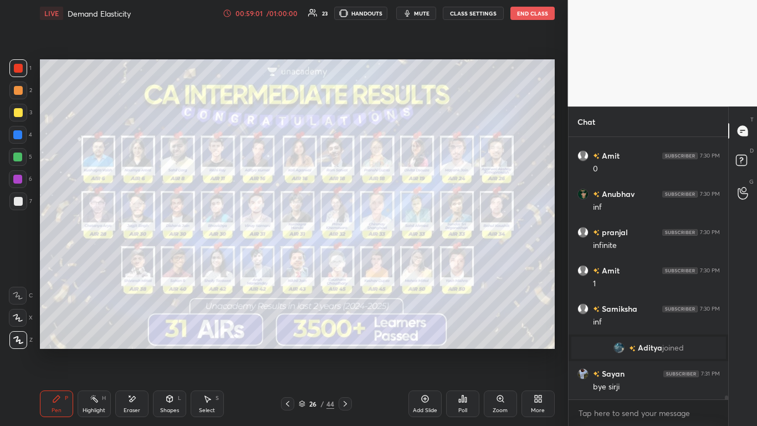
scroll to position [17971, 0]
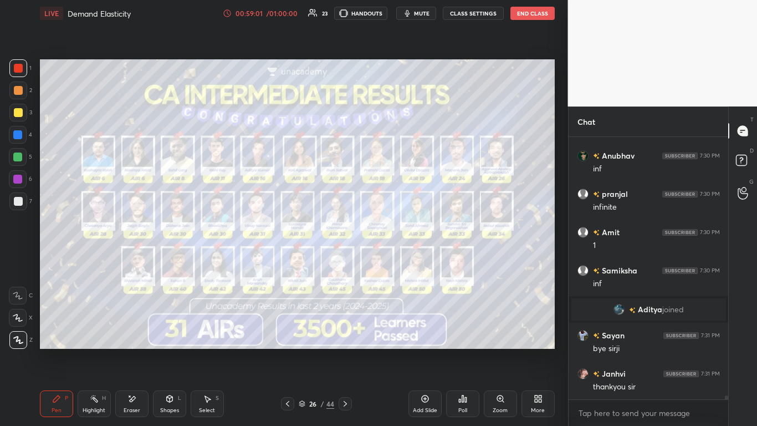
click at [301, 260] on icon at bounding box center [302, 403] width 7 height 7
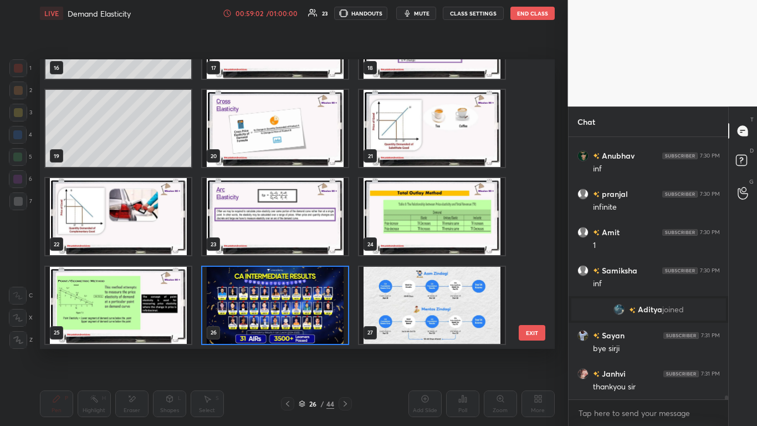
scroll to position [18009, 0]
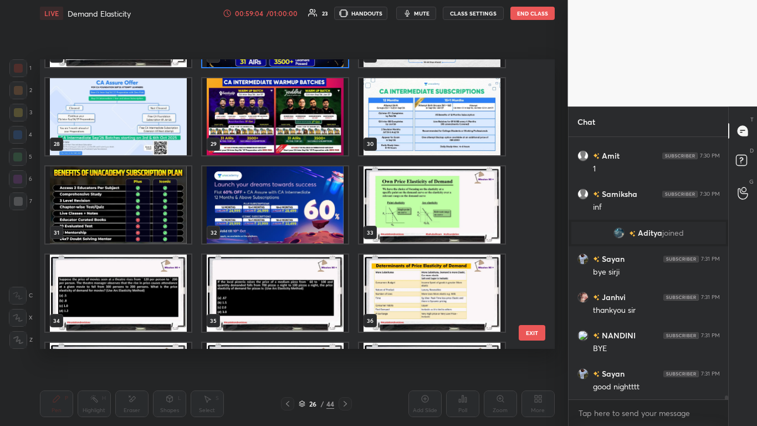
click at [309, 208] on img "grid" at bounding box center [275, 204] width 146 height 77
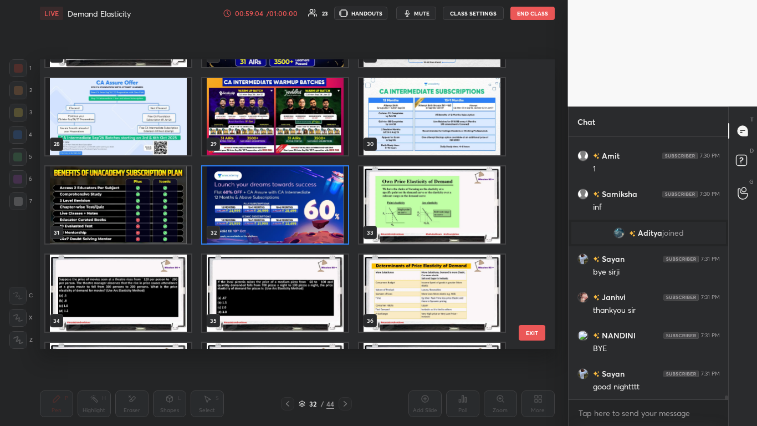
click at [308, 209] on img "grid" at bounding box center [275, 204] width 146 height 77
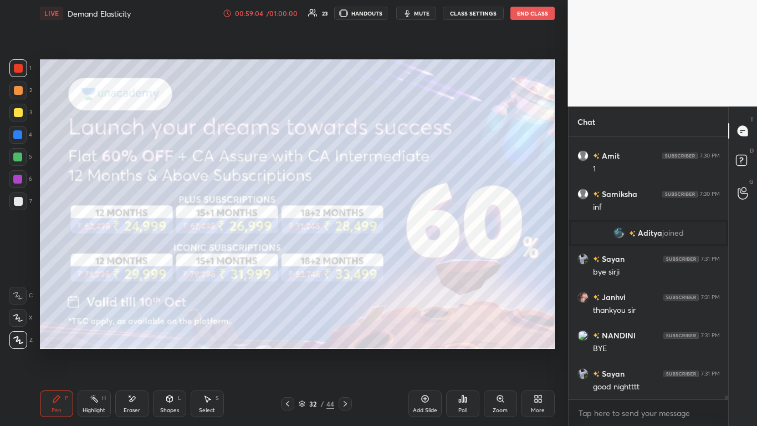
click at [307, 210] on img "grid" at bounding box center [275, 204] width 146 height 77
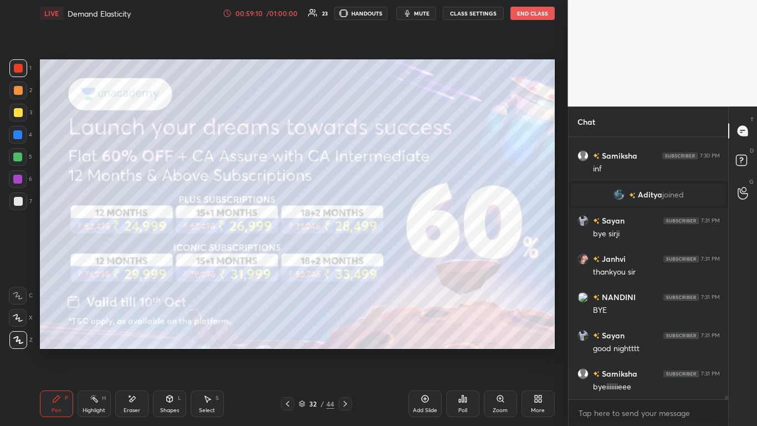
click at [302, 260] on icon at bounding box center [302, 403] width 7 height 7
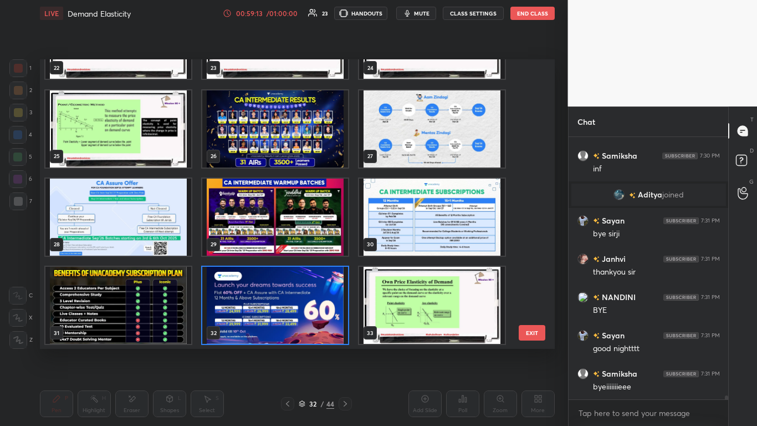
click at [157, 194] on img "grid" at bounding box center [118, 216] width 146 height 77
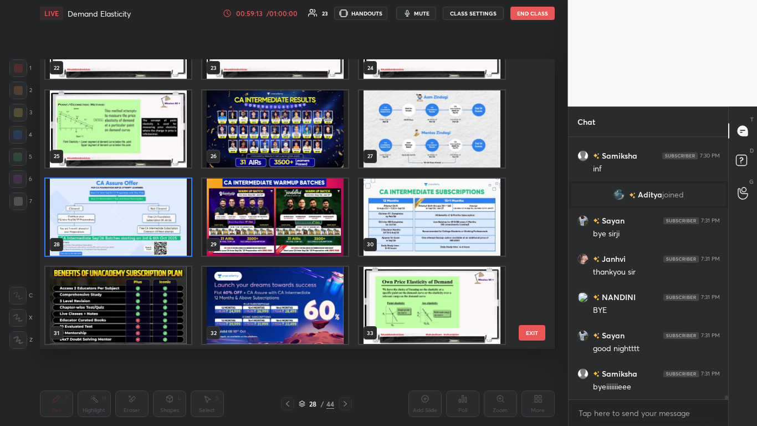
click at [157, 194] on img "grid" at bounding box center [118, 216] width 146 height 77
click at [157, 195] on img "grid" at bounding box center [118, 216] width 146 height 77
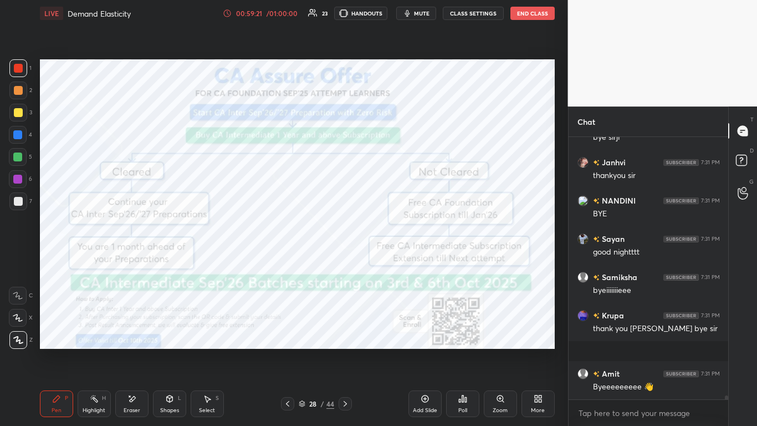
click at [345, 260] on icon at bounding box center [345, 403] width 9 height 9
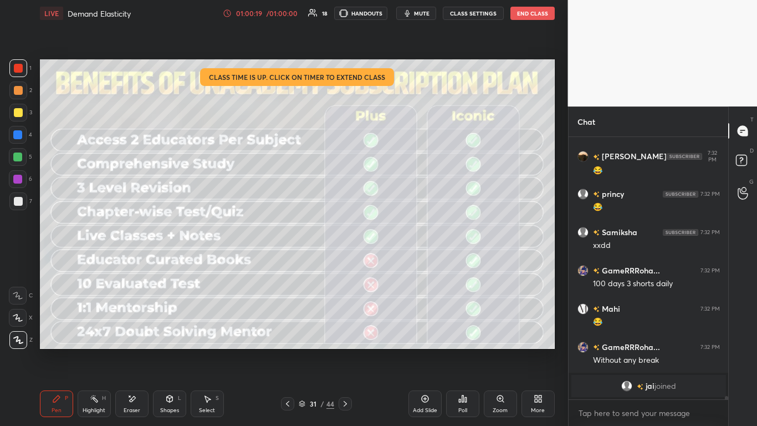
scroll to position [19028, 0]
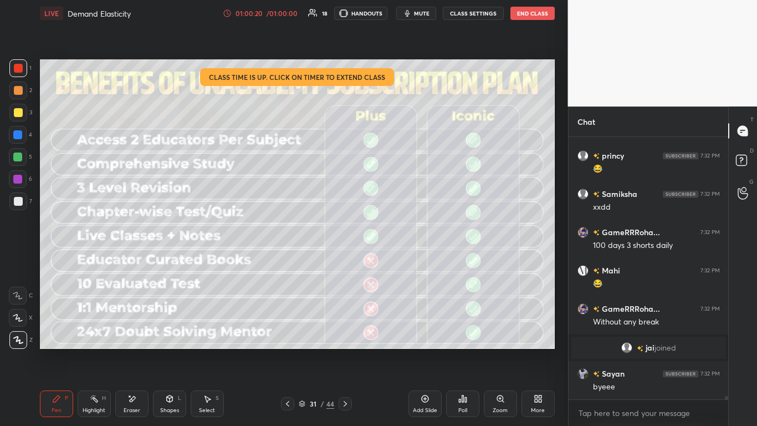
click at [398, 12] on button "End Class" at bounding box center [533, 13] width 44 height 13
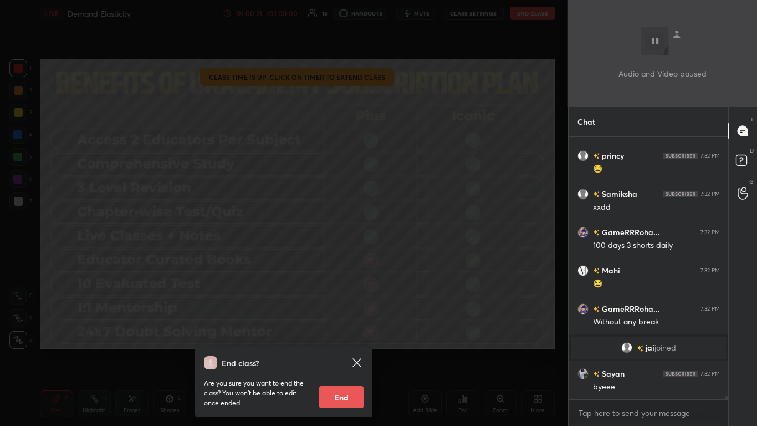
click at [342, 260] on button "End" at bounding box center [341, 397] width 44 height 22
type textarea "x"
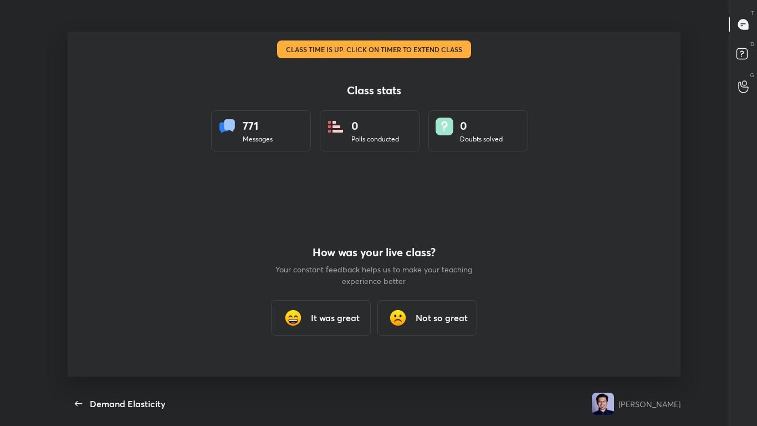
scroll to position [55086, 54728]
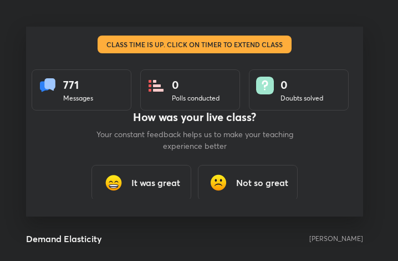
click at [161, 182] on h3 "It was great" at bounding box center [155, 182] width 49 height 13
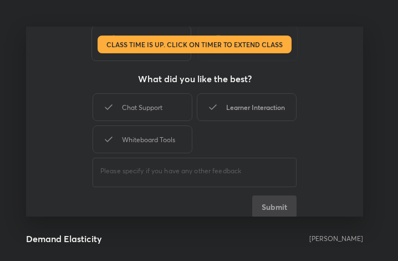
click at [263, 106] on div "Learner Interaction" at bounding box center [247, 107] width 100 height 28
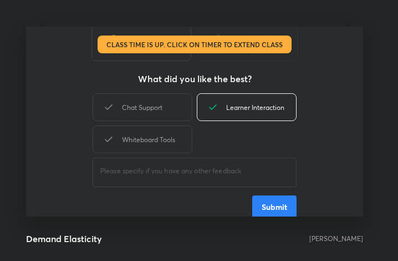
click at [271, 206] on button "Submit" at bounding box center [274, 206] width 44 height 22
